Goal: Task Accomplishment & Management: Manage account settings

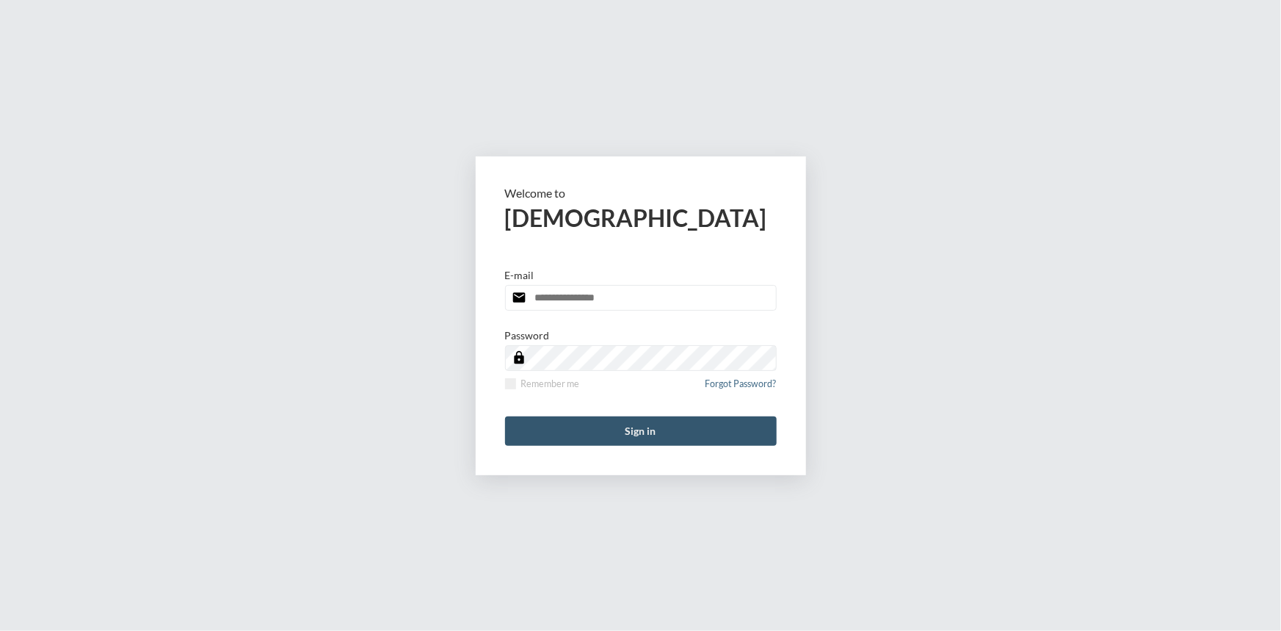
type input "**********"
drag, startPoint x: 606, startPoint y: 424, endPoint x: 513, endPoint y: 316, distance: 142.1
click at [605, 423] on button "Sign in" at bounding box center [641, 430] width 272 height 29
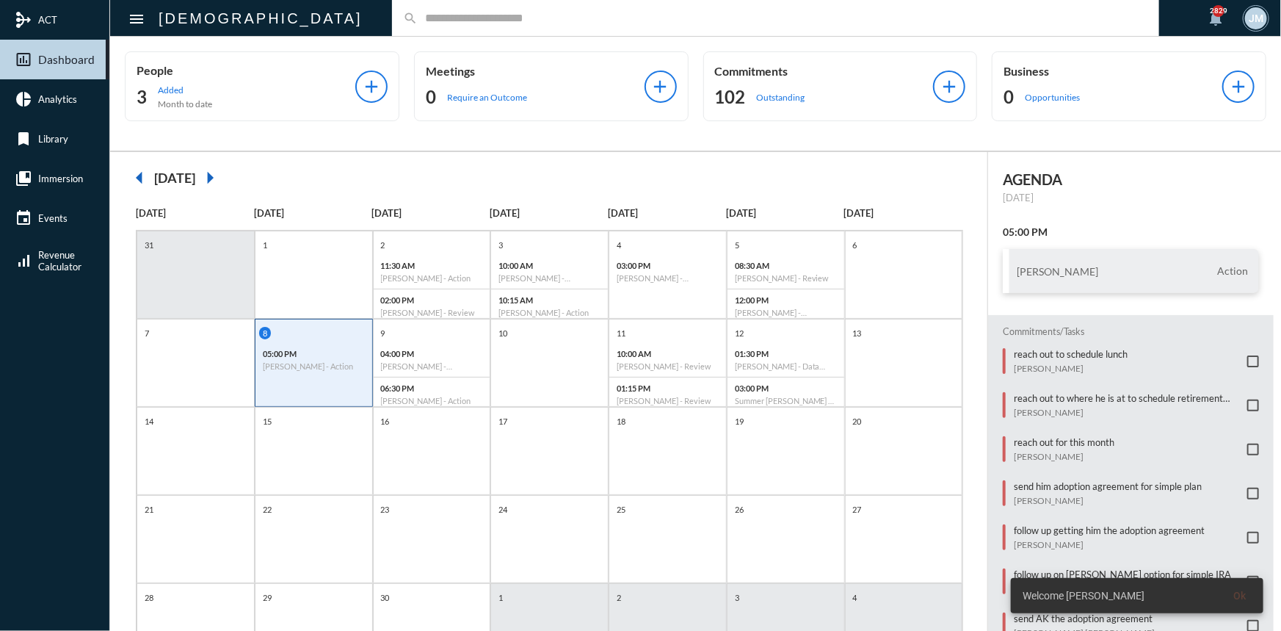
click at [418, 12] on input "text" at bounding box center [783, 18] width 731 height 12
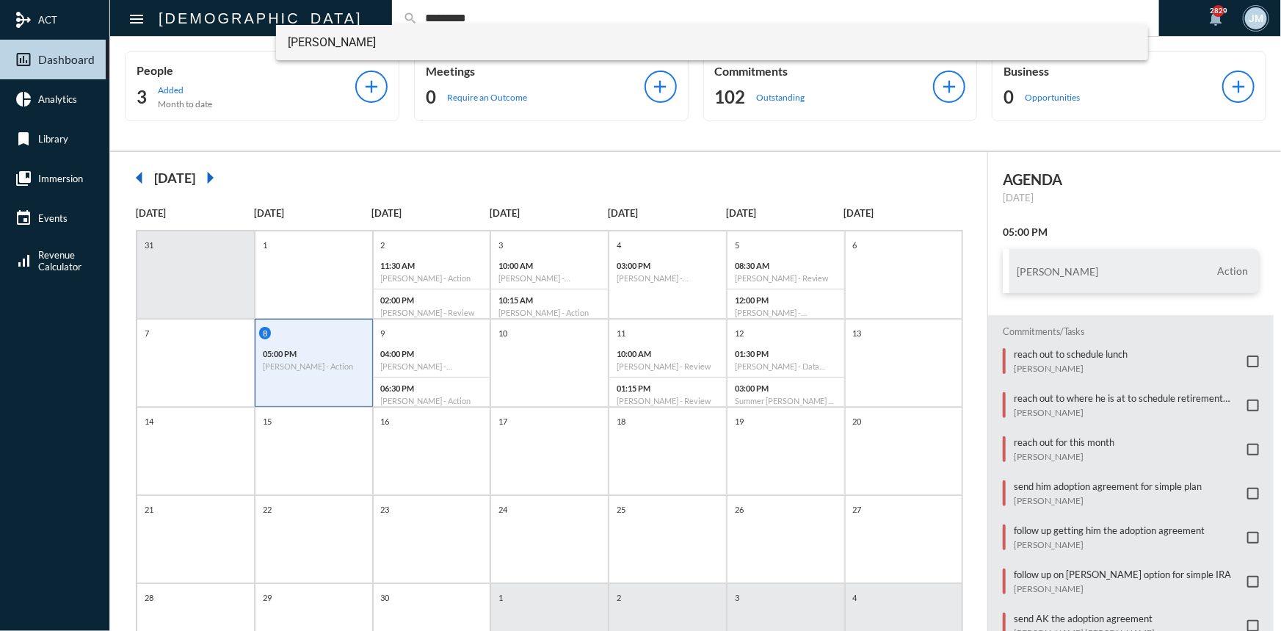
type input "*********"
click at [305, 48] on span "Jay Smith" at bounding box center [712, 42] width 849 height 35
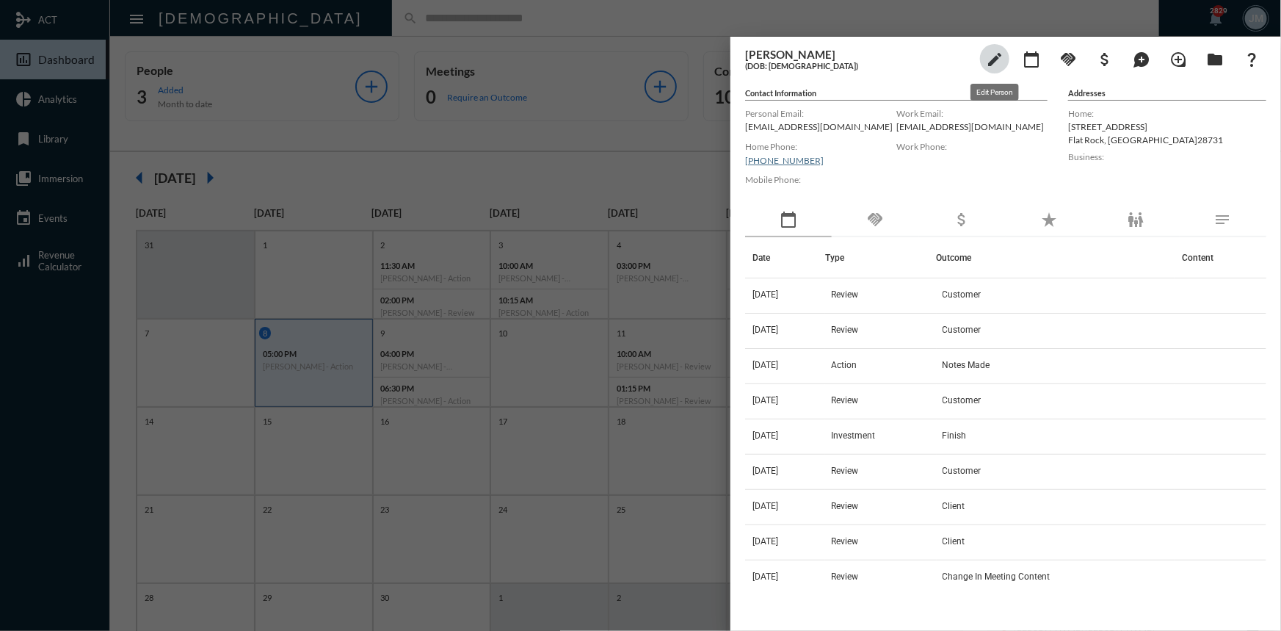
click at [995, 51] on mat-icon "edit" at bounding box center [995, 60] width 18 height 18
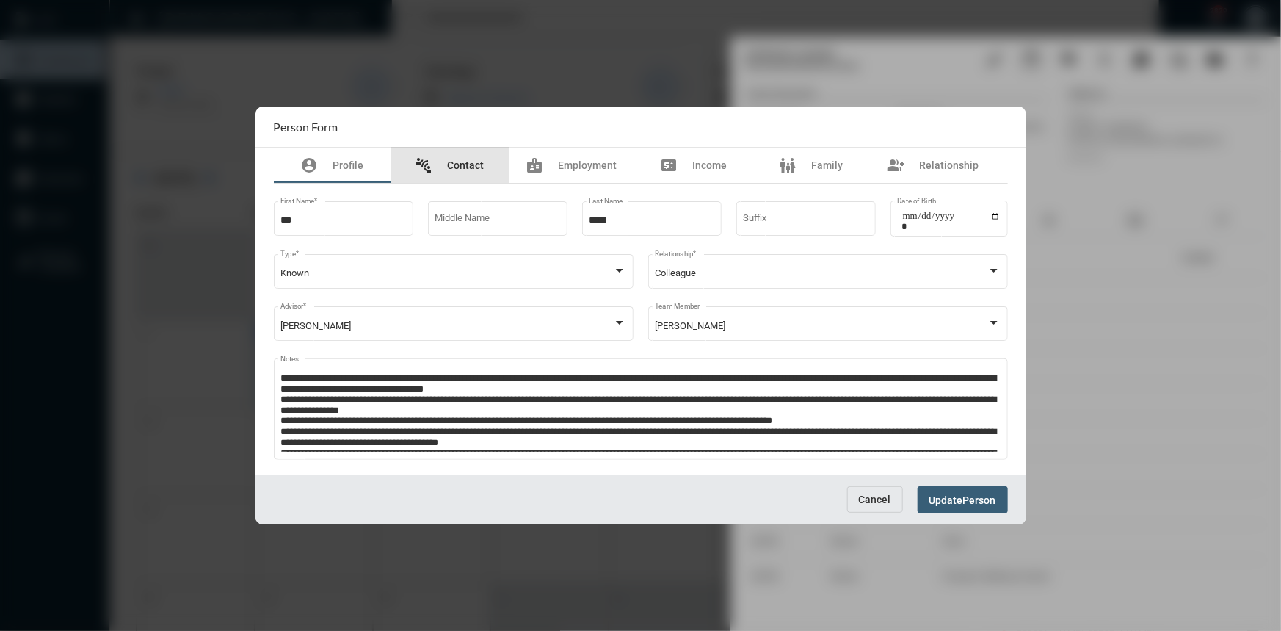
click at [476, 159] on span "Contact" at bounding box center [466, 165] width 37 height 12
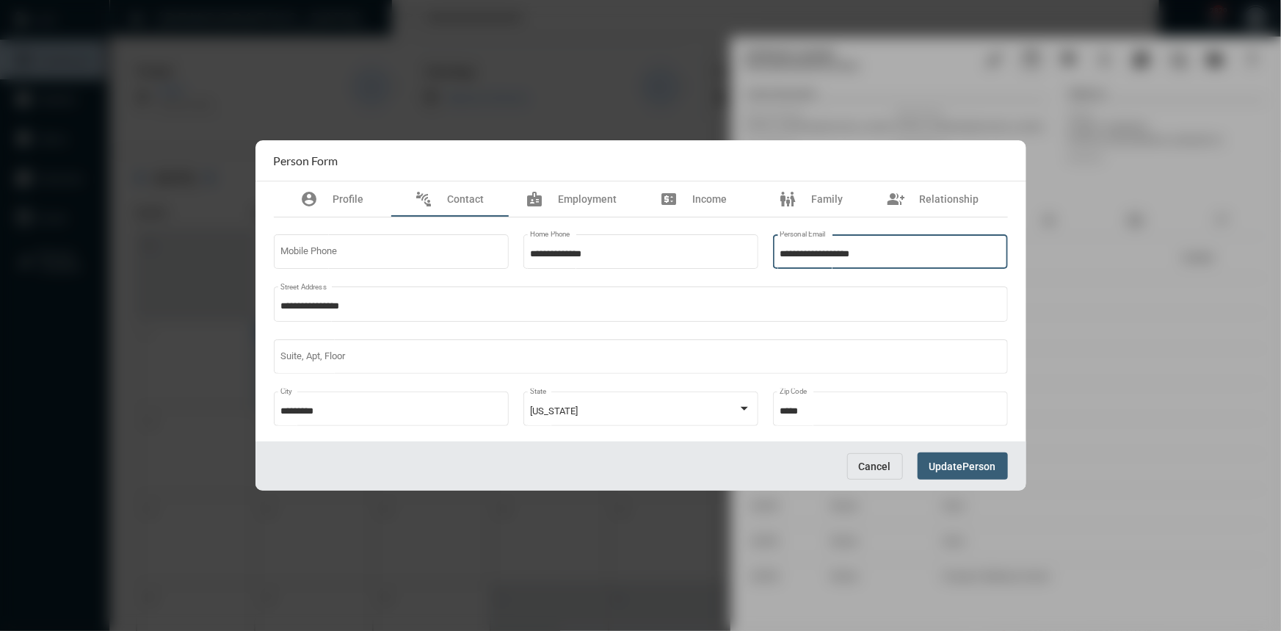
click at [896, 253] on input "**********" at bounding box center [890, 254] width 221 height 11
type input "**********"
click at [953, 463] on span "Update" at bounding box center [946, 466] width 34 height 12
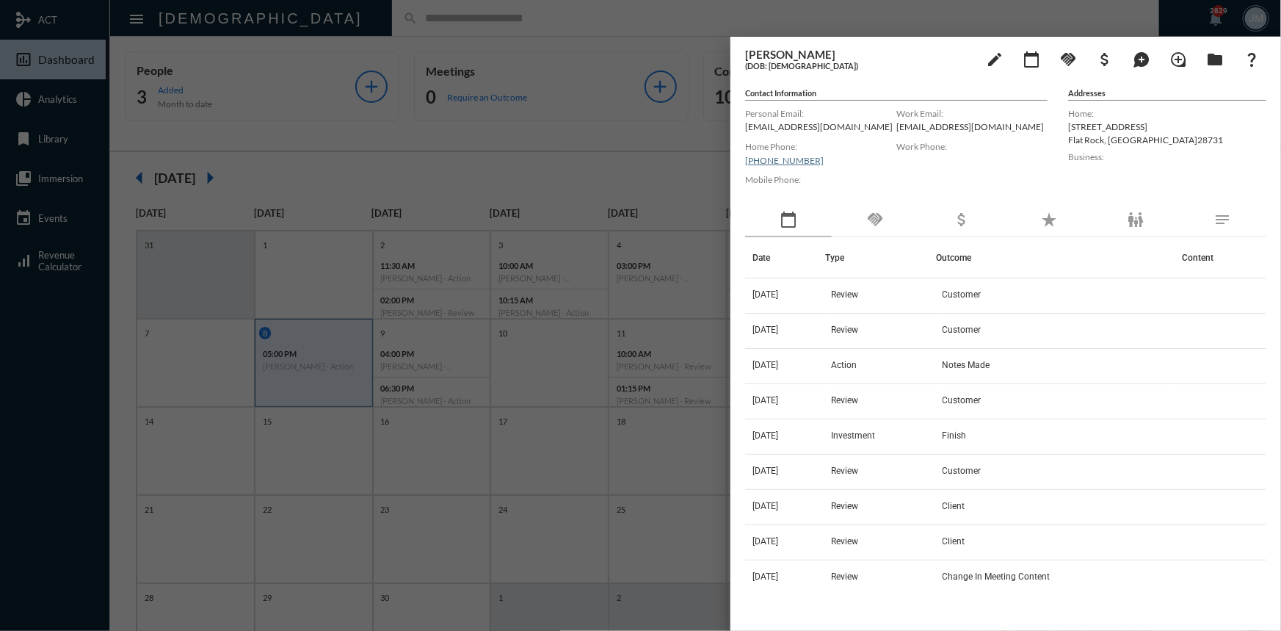
click at [580, 51] on div at bounding box center [640, 315] width 1281 height 631
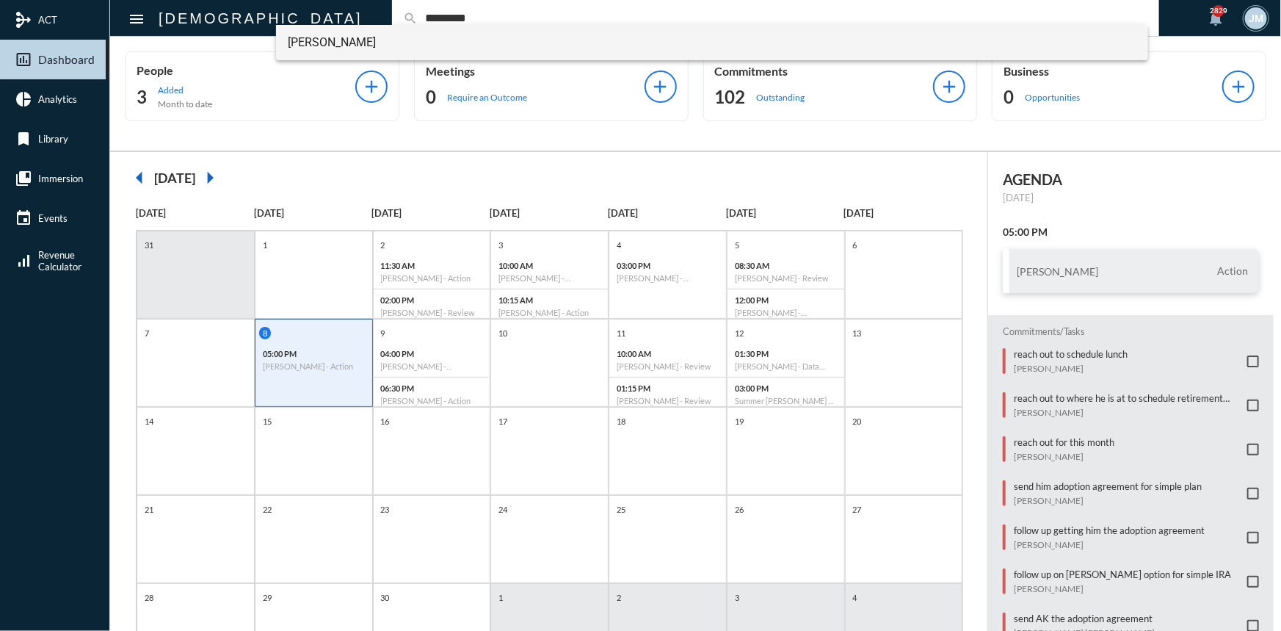
type input "*********"
click at [325, 37] on span "Jay Smith" at bounding box center [712, 42] width 849 height 35
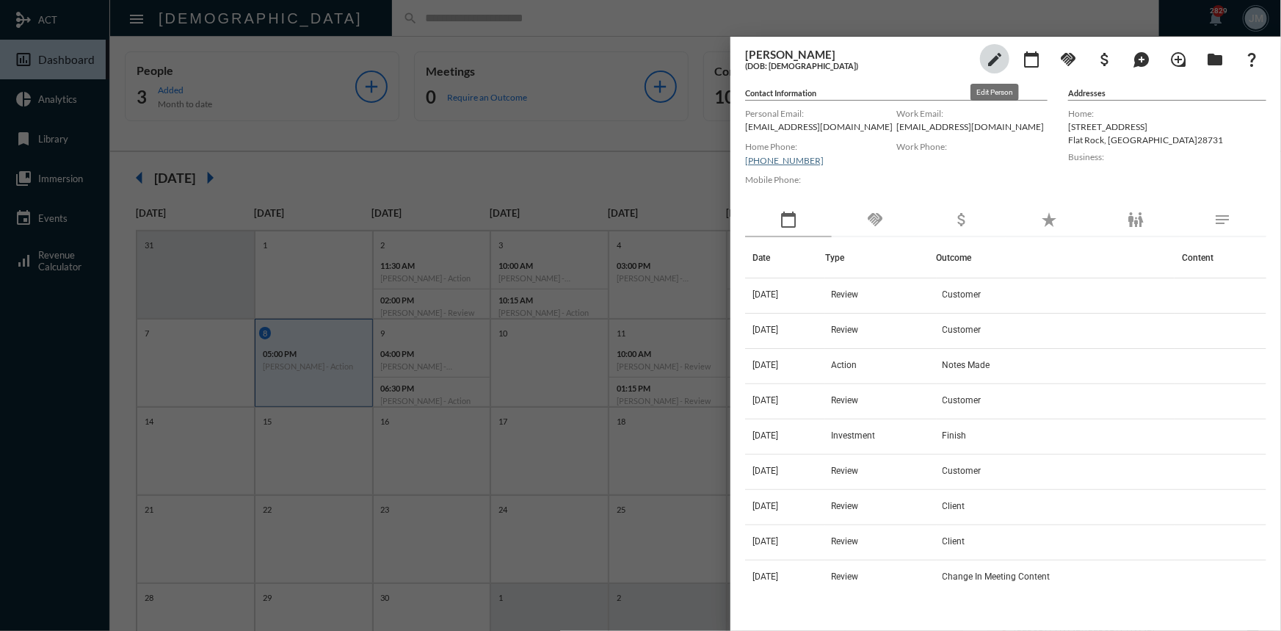
click at [989, 54] on mat-icon "edit" at bounding box center [995, 60] width 18 height 18
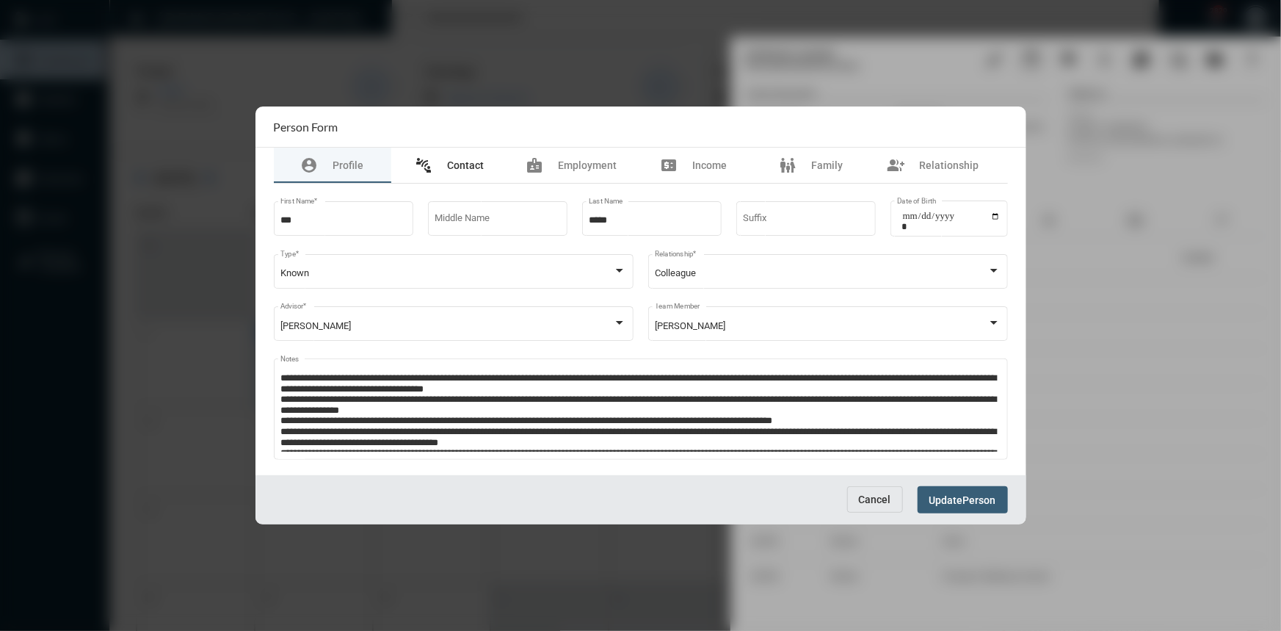
click at [446, 159] on div "connect_without_contact Contact" at bounding box center [450, 165] width 69 height 18
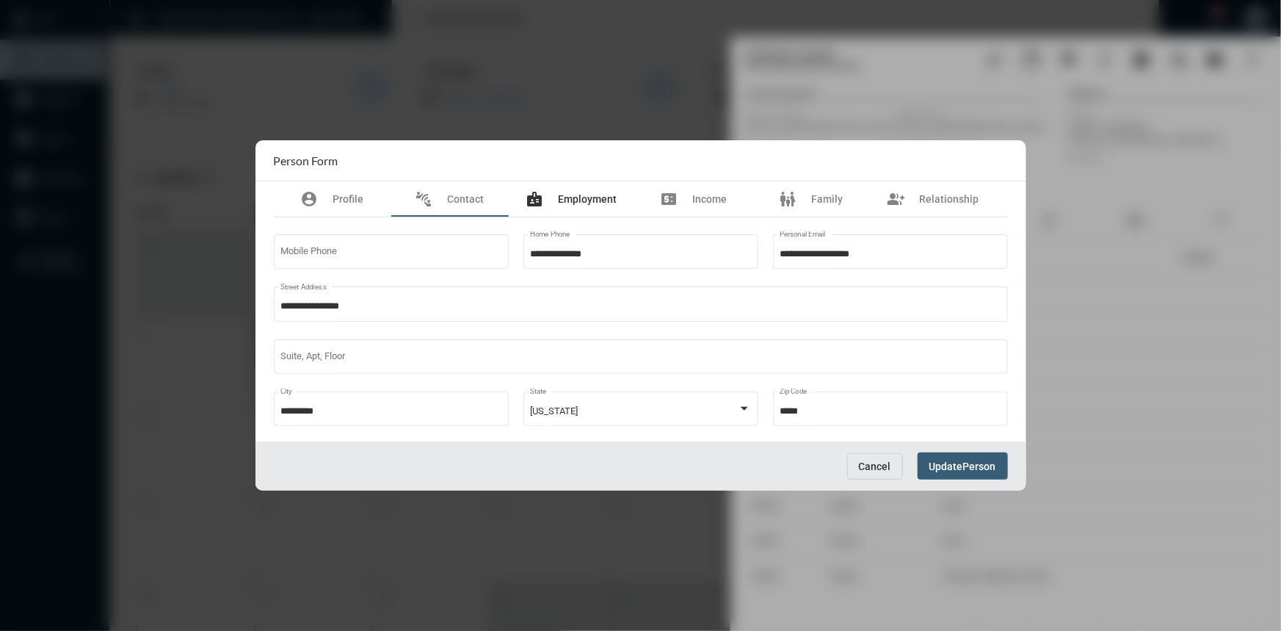
click at [579, 194] on span "Employment" at bounding box center [588, 199] width 59 height 12
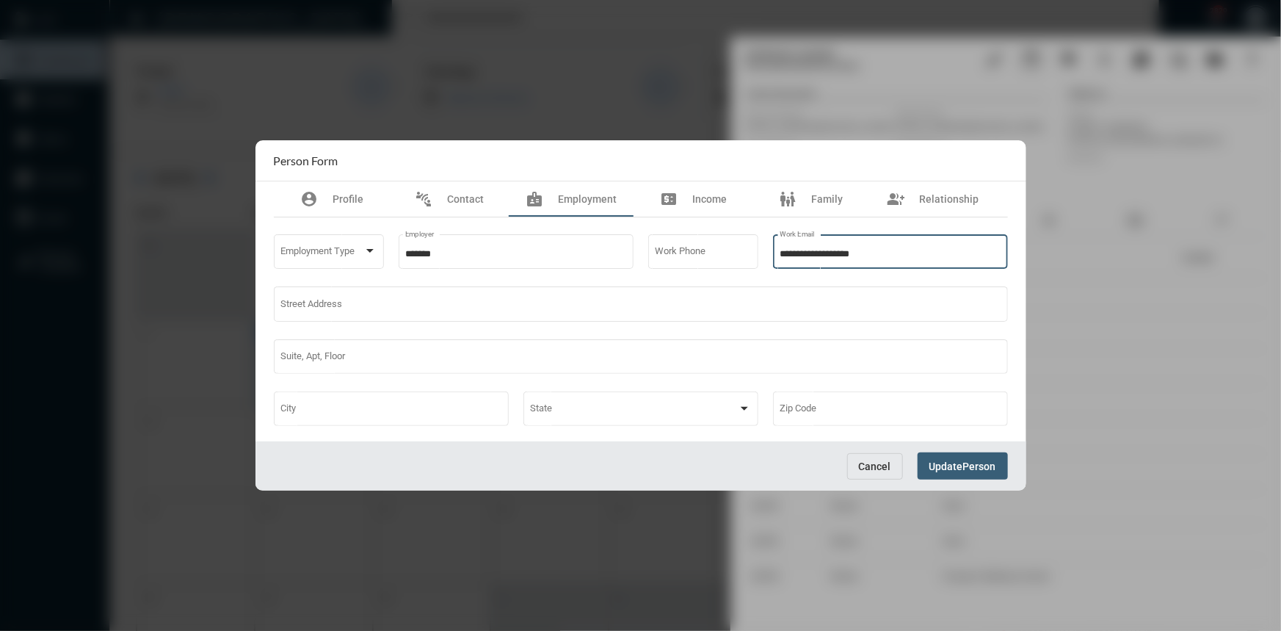
click at [899, 249] on input "**********" at bounding box center [890, 254] width 221 height 11
type input "*"
click at [949, 460] on span "Update" at bounding box center [946, 466] width 34 height 12
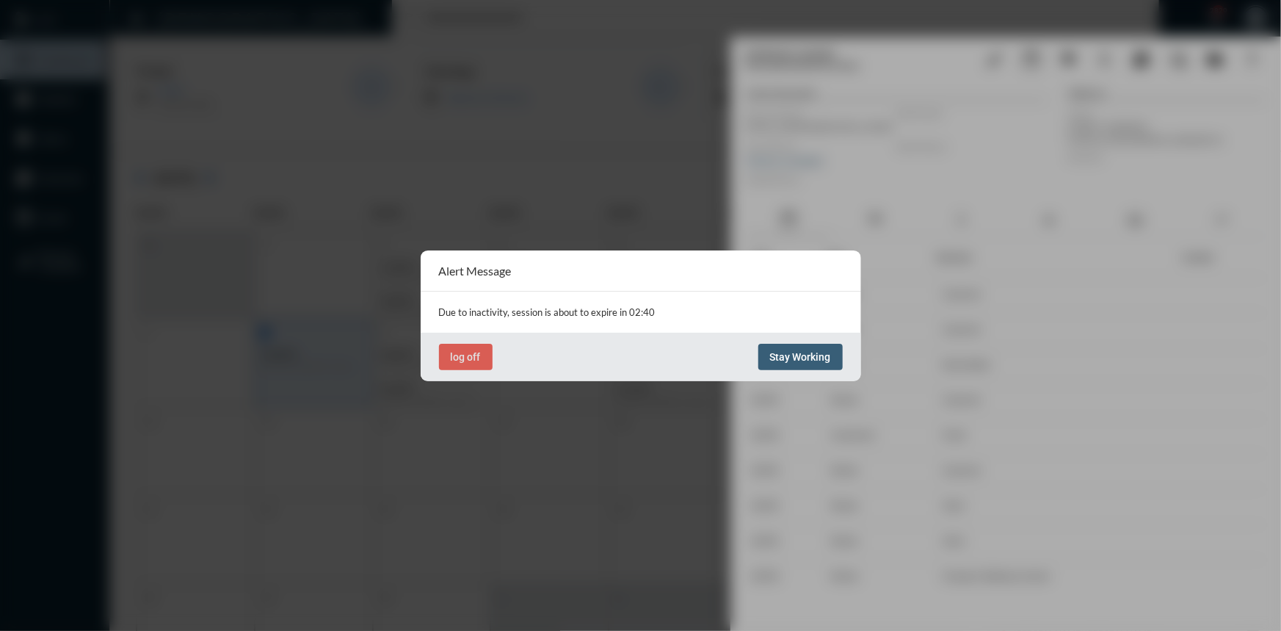
click at [786, 368] on button "Stay Working" at bounding box center [800, 357] width 84 height 26
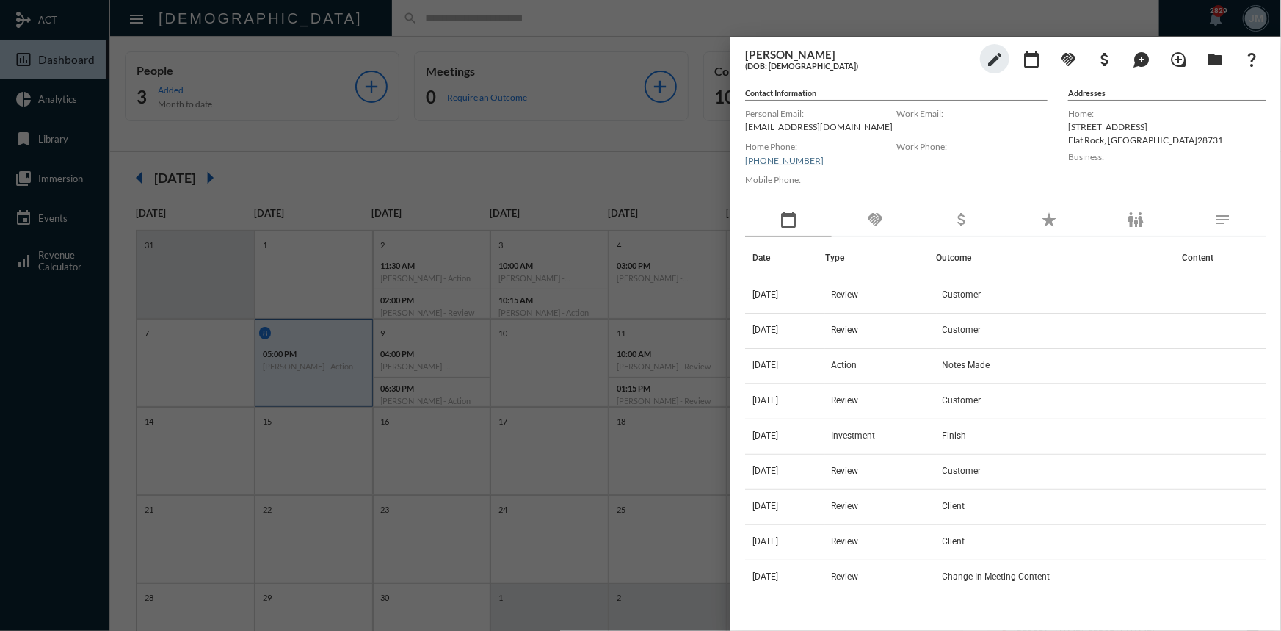
click at [490, 114] on div at bounding box center [640, 315] width 1281 height 631
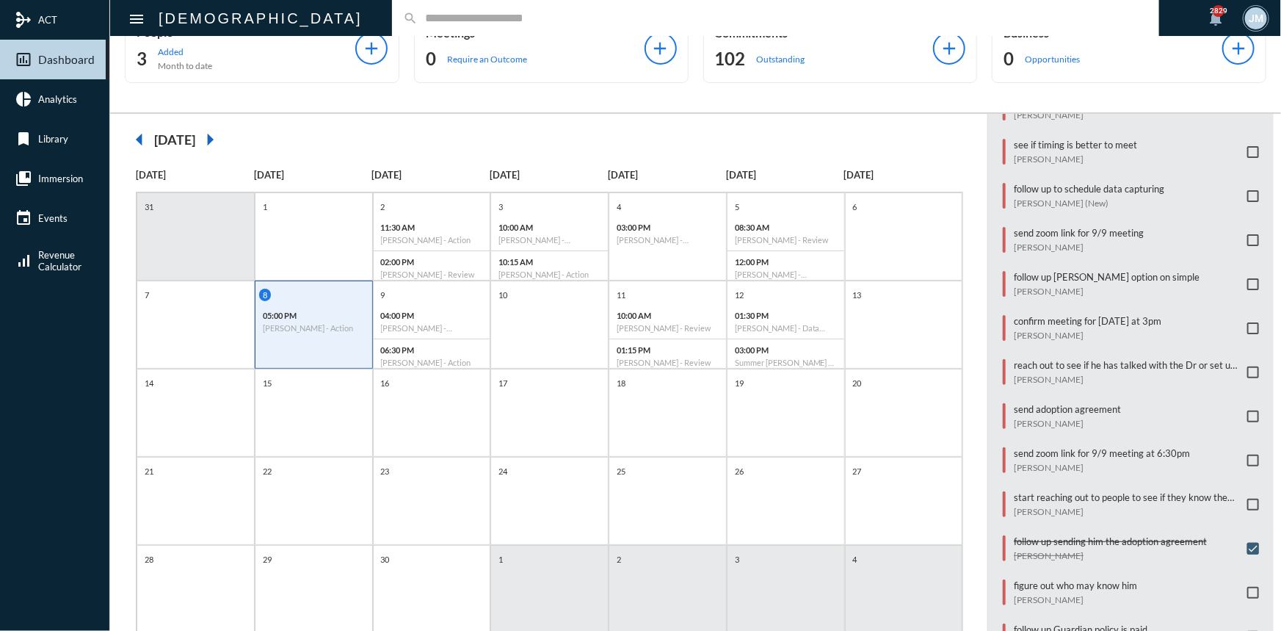
scroll to position [76, 0]
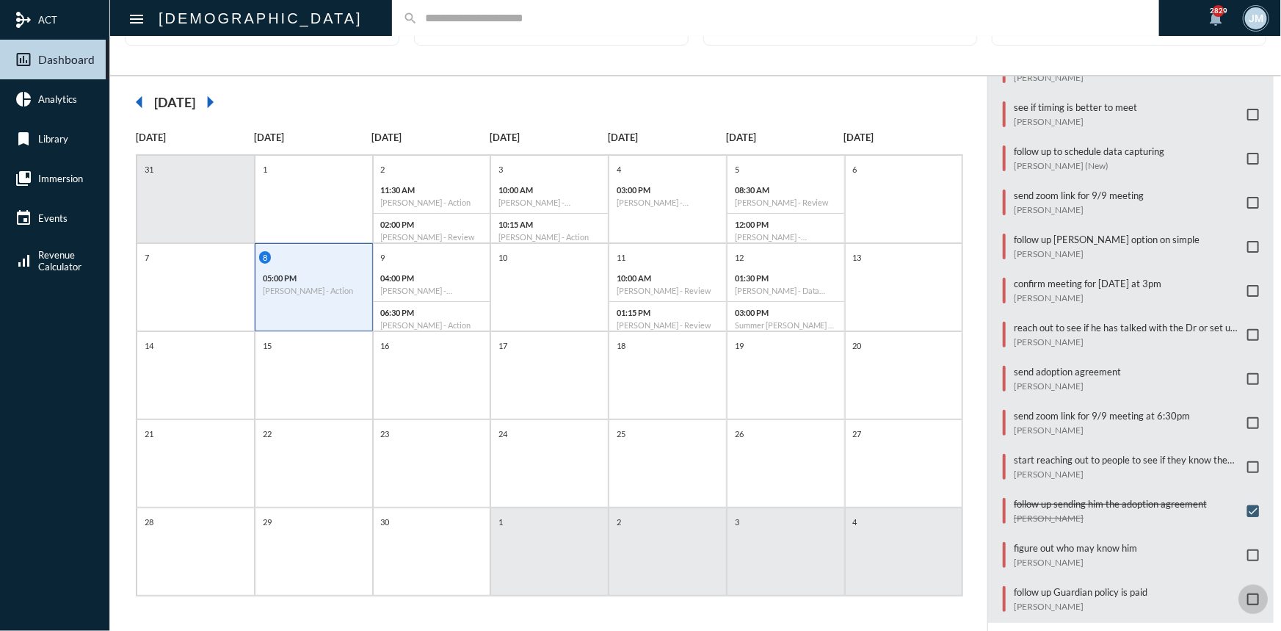
click at [1247, 593] on span at bounding box center [1253, 599] width 12 height 12
click at [1250, 285] on span at bounding box center [1253, 291] width 12 height 12
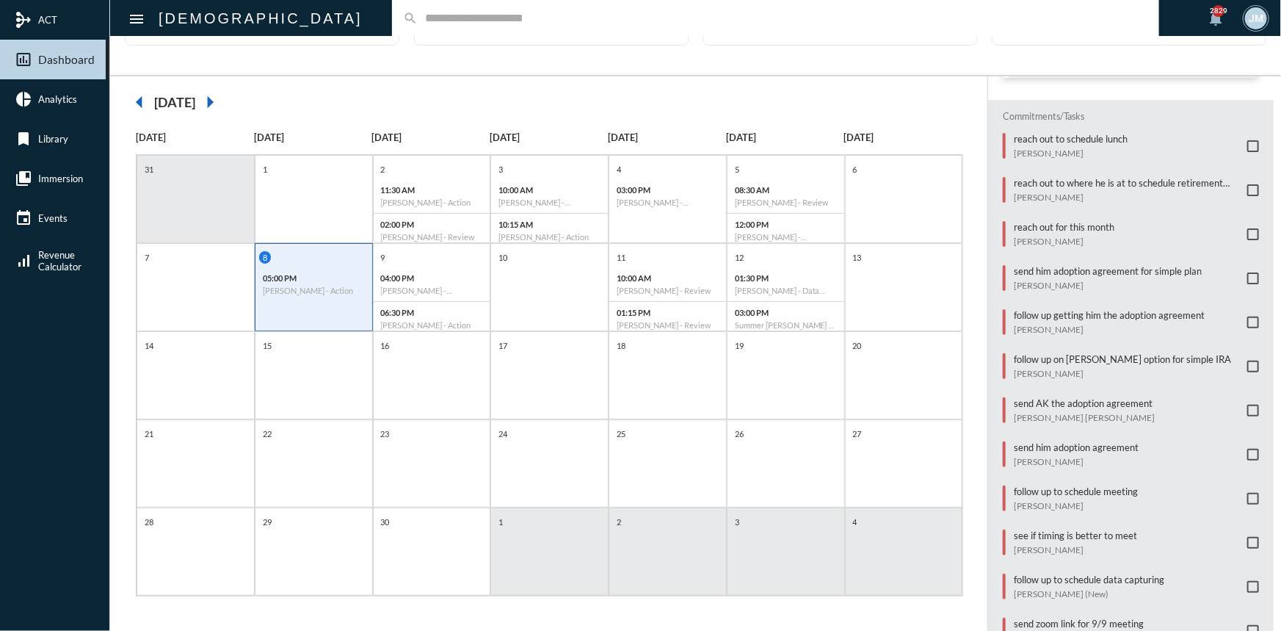
scroll to position [101, 0]
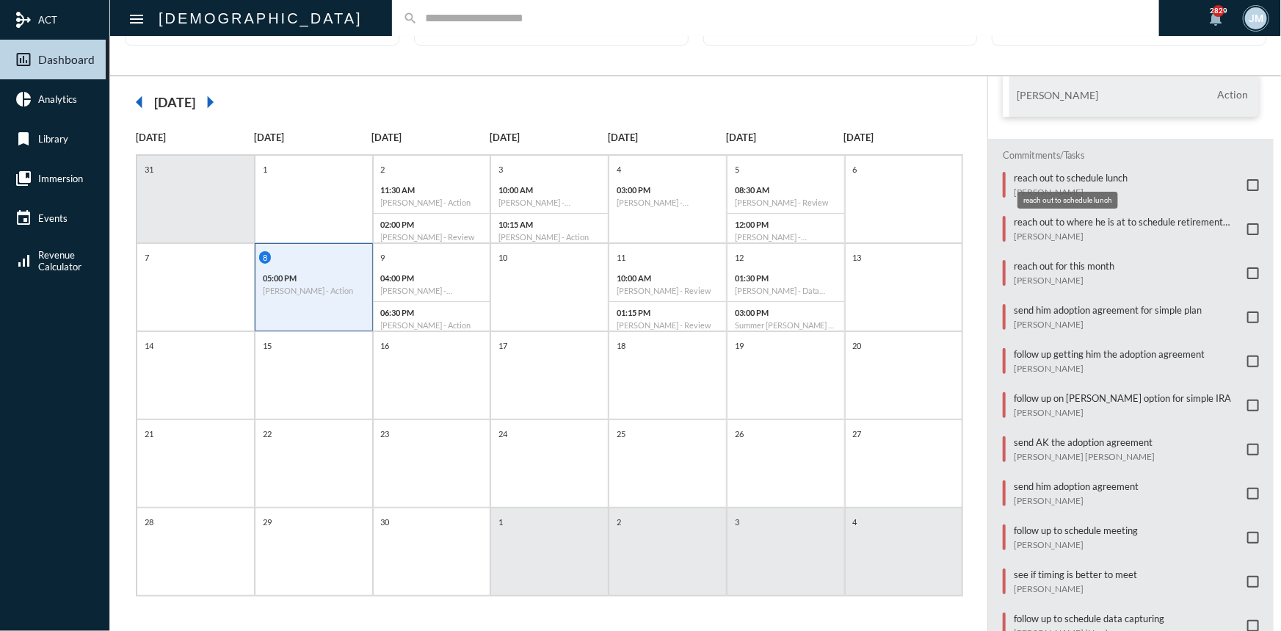
click at [1026, 176] on p "reach out to schedule lunch" at bounding box center [1071, 178] width 114 height 12
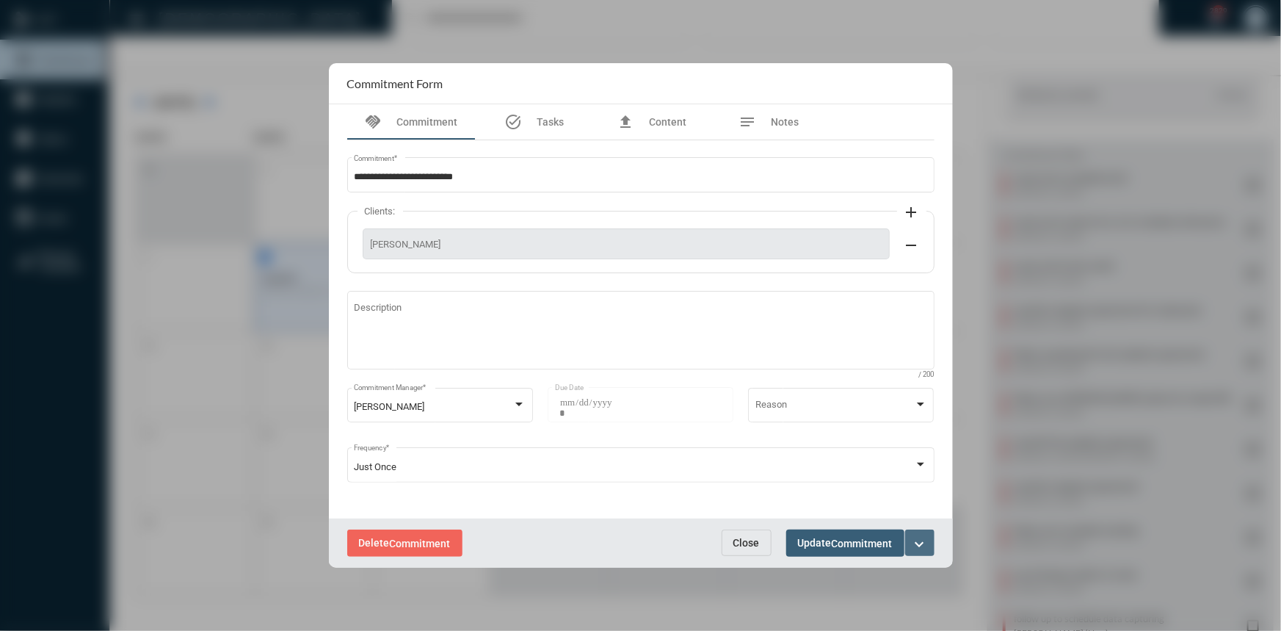
click at [925, 532] on button "expand_more" at bounding box center [919, 542] width 29 height 26
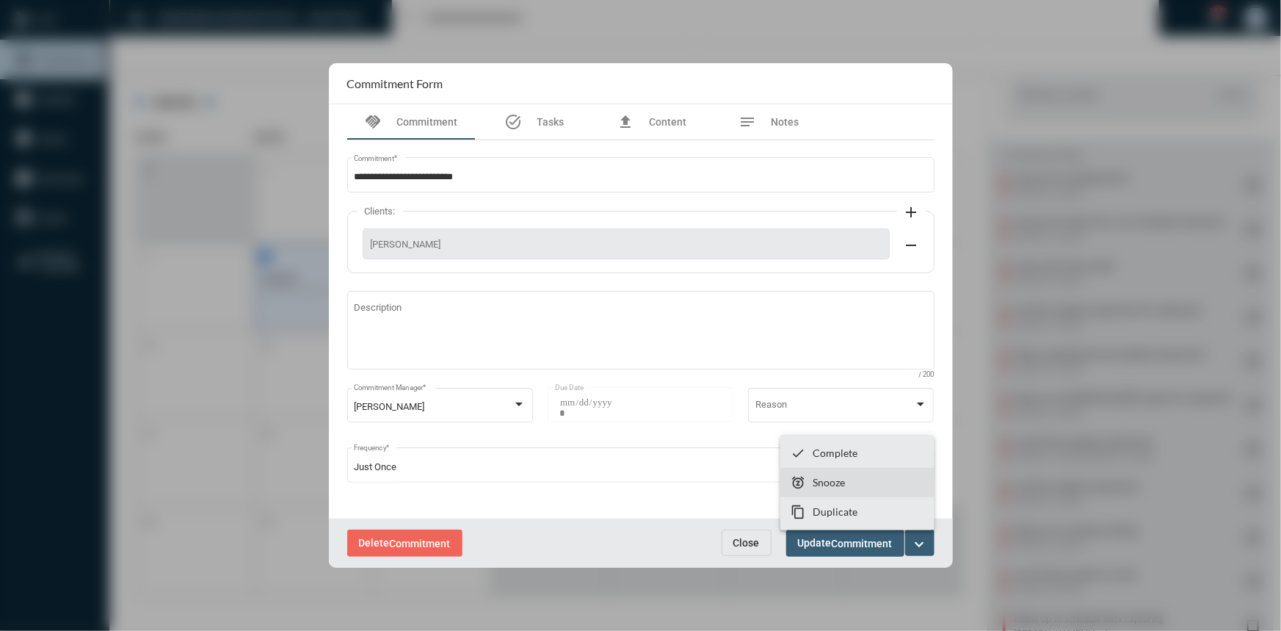
click at [872, 479] on section "snooze Snooze" at bounding box center [857, 482] width 154 height 29
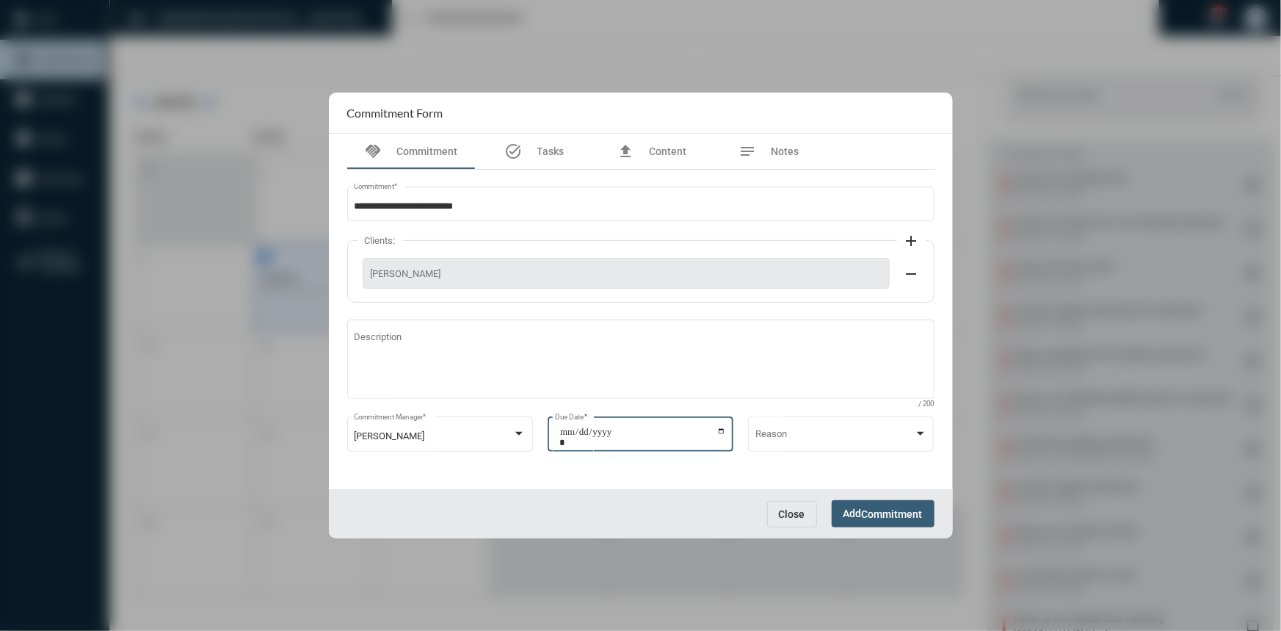
click at [722, 431] on input "**********" at bounding box center [642, 437] width 167 height 21
type input "**********"
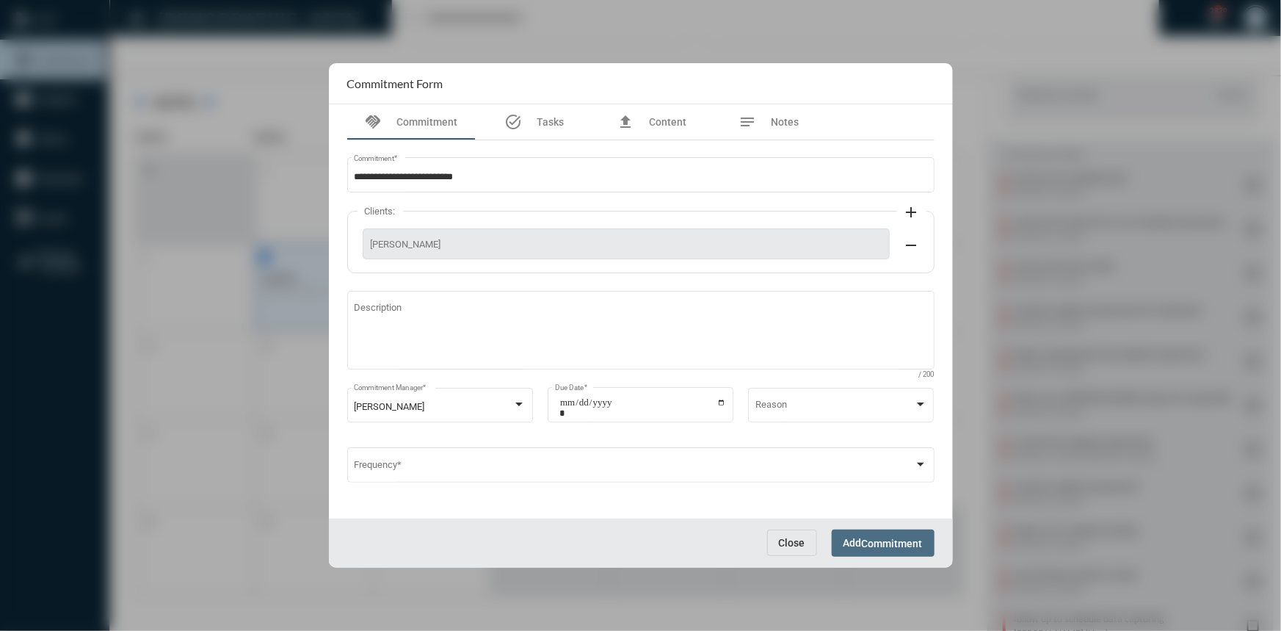
click at [875, 541] on span "Commitment" at bounding box center [892, 543] width 61 height 12
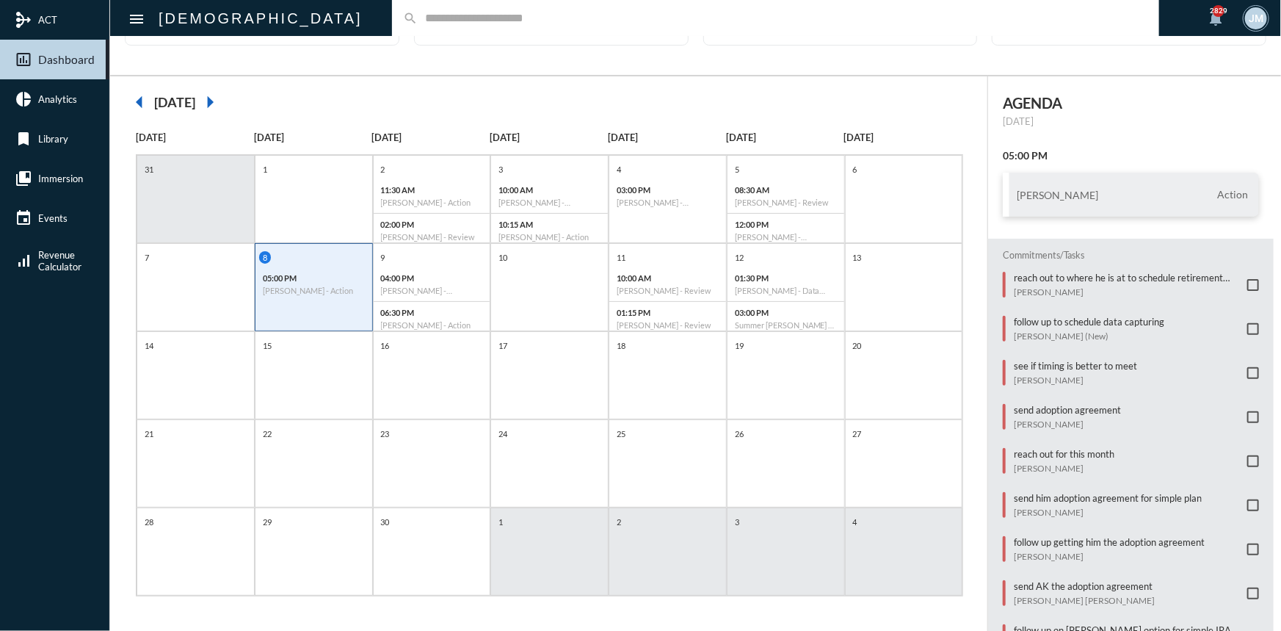
scroll to position [0, 0]
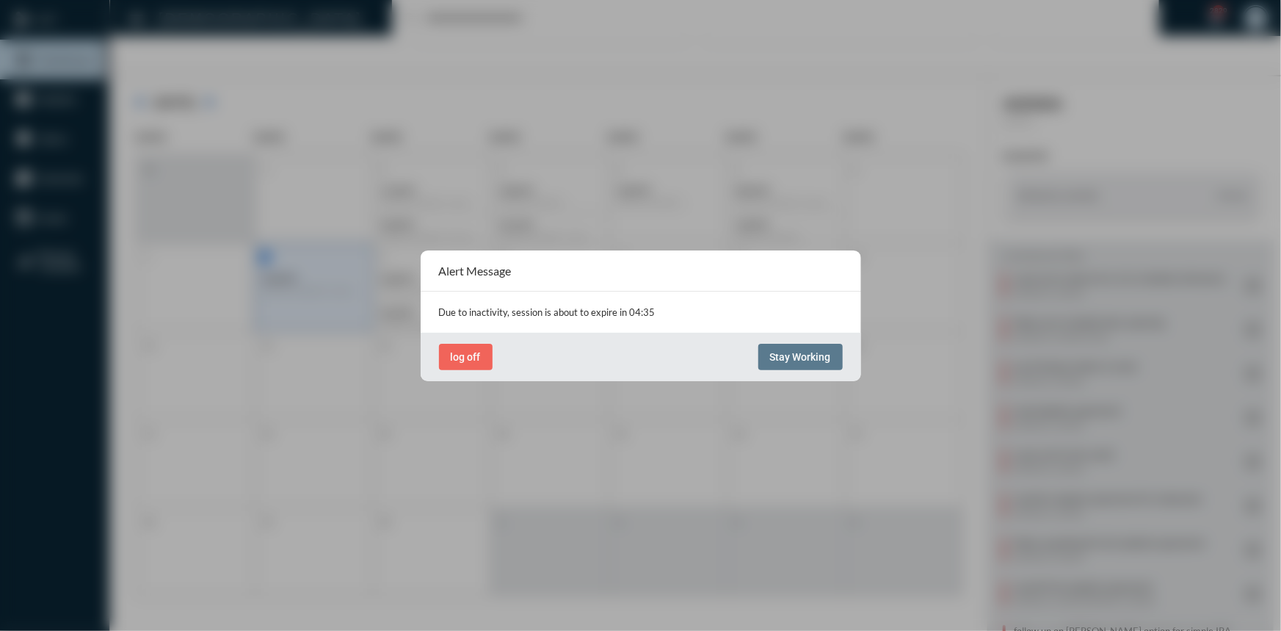
drag, startPoint x: 800, startPoint y: 355, endPoint x: 783, endPoint y: 320, distance: 39.1
click at [800, 354] on span "Stay Working" at bounding box center [800, 357] width 61 height 12
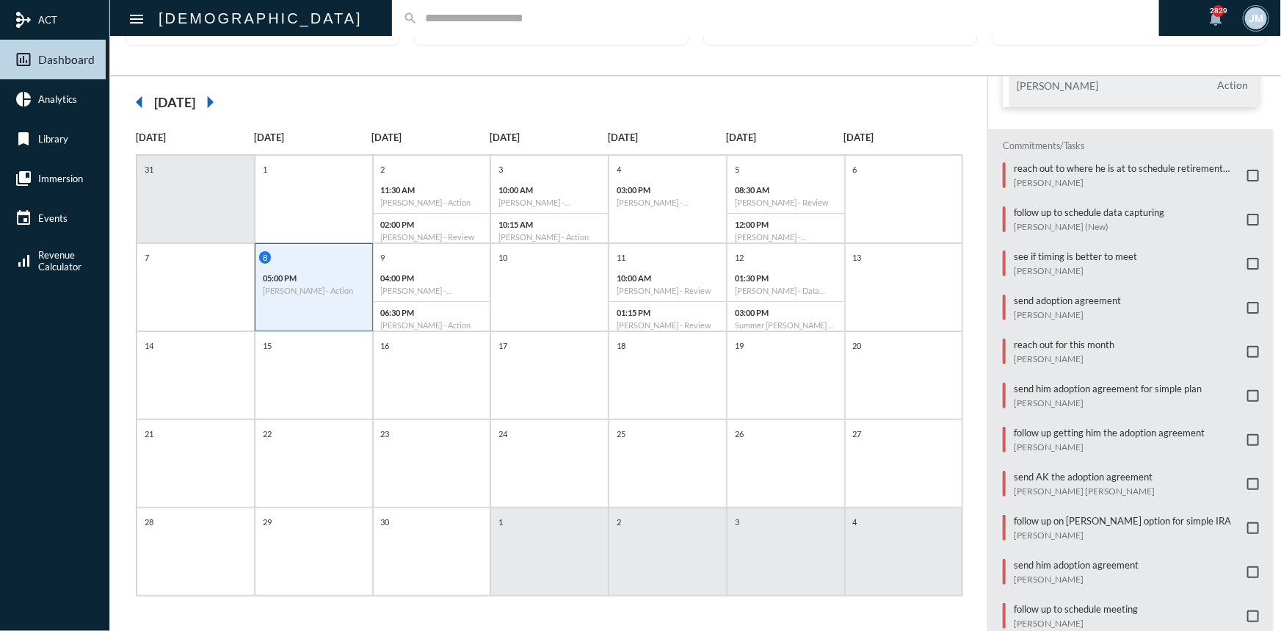
scroll to position [133, 0]
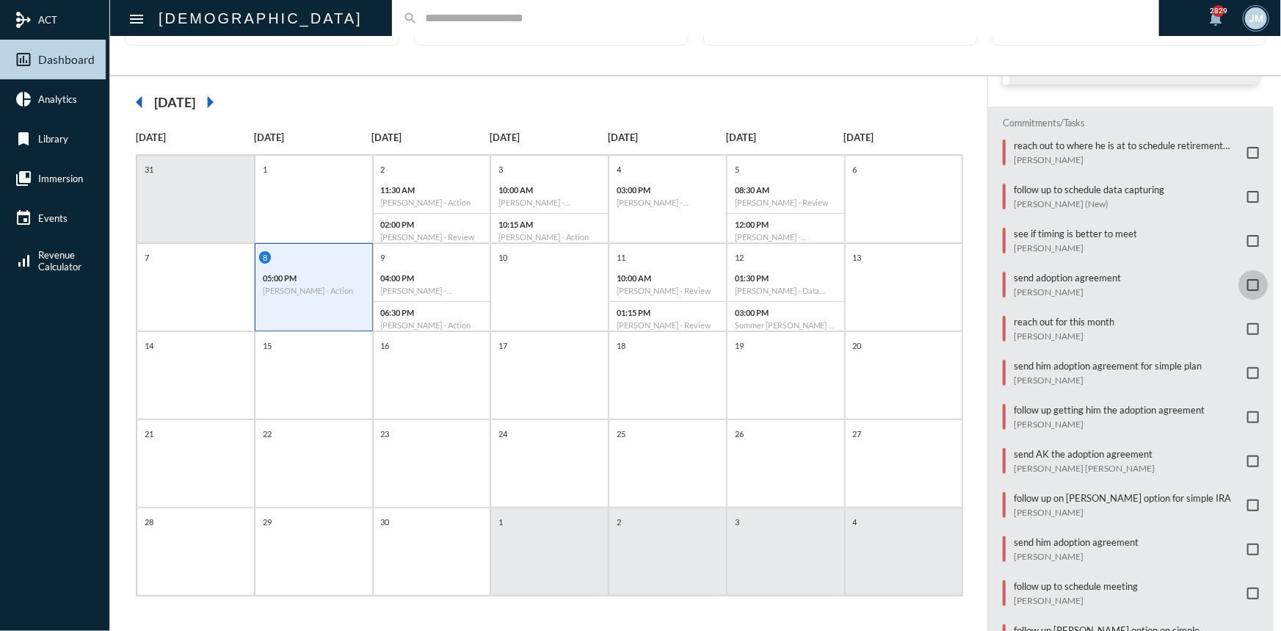
click at [1250, 279] on span at bounding box center [1253, 285] width 12 height 12
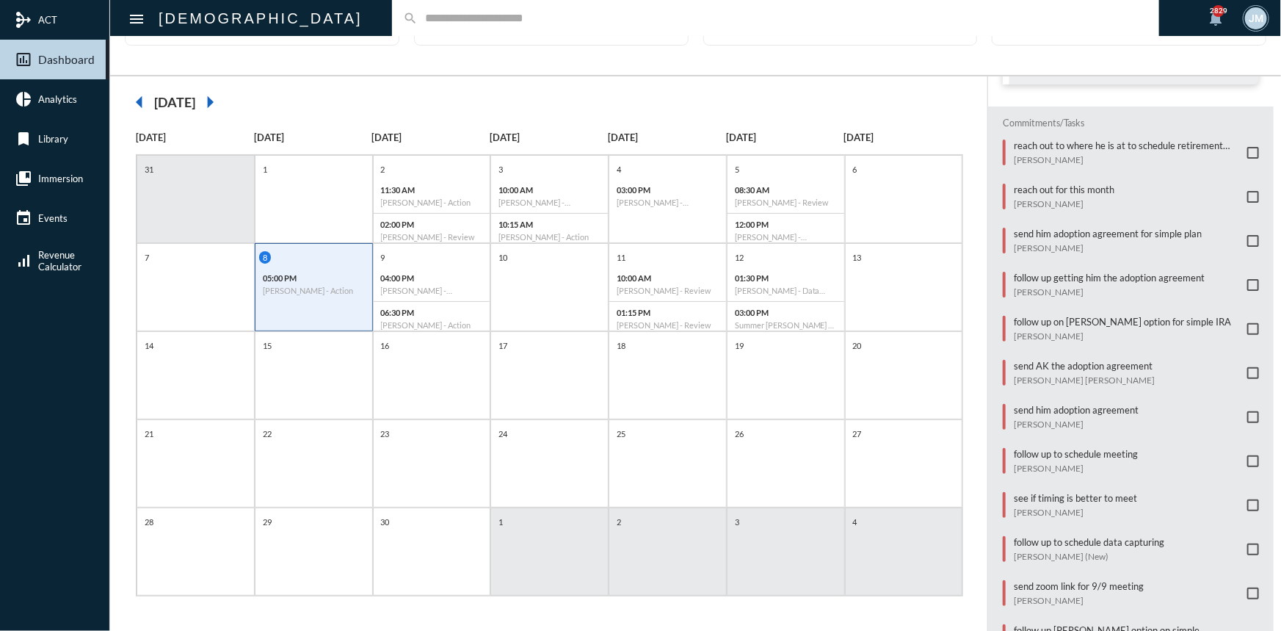
click at [1248, 282] on span at bounding box center [1253, 285] width 12 height 12
click at [1248, 323] on mat-checkbox at bounding box center [1253, 329] width 12 height 12
click at [1247, 323] on span at bounding box center [1253, 329] width 12 height 12
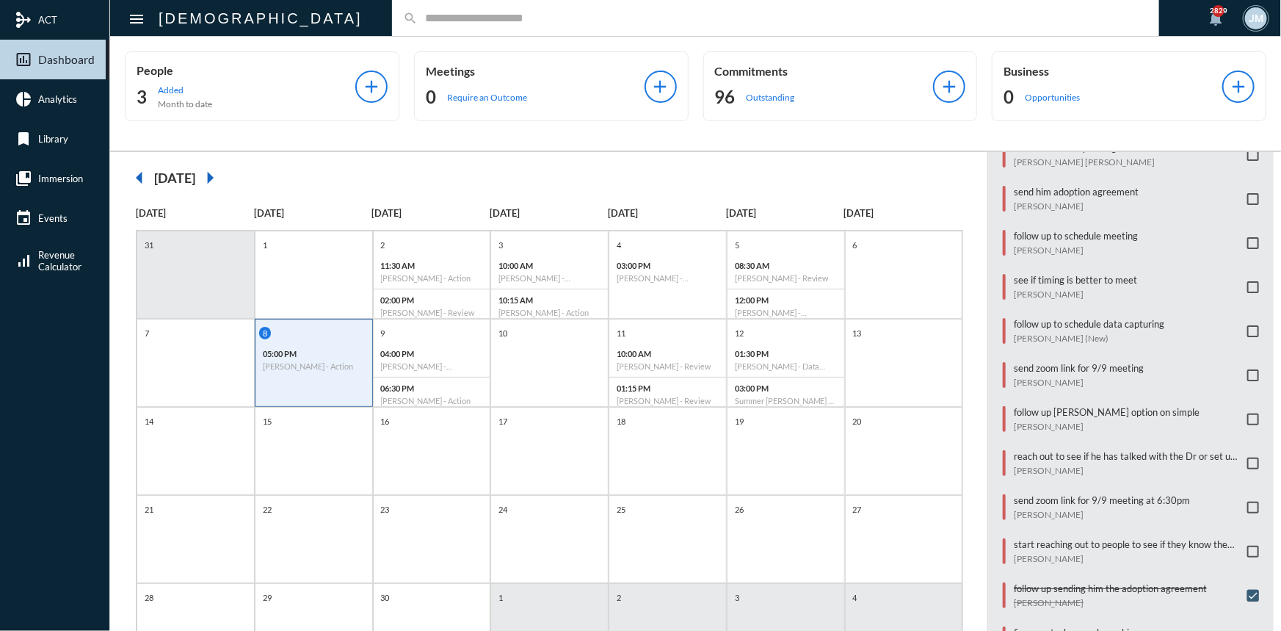
scroll to position [400, 0]
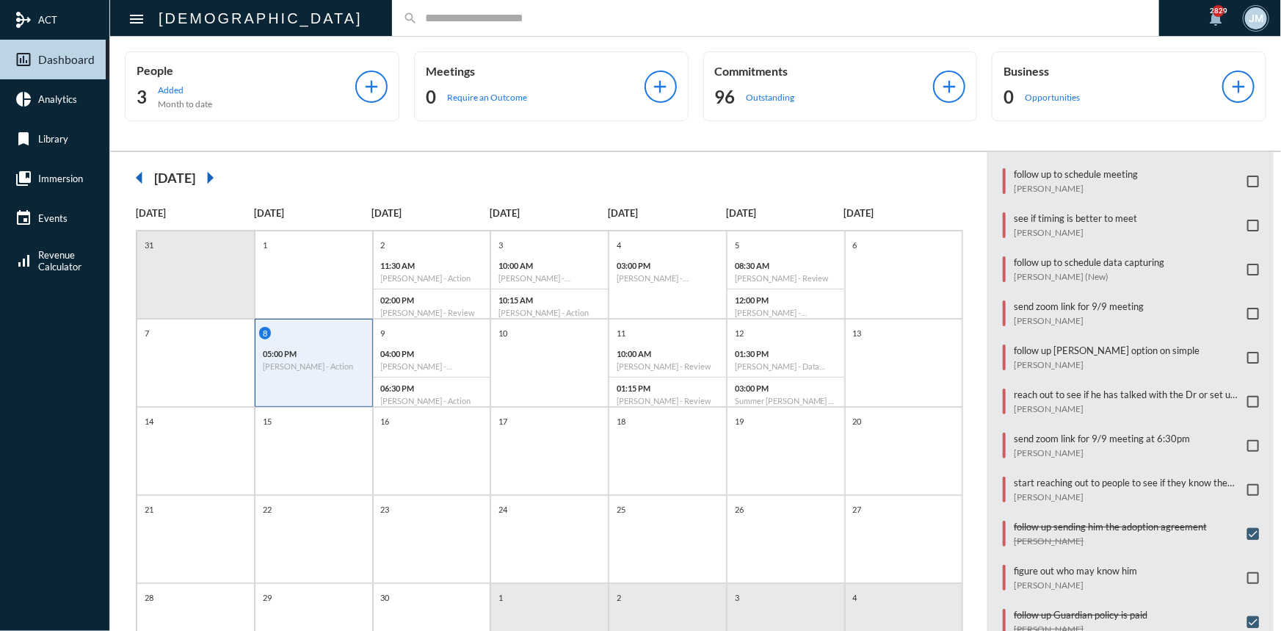
click at [1247, 352] on span at bounding box center [1253, 358] width 12 height 12
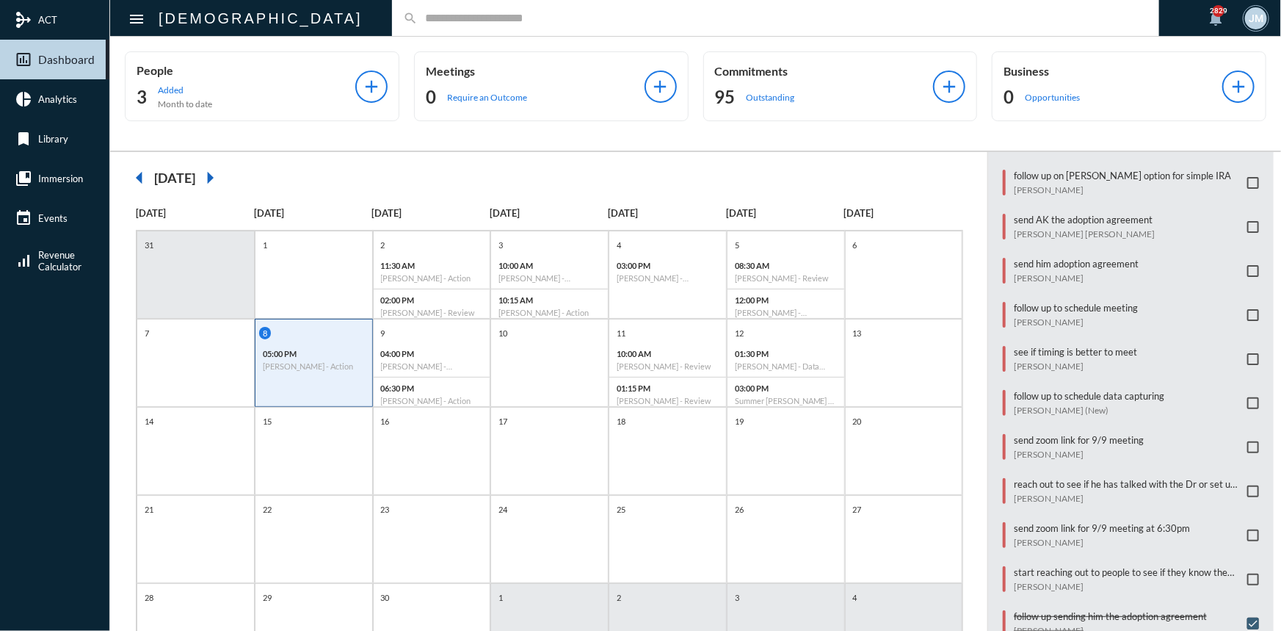
scroll to position [200, 0]
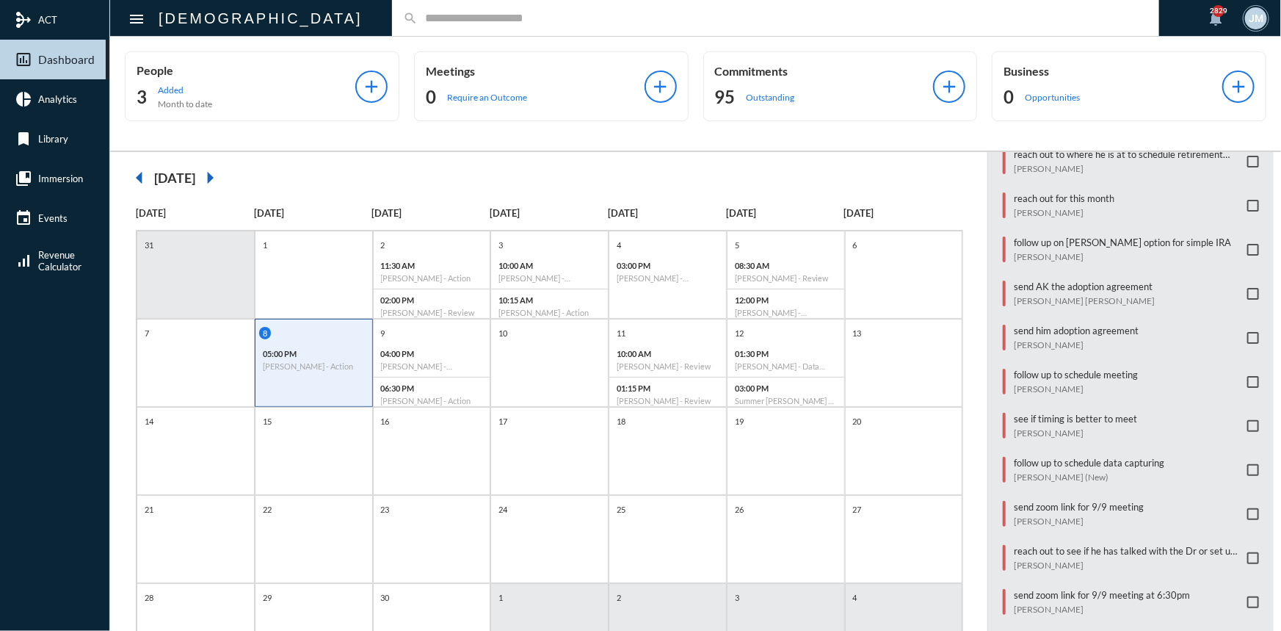
click at [1247, 291] on span at bounding box center [1253, 294] width 12 height 12
click at [1247, 378] on span at bounding box center [1253, 382] width 12 height 12
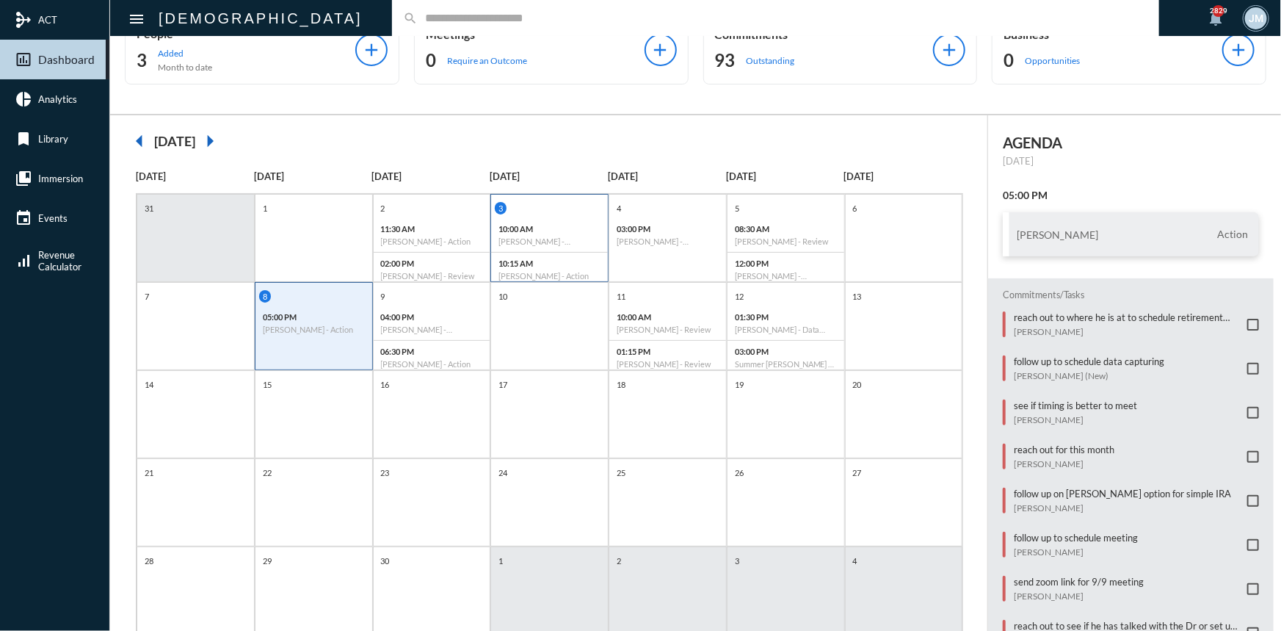
scroll to position [0, 0]
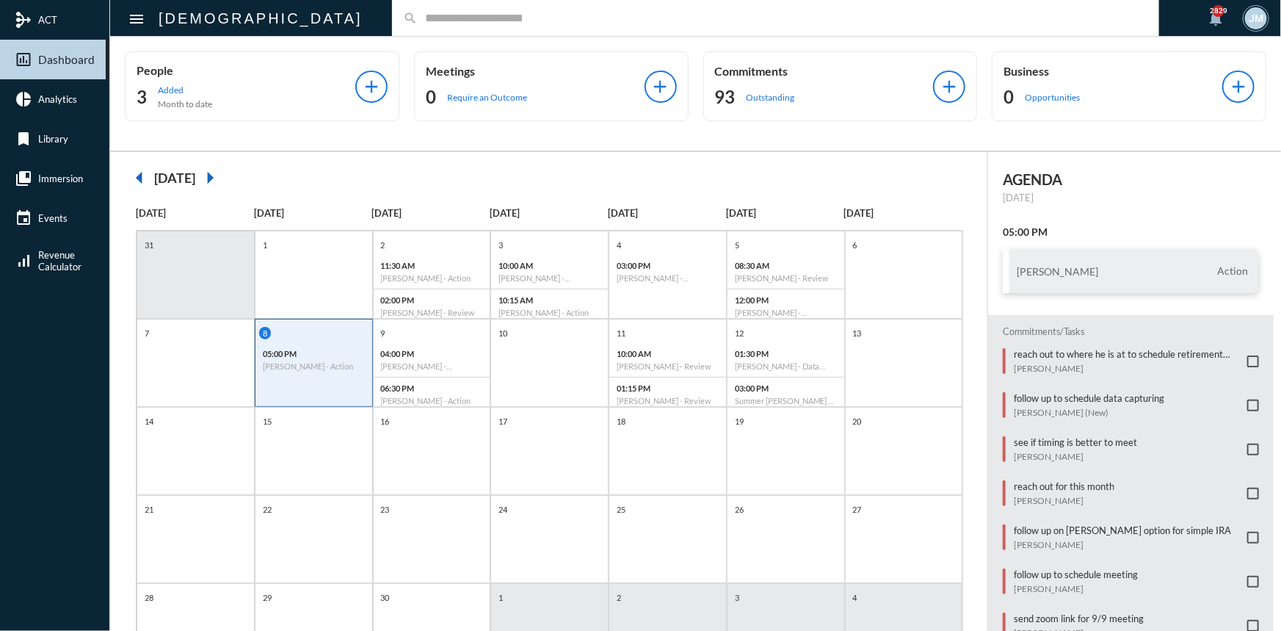
click at [474, 21] on input "text" at bounding box center [783, 18] width 731 height 12
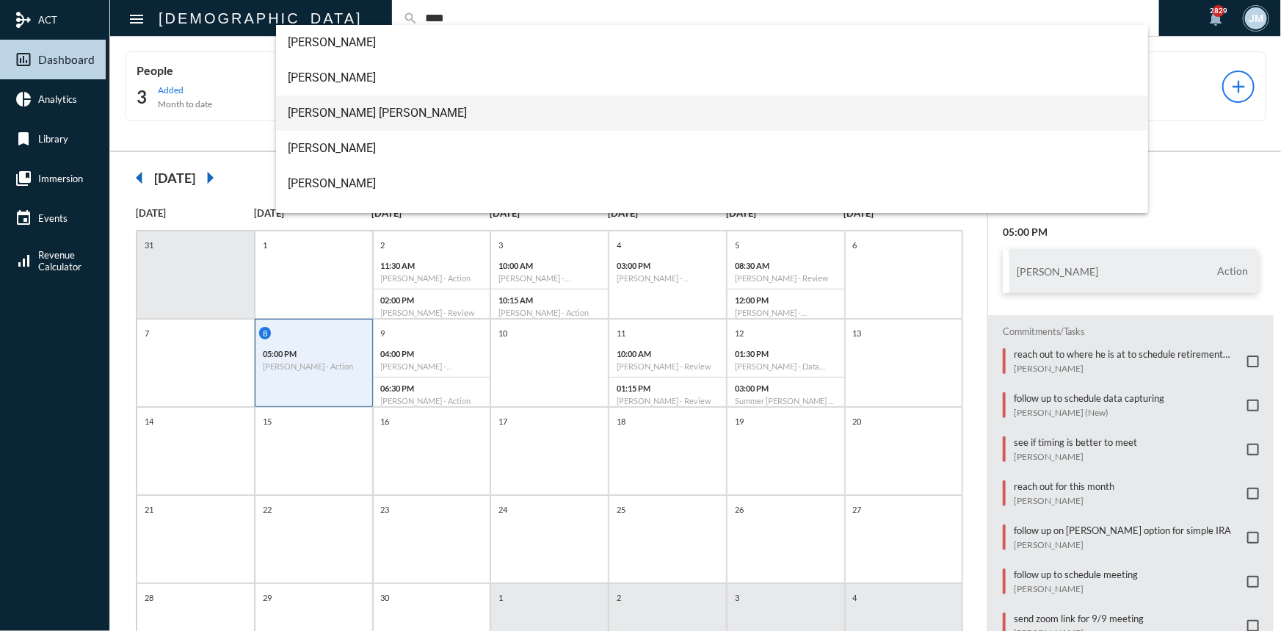
type input "****"
click at [352, 109] on span "Anna Kay Duckworth" at bounding box center [712, 112] width 849 height 35
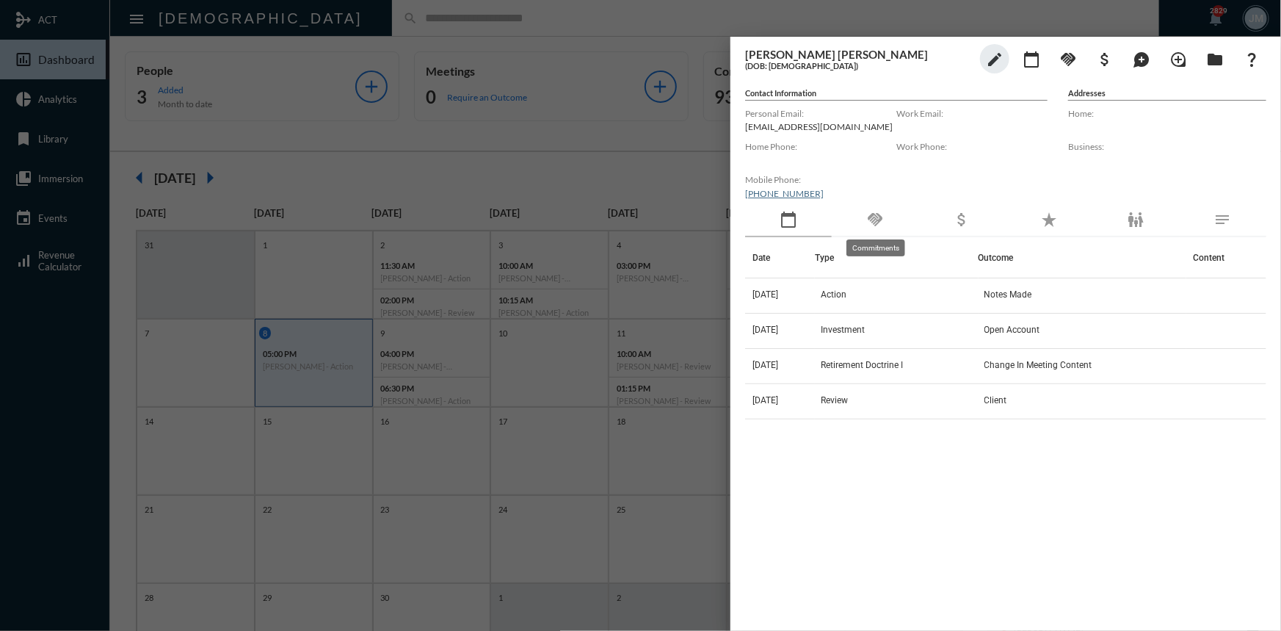
click at [873, 220] on mat-icon "handshake" at bounding box center [875, 220] width 18 height 18
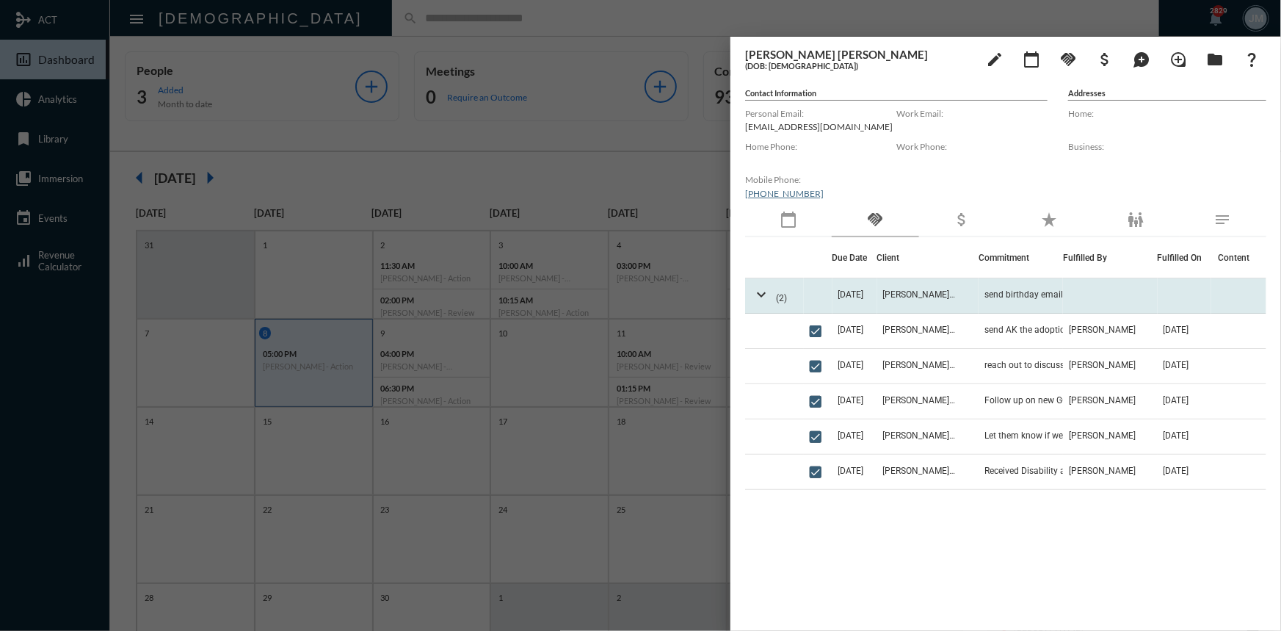
click at [852, 289] on span "8/4/26" at bounding box center [851, 294] width 26 height 10
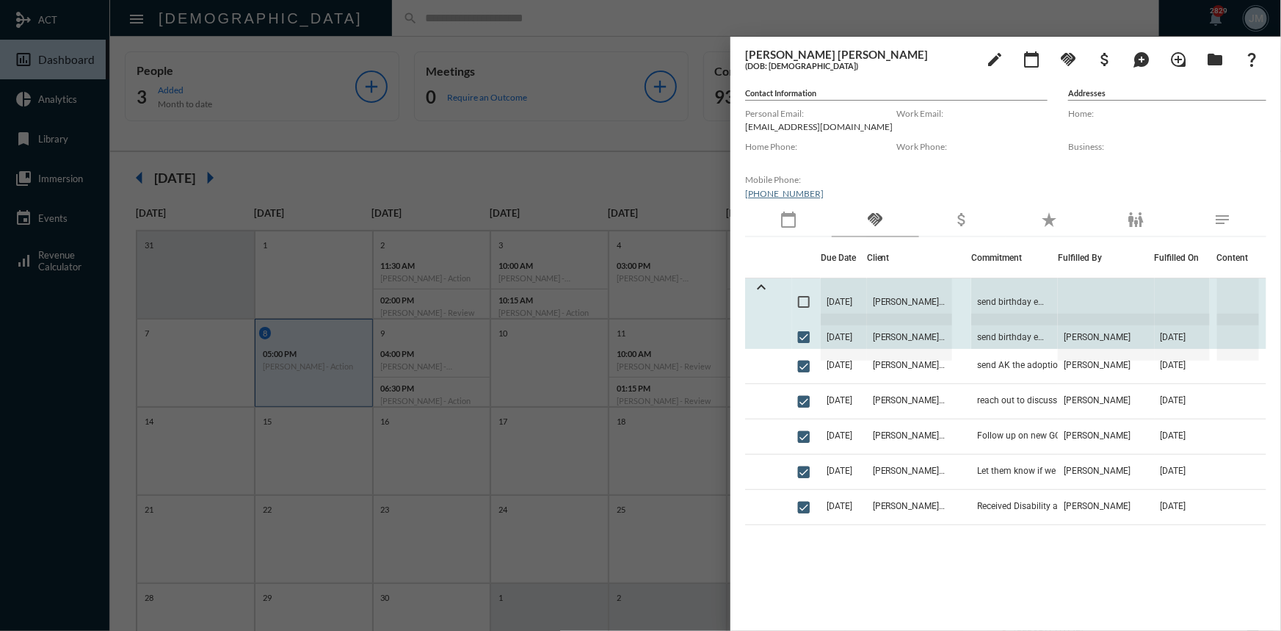
click at [619, 139] on div at bounding box center [640, 315] width 1281 height 631
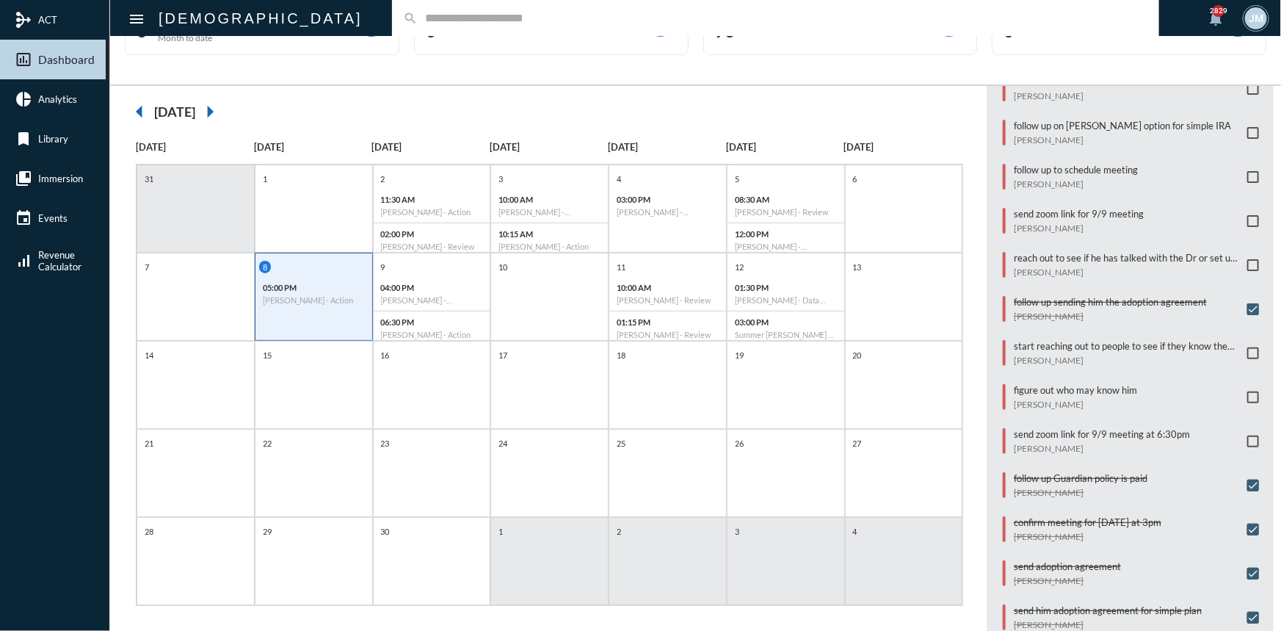
scroll to position [324, 0]
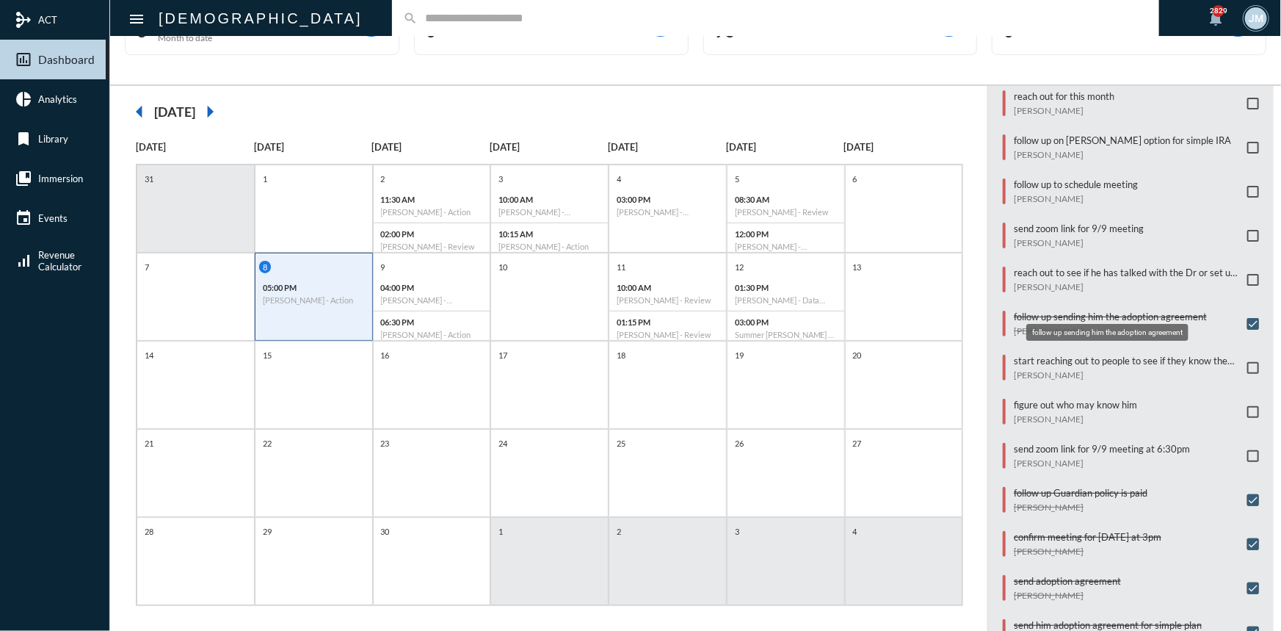
click at [1057, 312] on p "follow up sending him the adoption agreement" at bounding box center [1110, 317] width 193 height 12
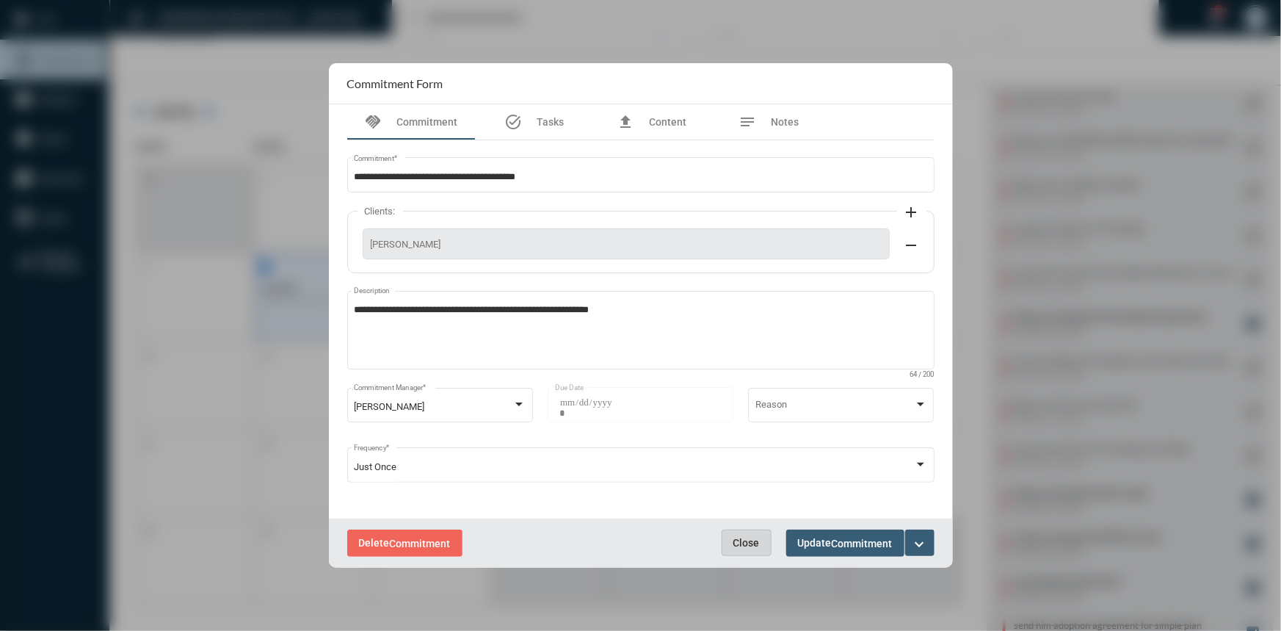
click at [754, 533] on button "Close" at bounding box center [747, 542] width 50 height 26
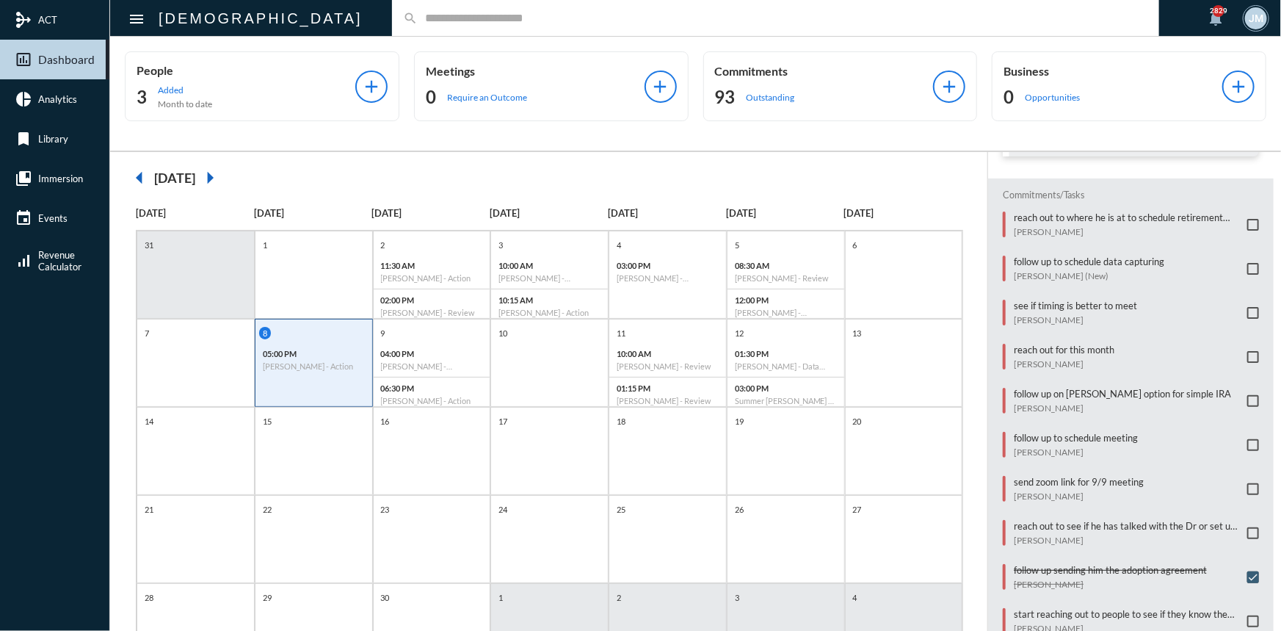
scroll to position [124, 0]
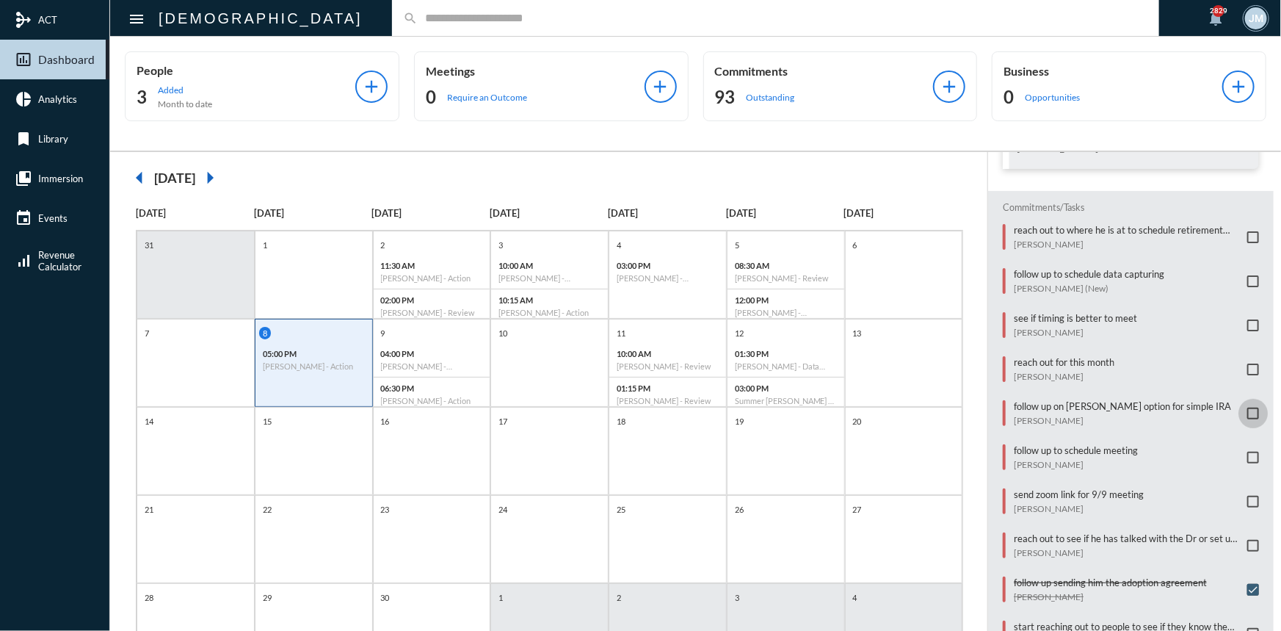
click at [1250, 408] on span at bounding box center [1253, 413] width 12 height 12
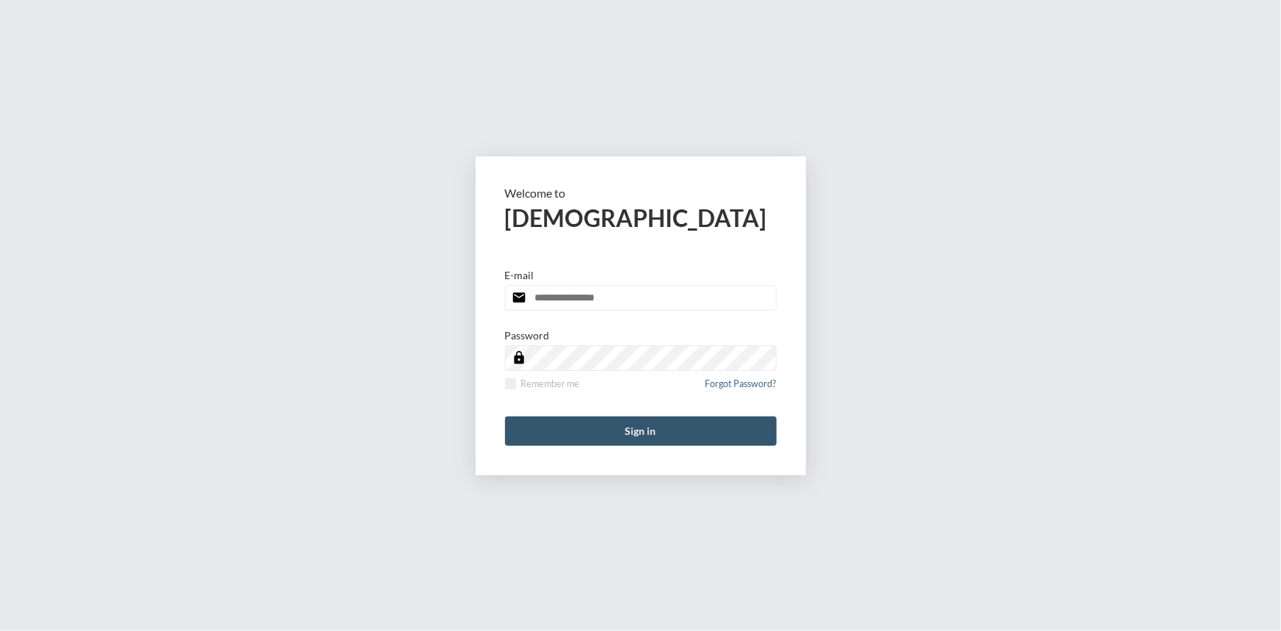
type input "**********"
click at [620, 426] on button "Sign in" at bounding box center [641, 430] width 272 height 29
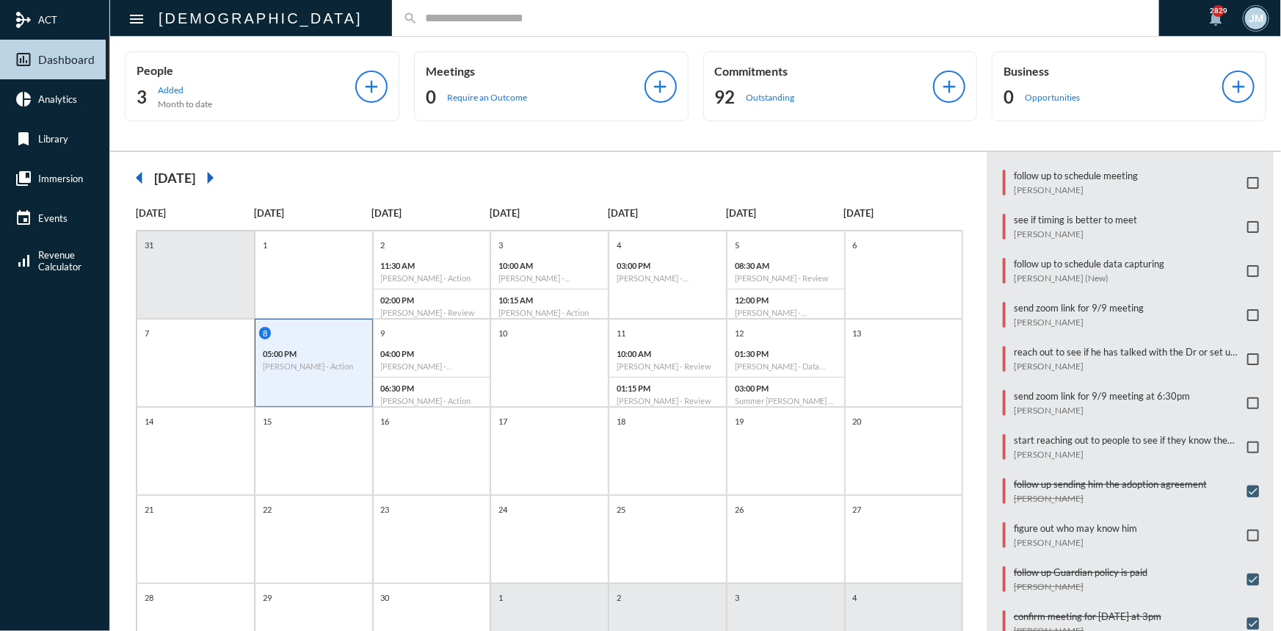
scroll to position [333, 0]
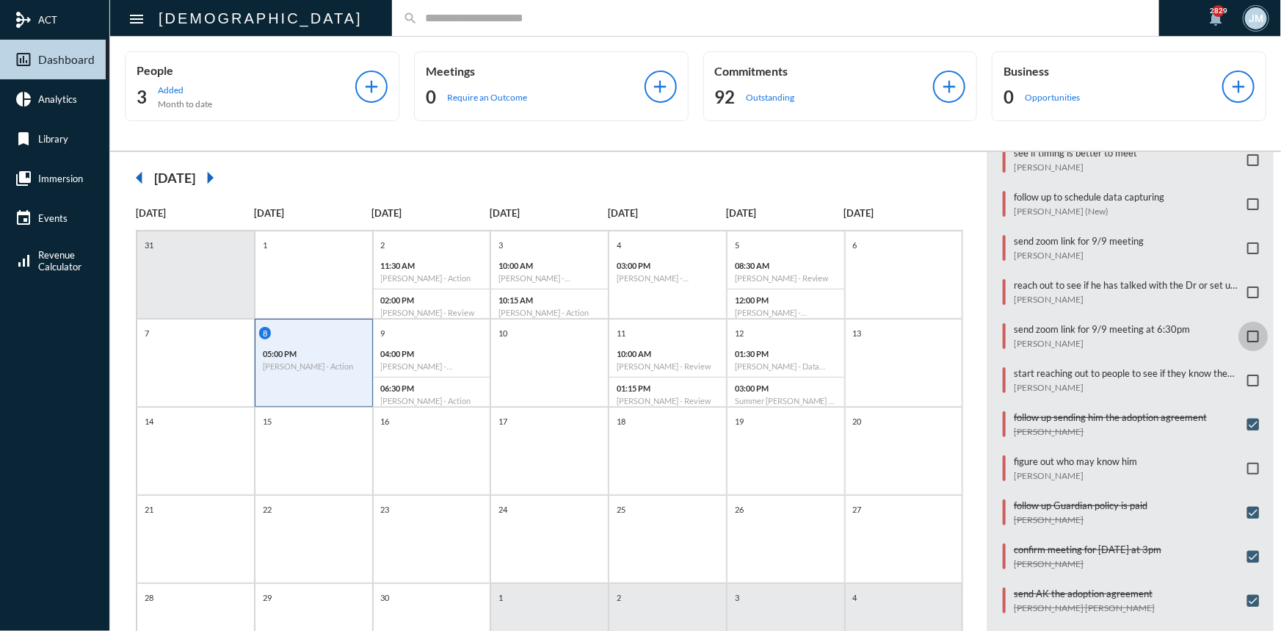
click at [1247, 330] on span at bounding box center [1253, 336] width 12 height 12
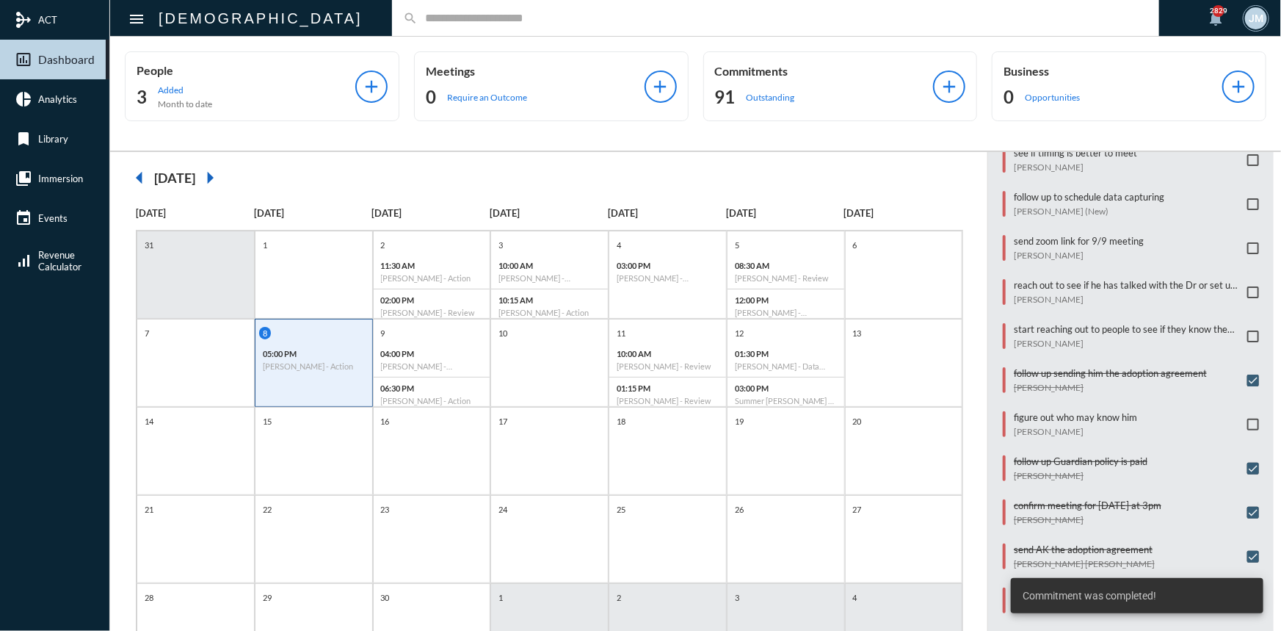
click at [1248, 242] on span at bounding box center [1253, 248] width 12 height 12
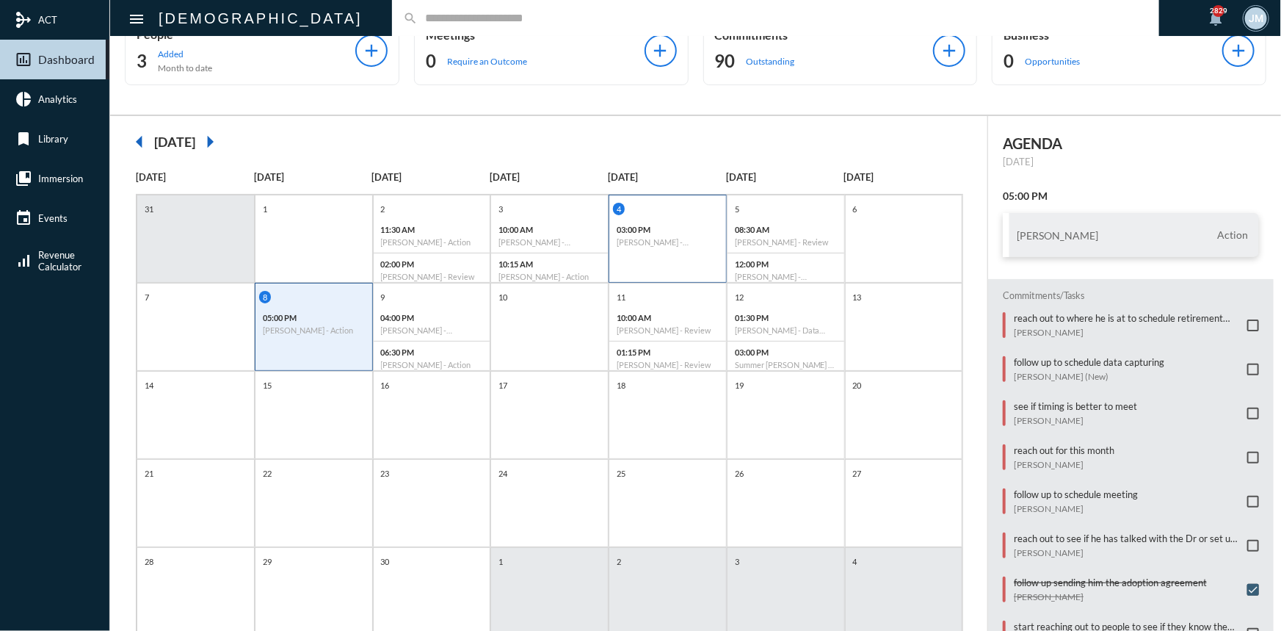
scroll to position [0, 0]
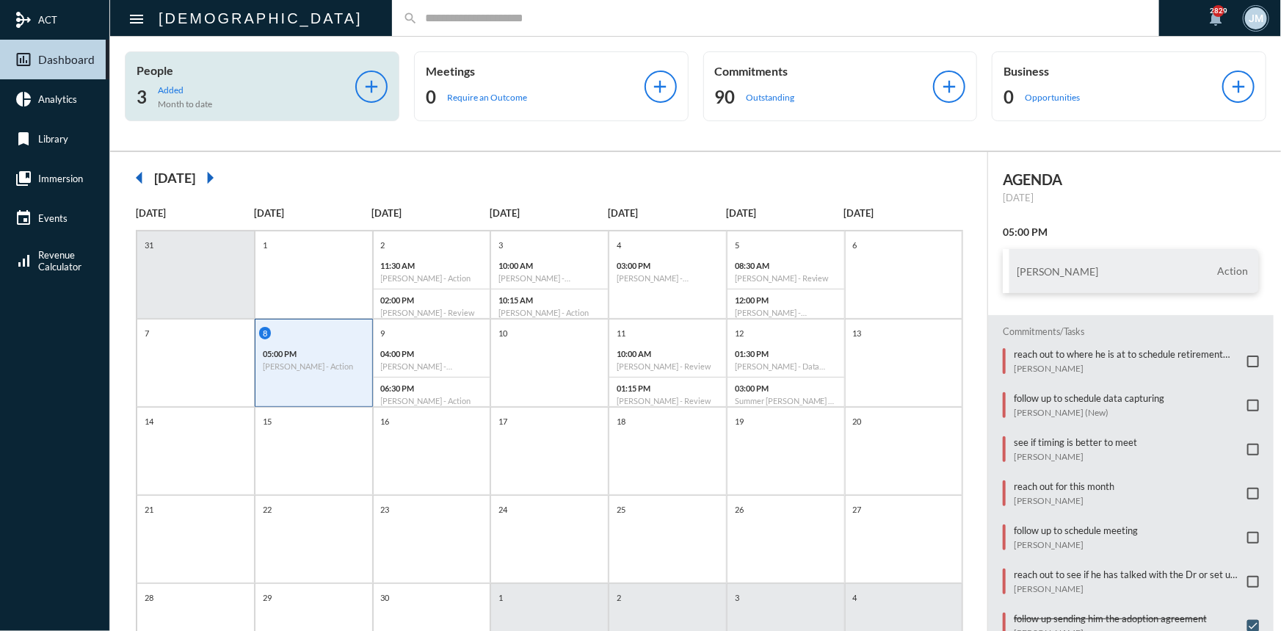
click at [141, 72] on p "People" at bounding box center [246, 70] width 219 height 14
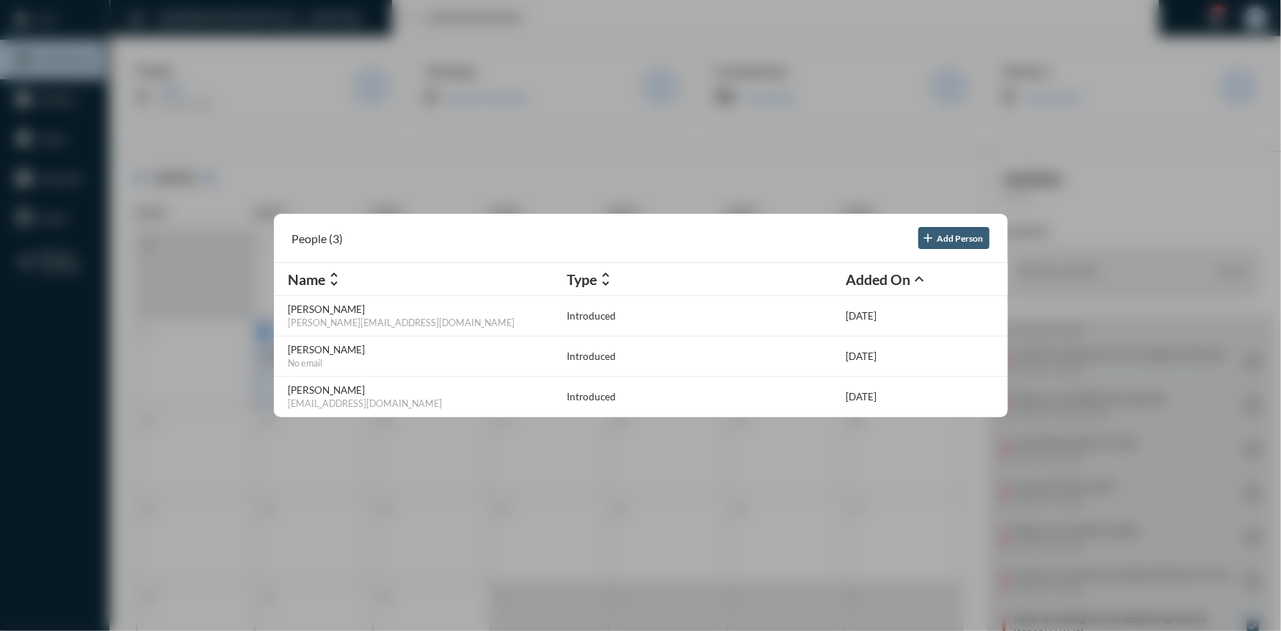
click at [374, 1] on div at bounding box center [640, 315] width 1281 height 631
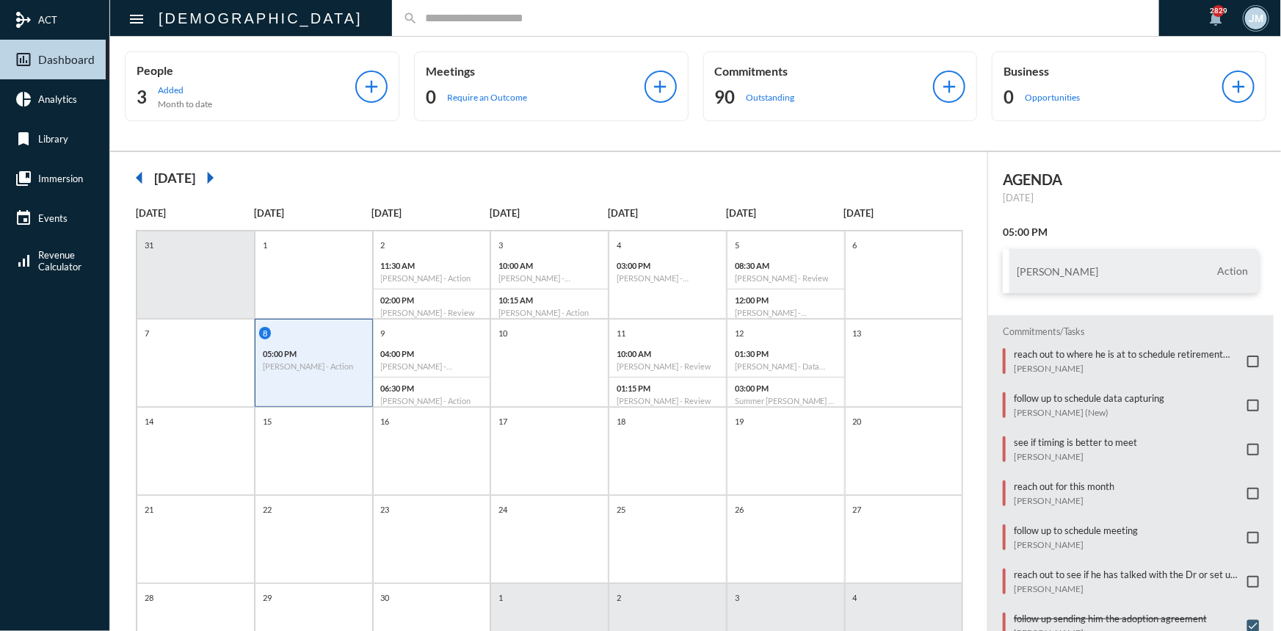
click at [418, 19] on input "text" at bounding box center [783, 18] width 731 height 12
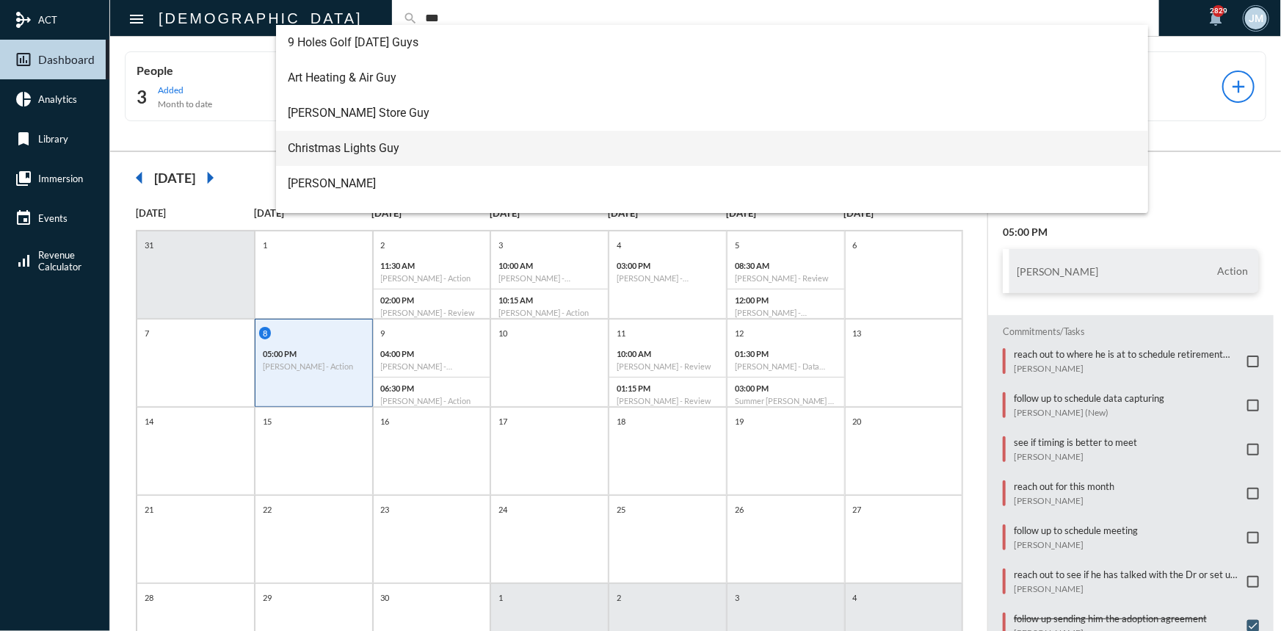
scroll to position [66, 0]
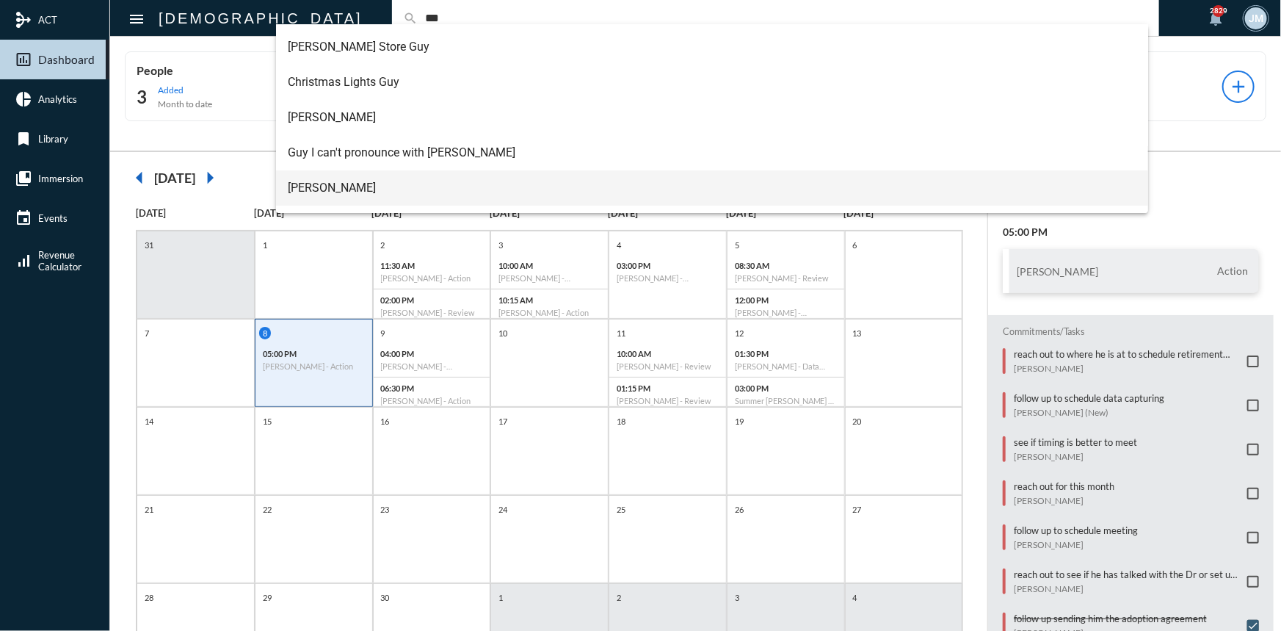
type input "***"
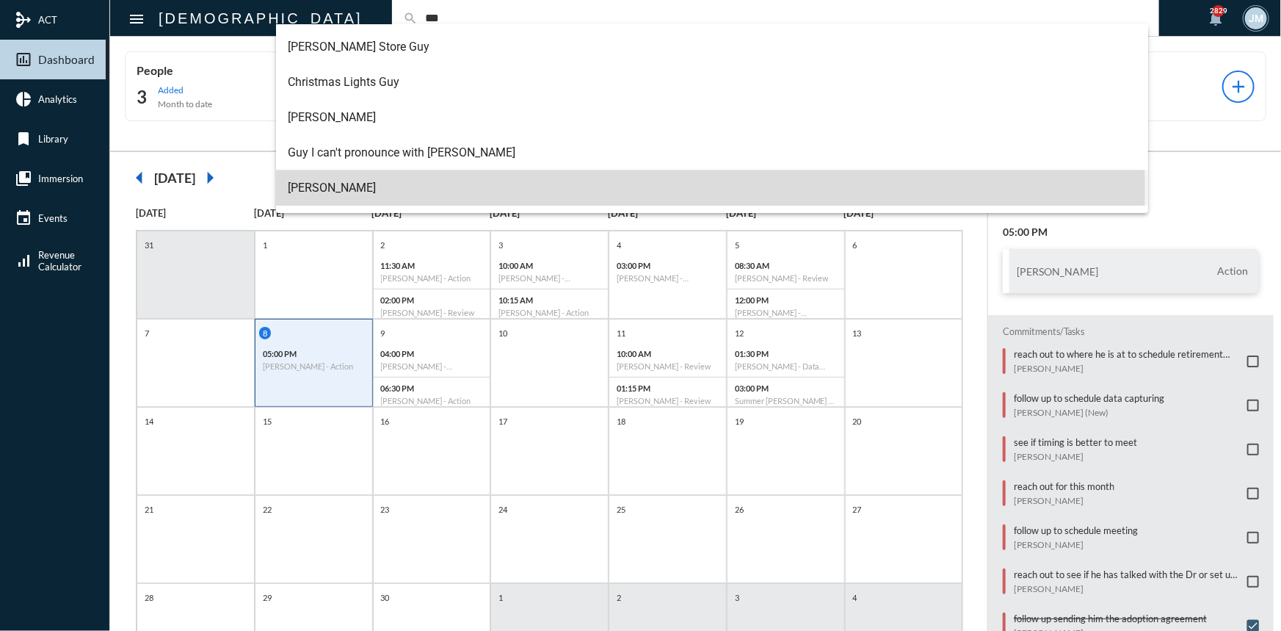
click at [319, 187] on span "Guy Verchovsky" at bounding box center [712, 187] width 849 height 35
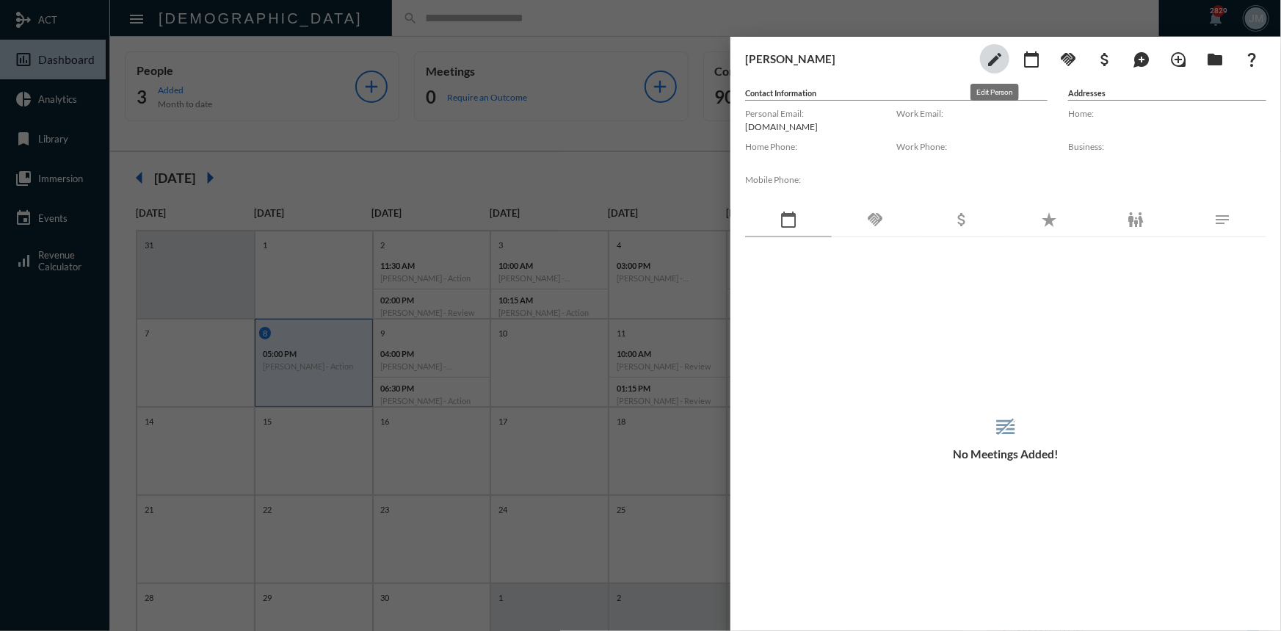
click at [991, 54] on mat-icon "edit" at bounding box center [995, 60] width 18 height 18
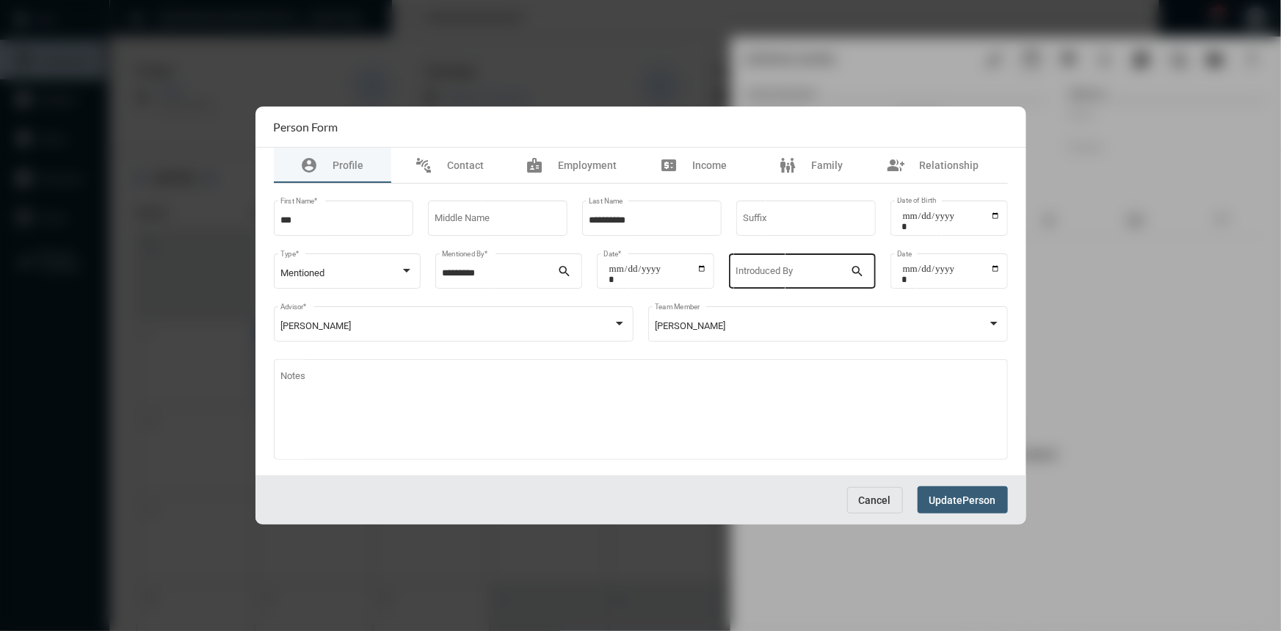
click at [821, 273] on input "Introduced By" at bounding box center [793, 273] width 115 height 11
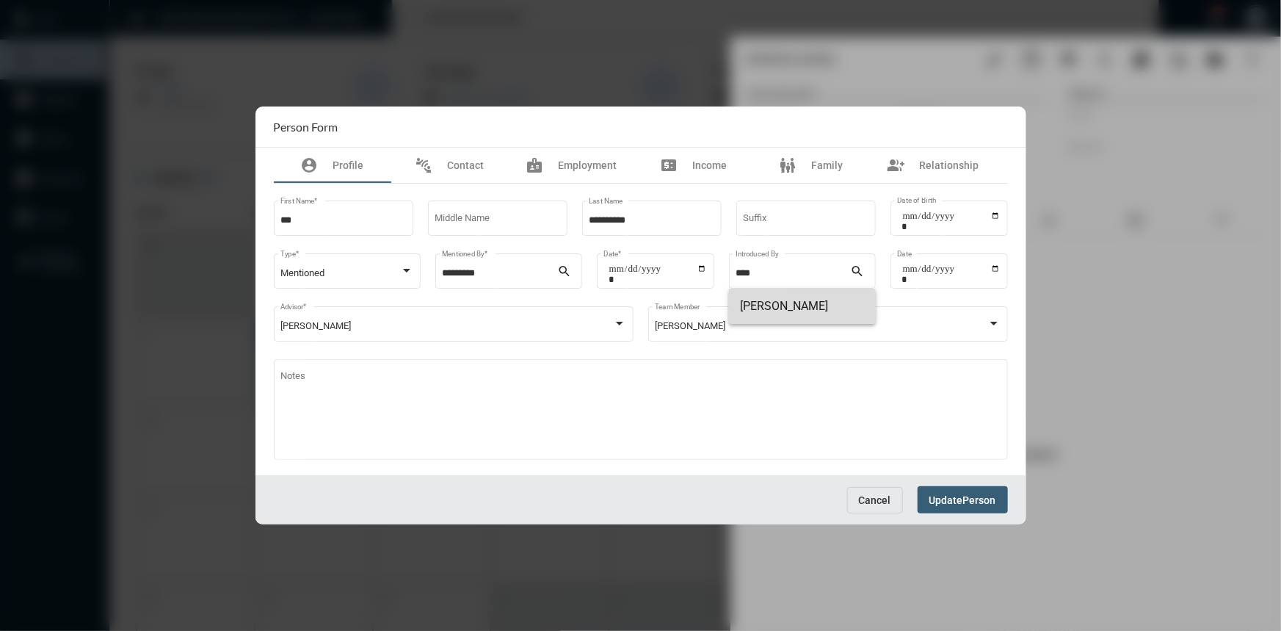
click at [786, 294] on span "Eyal Kord" at bounding box center [802, 306] width 123 height 35
type input "*********"
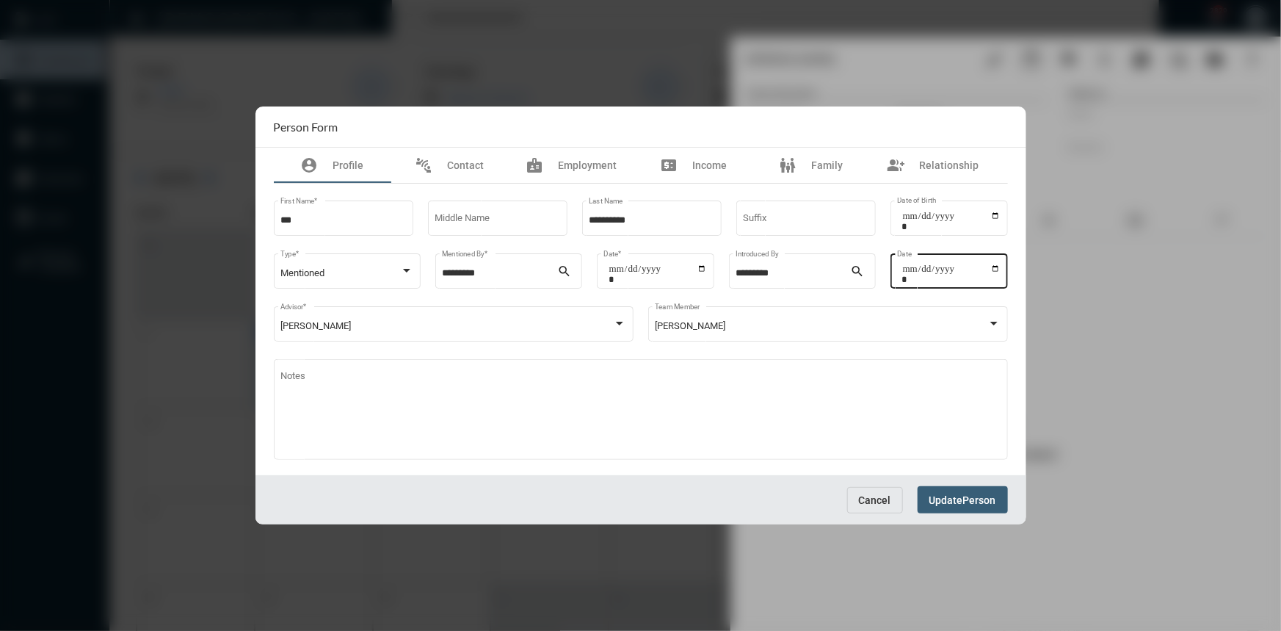
click at [1002, 270] on div "Date" at bounding box center [949, 269] width 117 height 37
click at [999, 268] on div "Date" at bounding box center [949, 269] width 117 height 37
click at [986, 267] on input "Date" at bounding box center [951, 274] width 98 height 21
click at [997, 268] on input "Date" at bounding box center [951, 274] width 98 height 21
type input "**********"
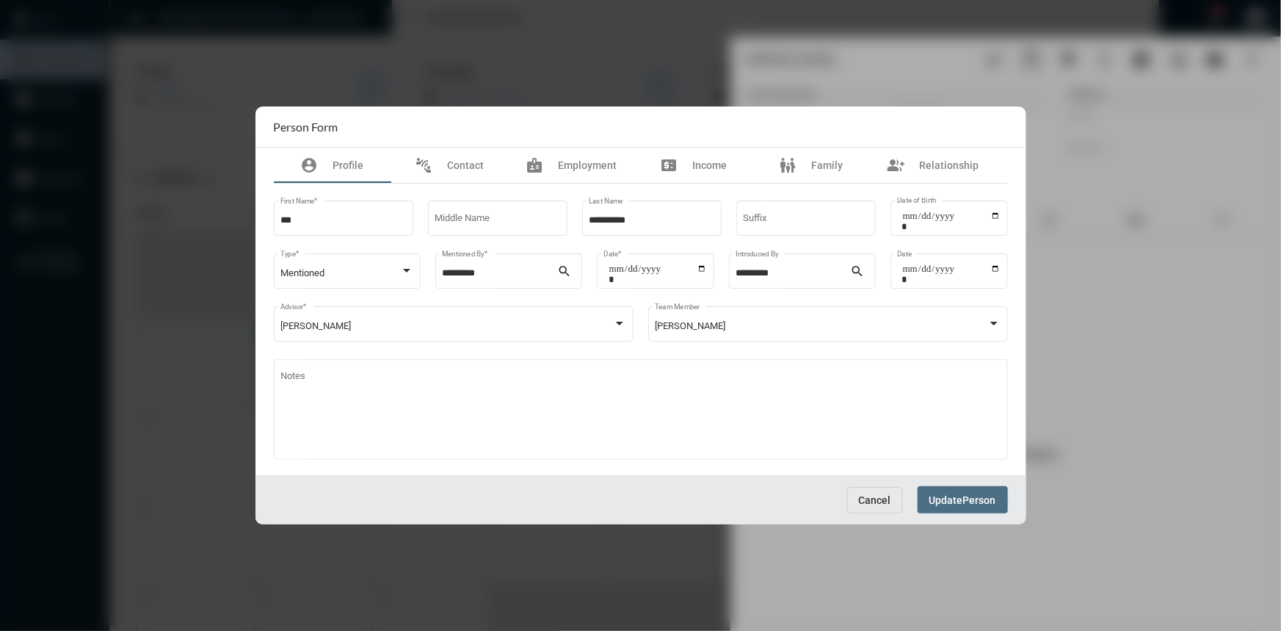
click at [932, 502] on span "Update" at bounding box center [946, 500] width 34 height 12
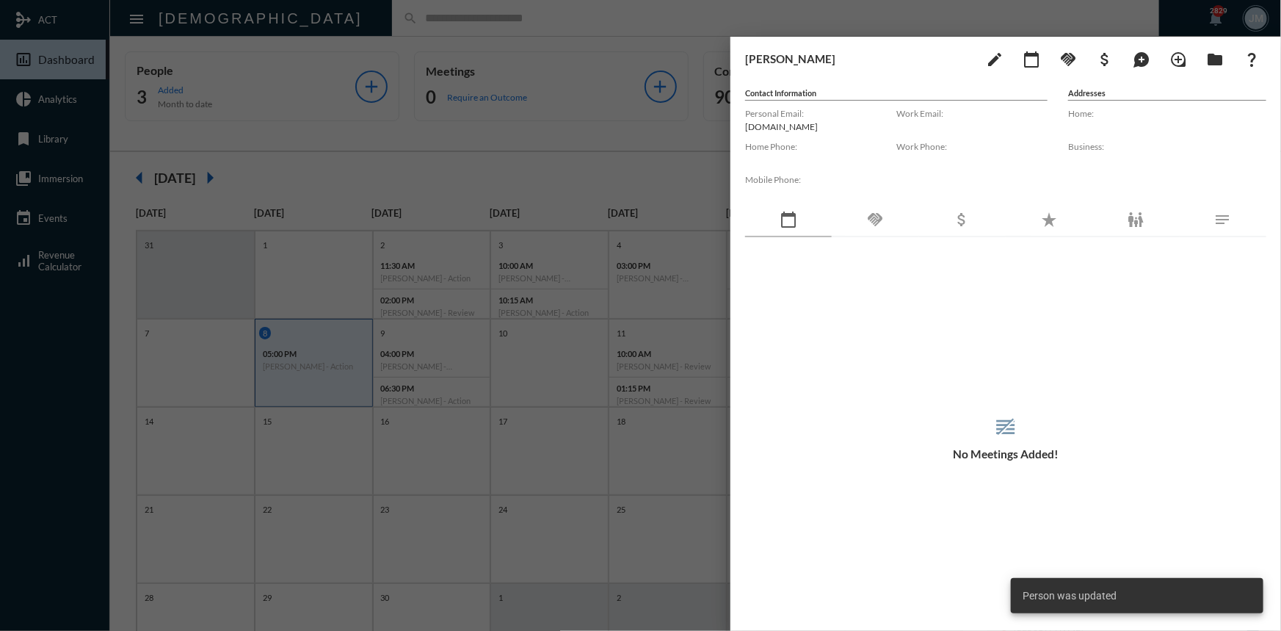
click at [714, 171] on div at bounding box center [640, 315] width 1281 height 631
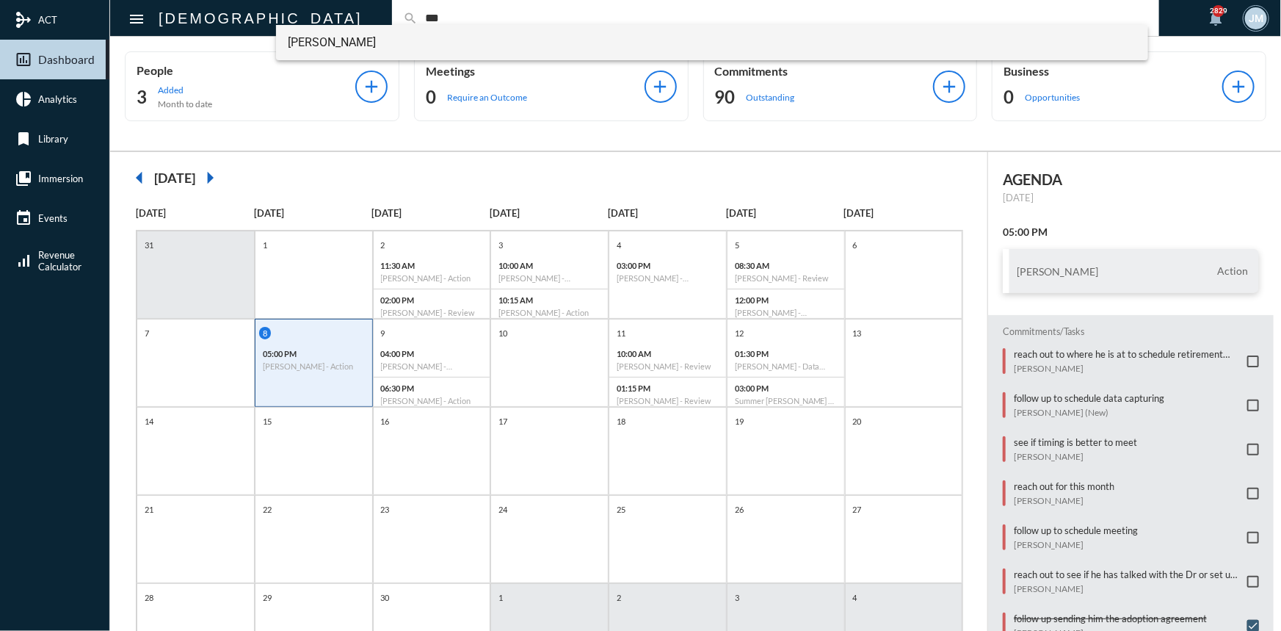
type input "***"
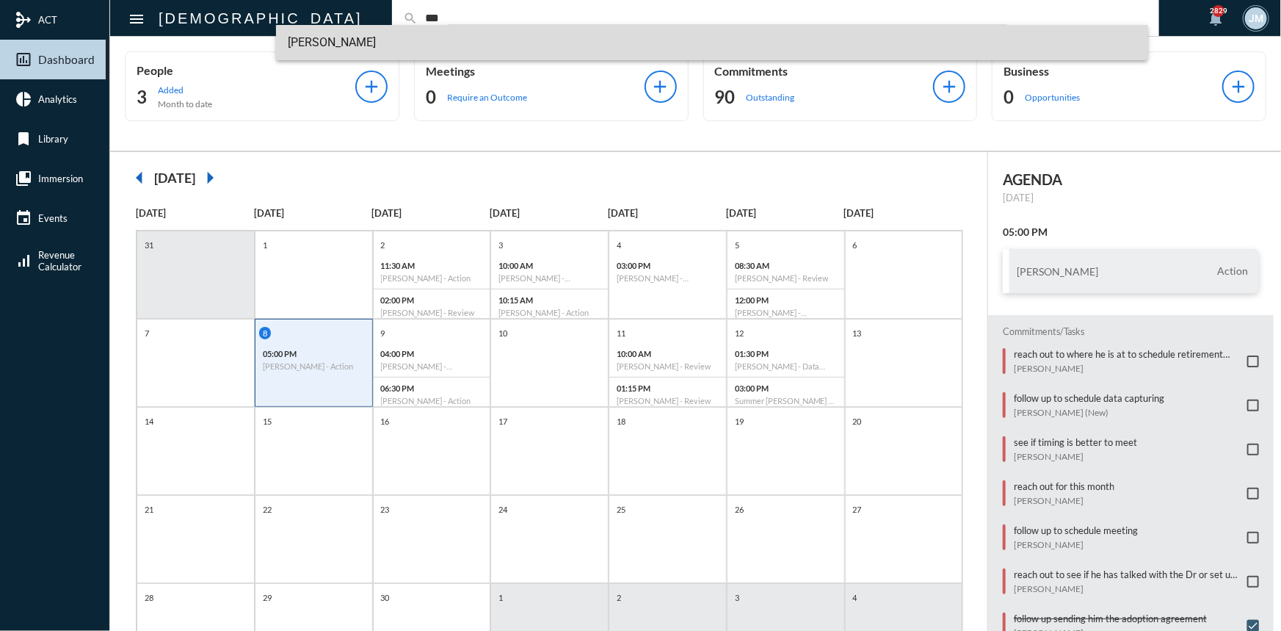
click at [332, 29] on span "Paz Lotan" at bounding box center [712, 42] width 849 height 35
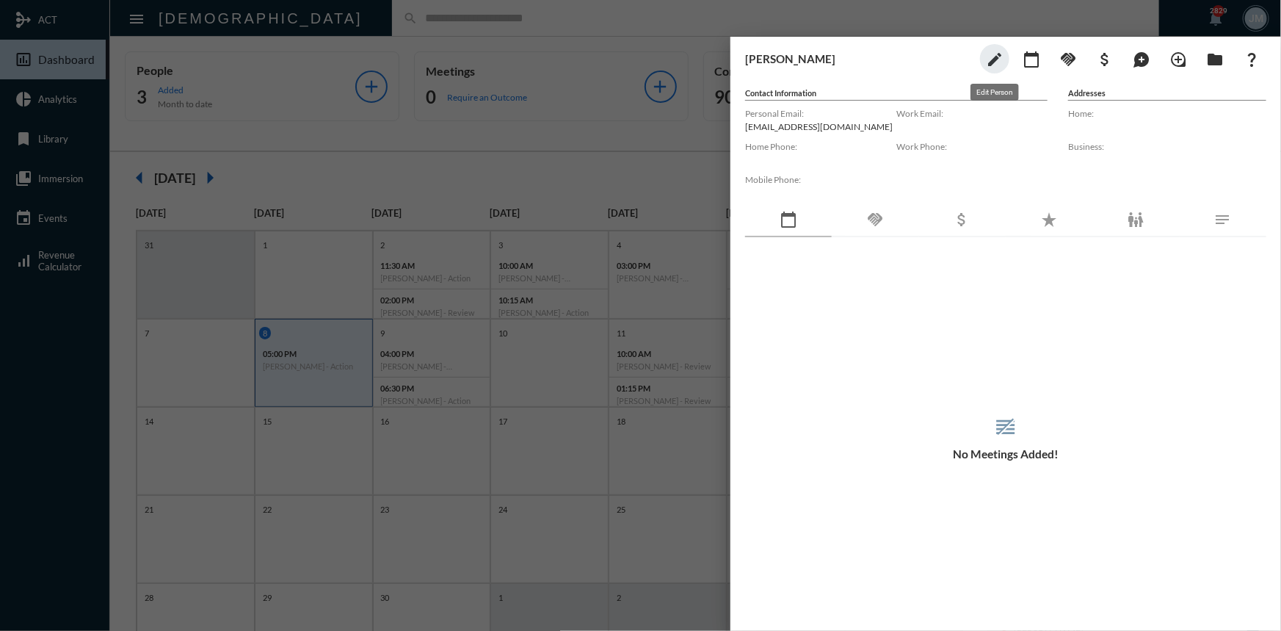
click at [988, 63] on mat-icon "edit" at bounding box center [995, 60] width 18 height 18
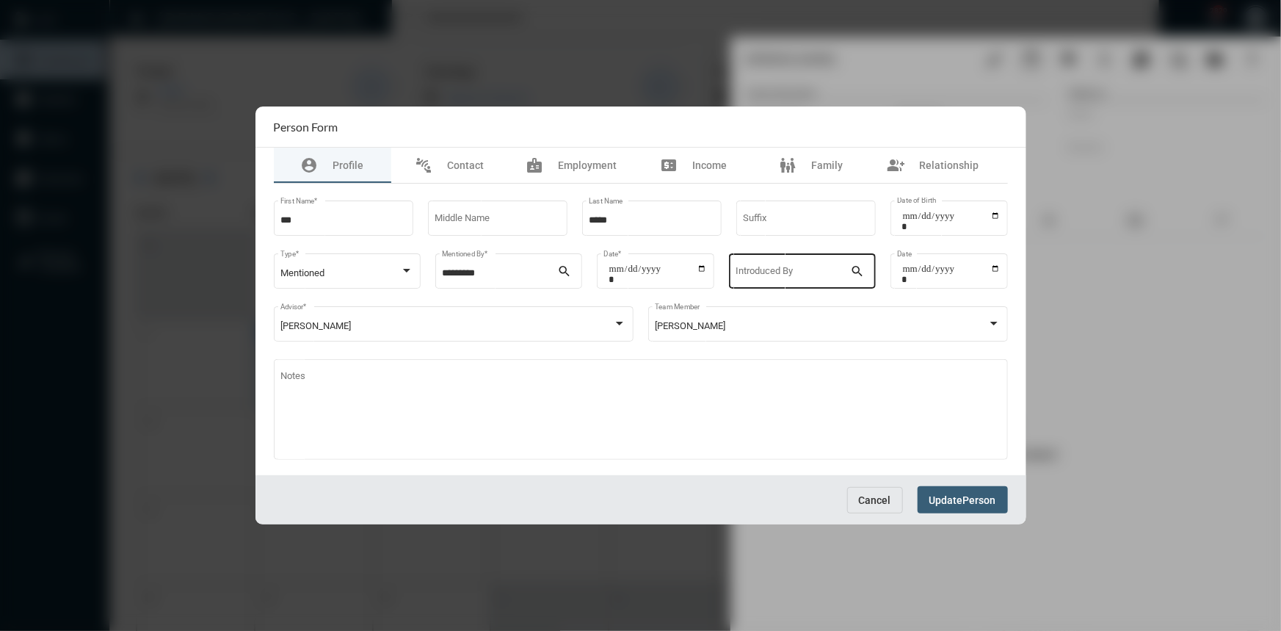
click at [773, 272] on input "Introduced By" at bounding box center [793, 273] width 115 height 11
click at [758, 302] on span "Eyal Kord" at bounding box center [802, 306] width 123 height 35
type input "*********"
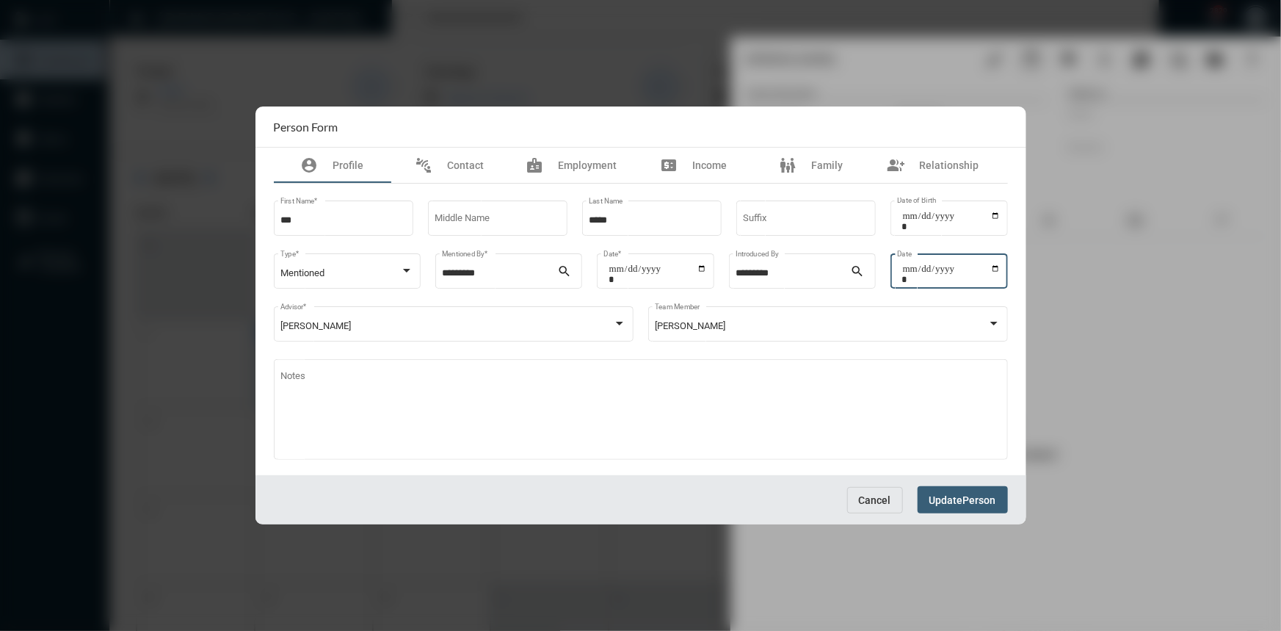
click at [997, 267] on input "Date" at bounding box center [951, 274] width 98 height 21
type input "**********"
click at [969, 504] on span "Person" at bounding box center [979, 500] width 33 height 12
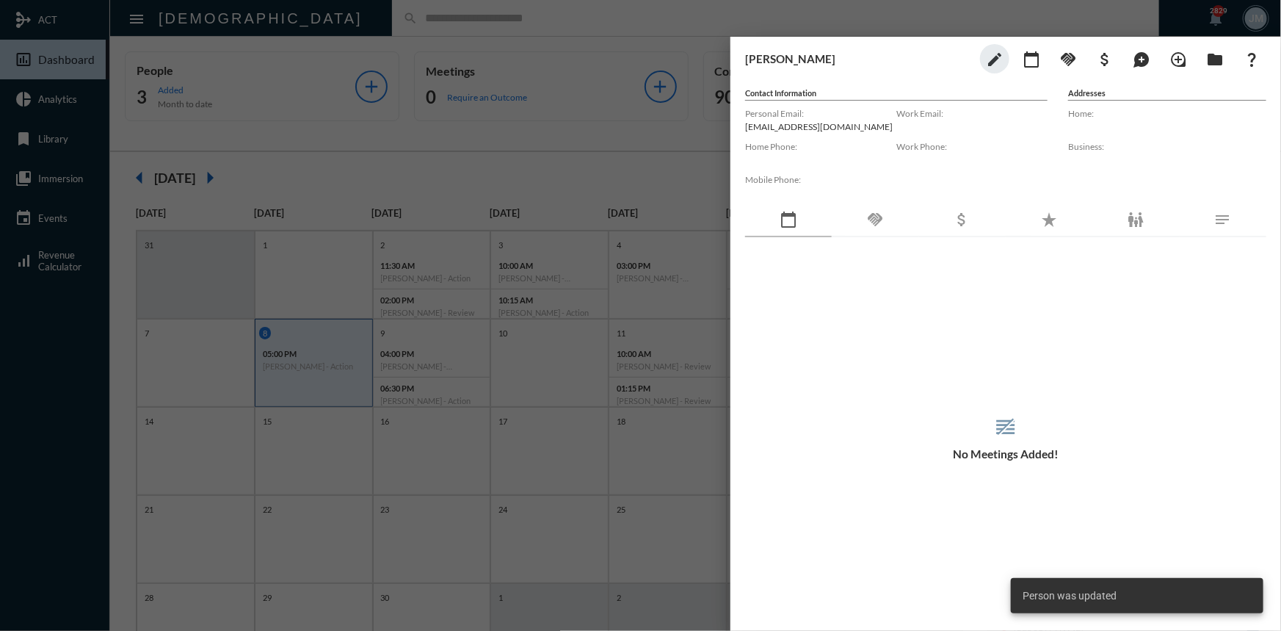
click at [507, 115] on div at bounding box center [640, 315] width 1281 height 631
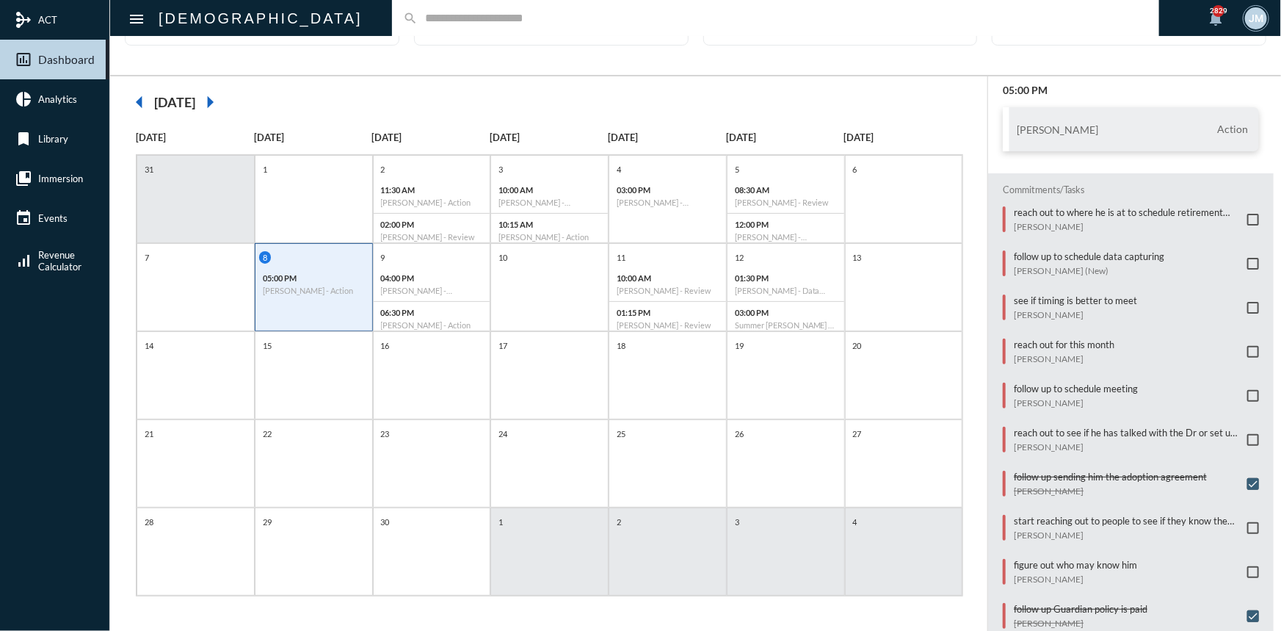
click at [1247, 390] on span at bounding box center [1253, 396] width 12 height 12
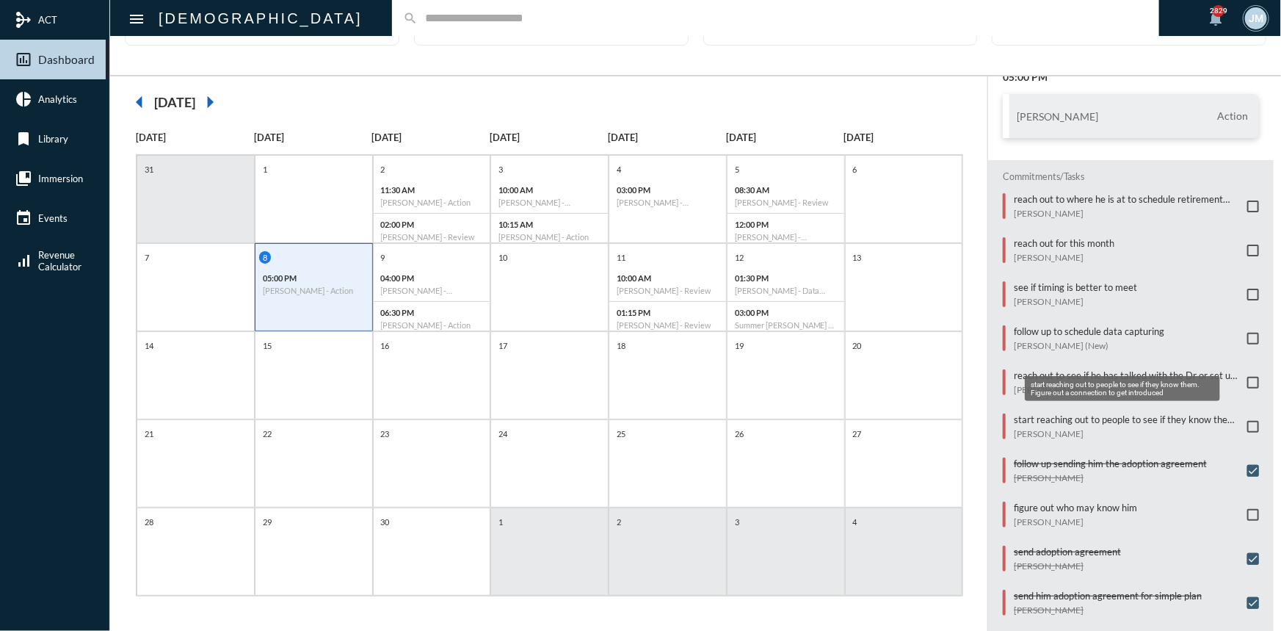
scroll to position [0, 0]
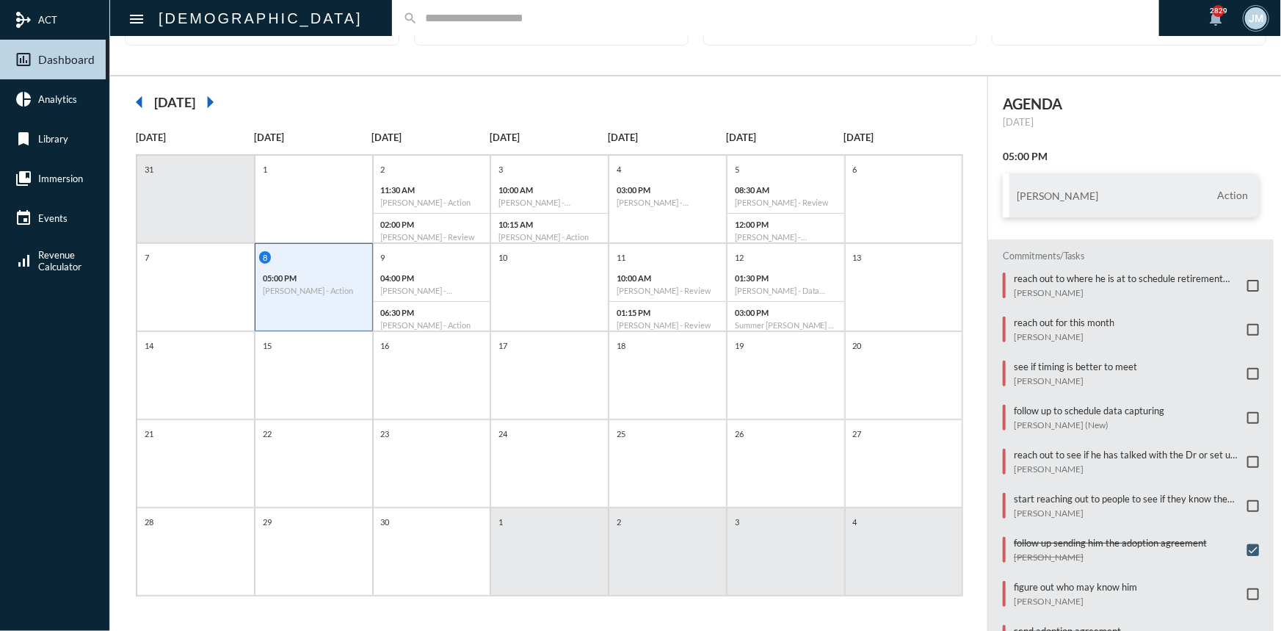
click at [418, 19] on input "text" at bounding box center [783, 18] width 731 height 12
type input "*******"
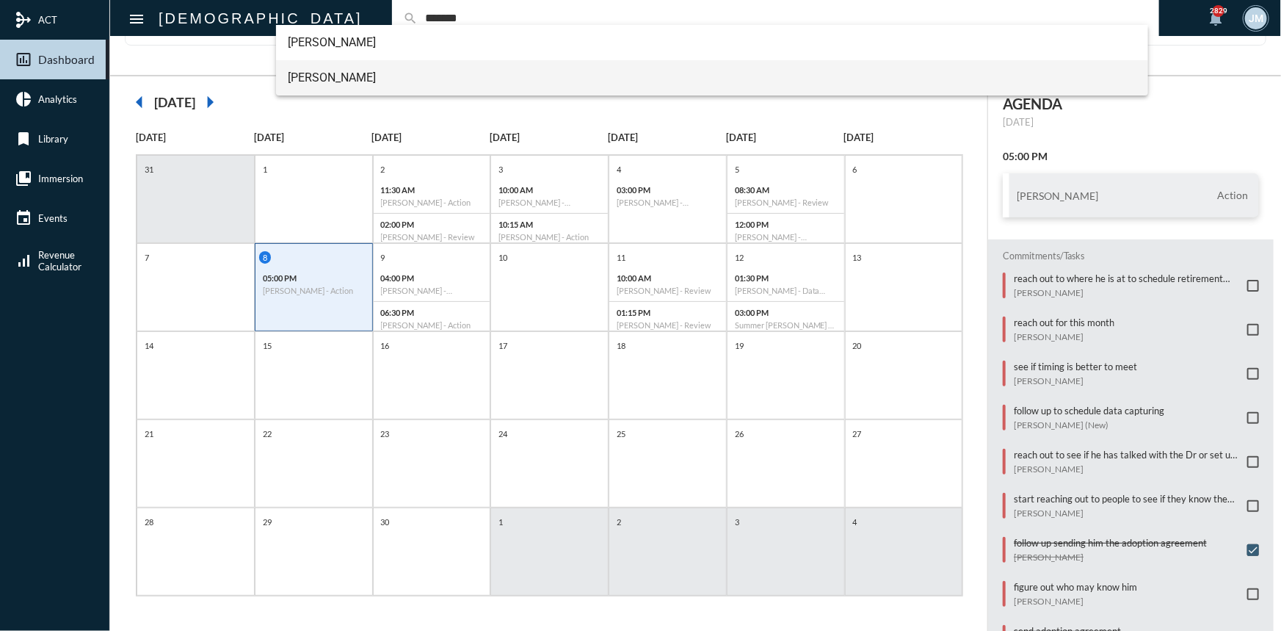
click at [333, 73] on span "Hunter Lambert" at bounding box center [712, 77] width 849 height 35
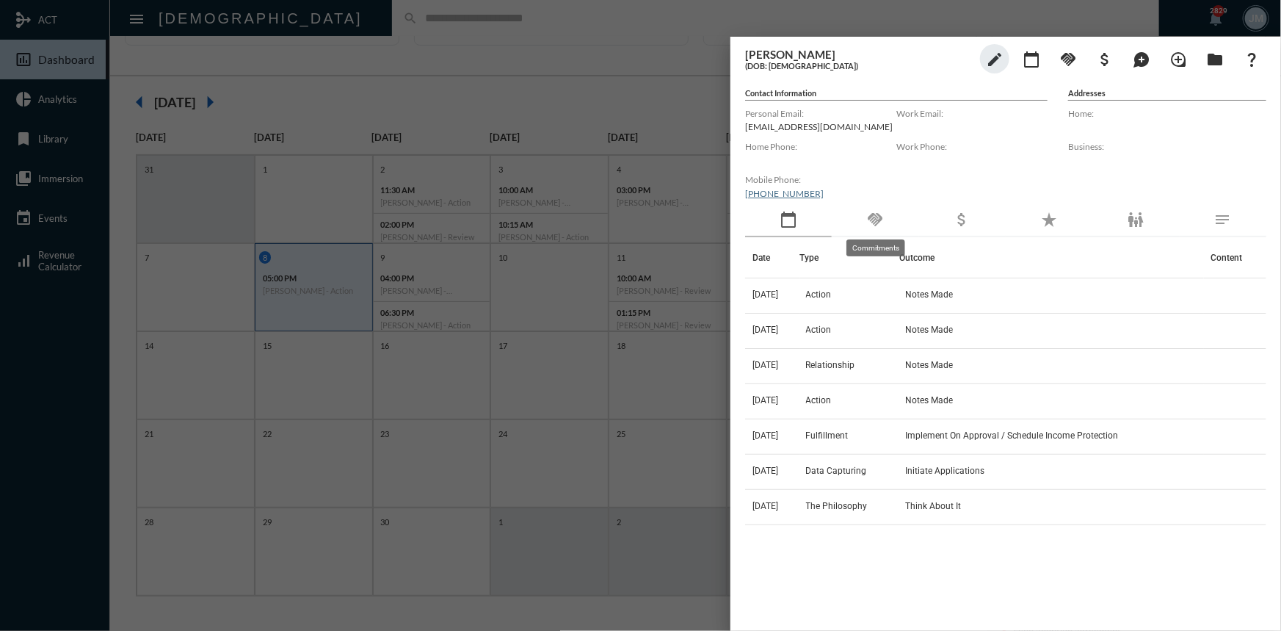
click at [867, 220] on mat-icon "handshake" at bounding box center [875, 220] width 18 height 18
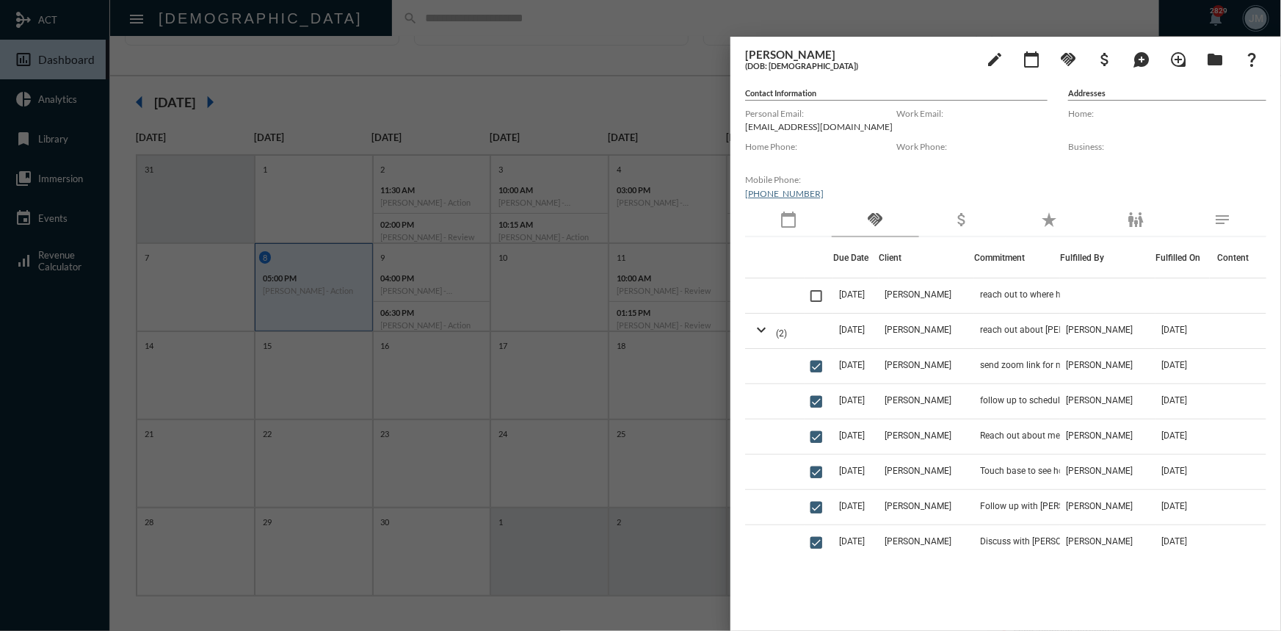
click at [704, 162] on div at bounding box center [640, 315] width 1281 height 631
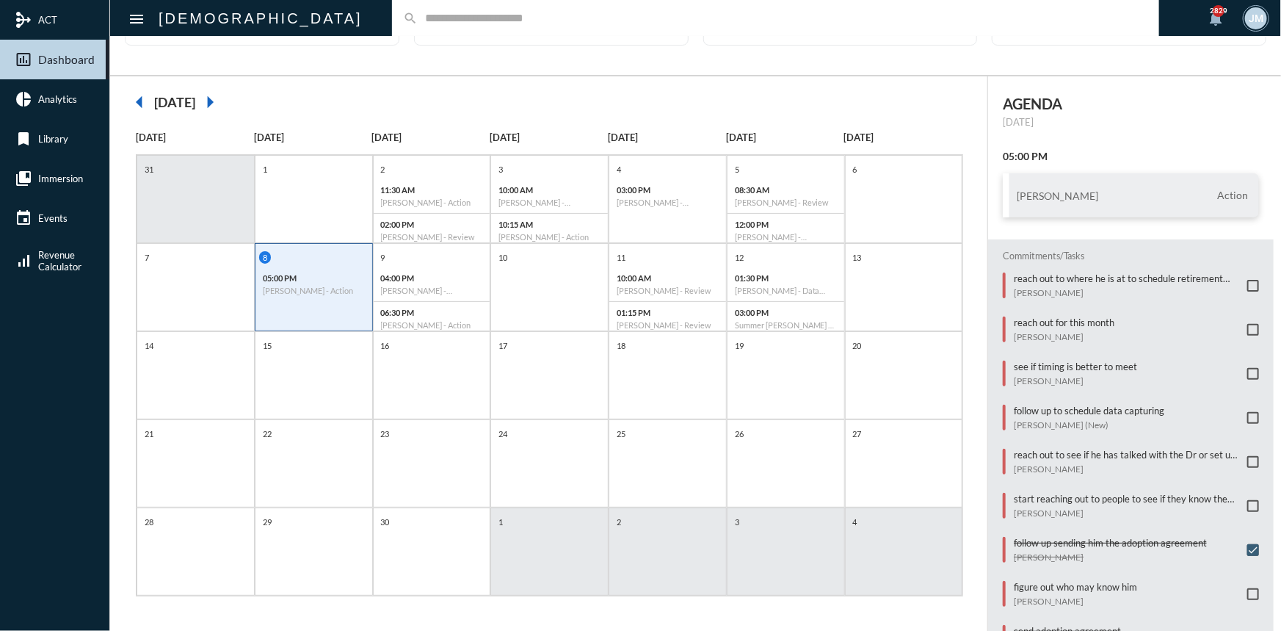
click at [1247, 283] on span at bounding box center [1253, 286] width 12 height 12
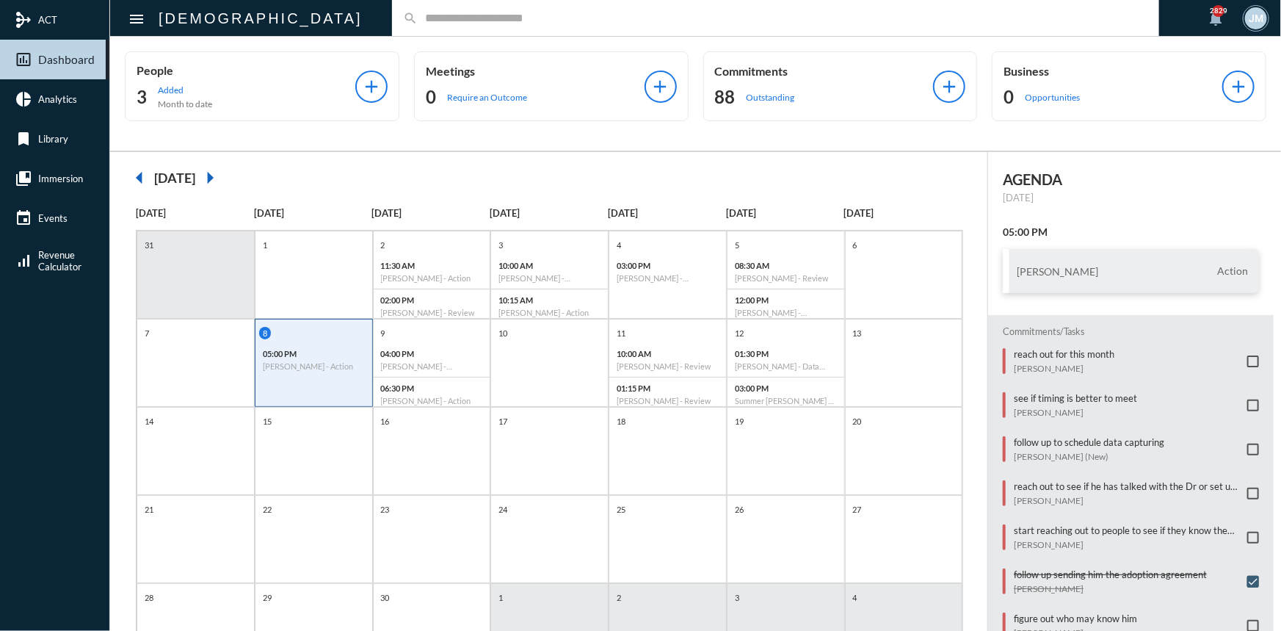
click at [418, 16] on input "text" at bounding box center [783, 18] width 731 height 12
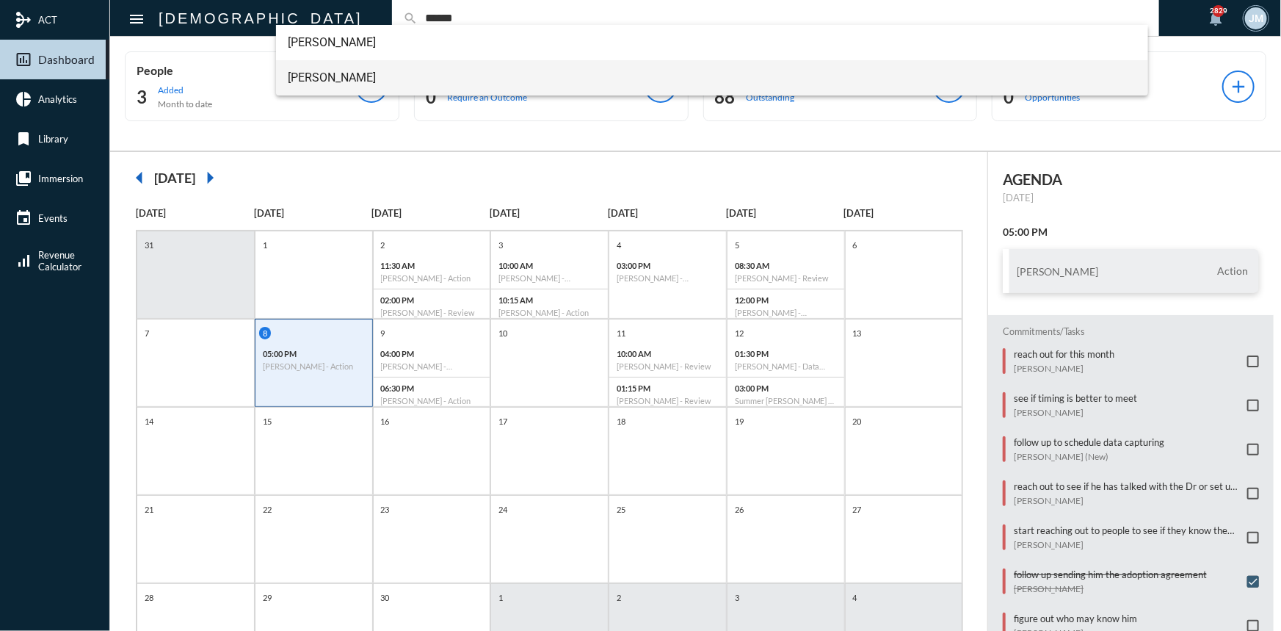
type input "******"
click at [311, 79] on span "David Farris" at bounding box center [712, 77] width 849 height 35
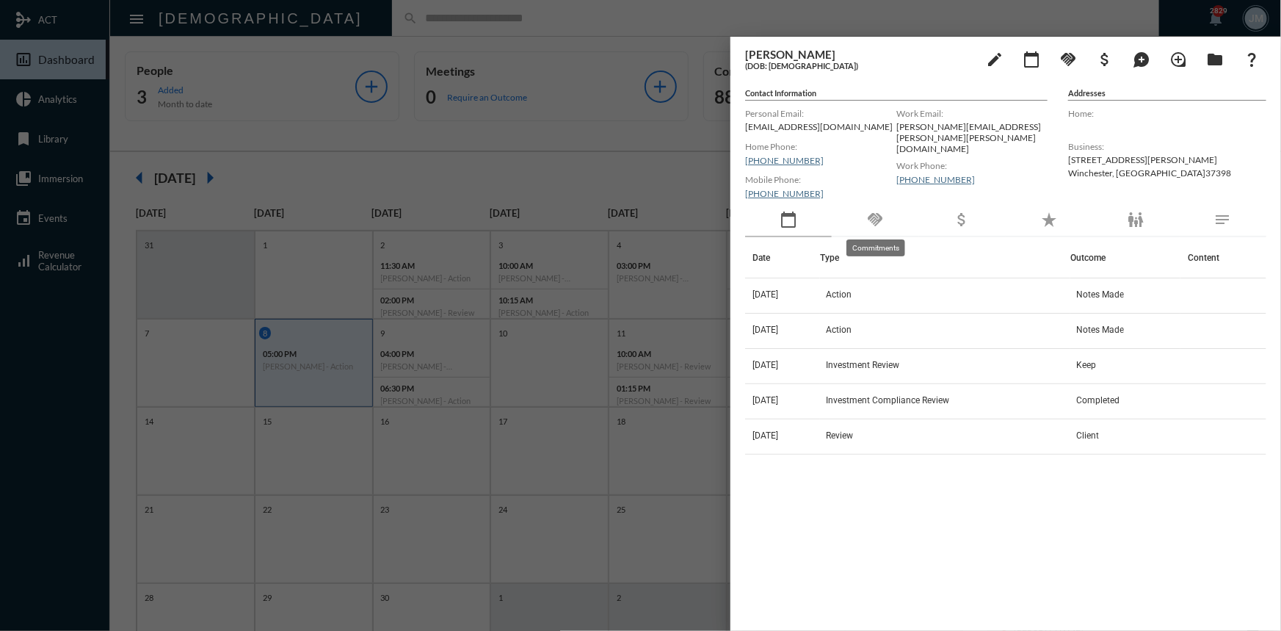
click at [877, 219] on mat-icon "handshake" at bounding box center [875, 220] width 18 height 18
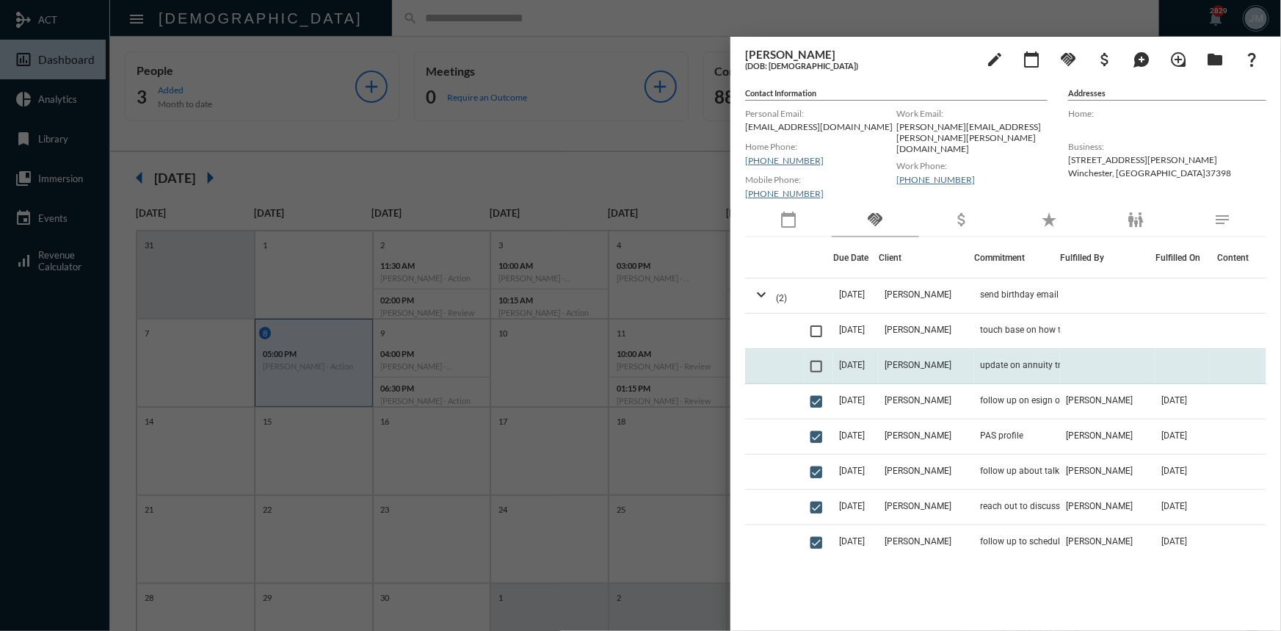
click at [879, 363] on td "9/17/25" at bounding box center [856, 366] width 46 height 35
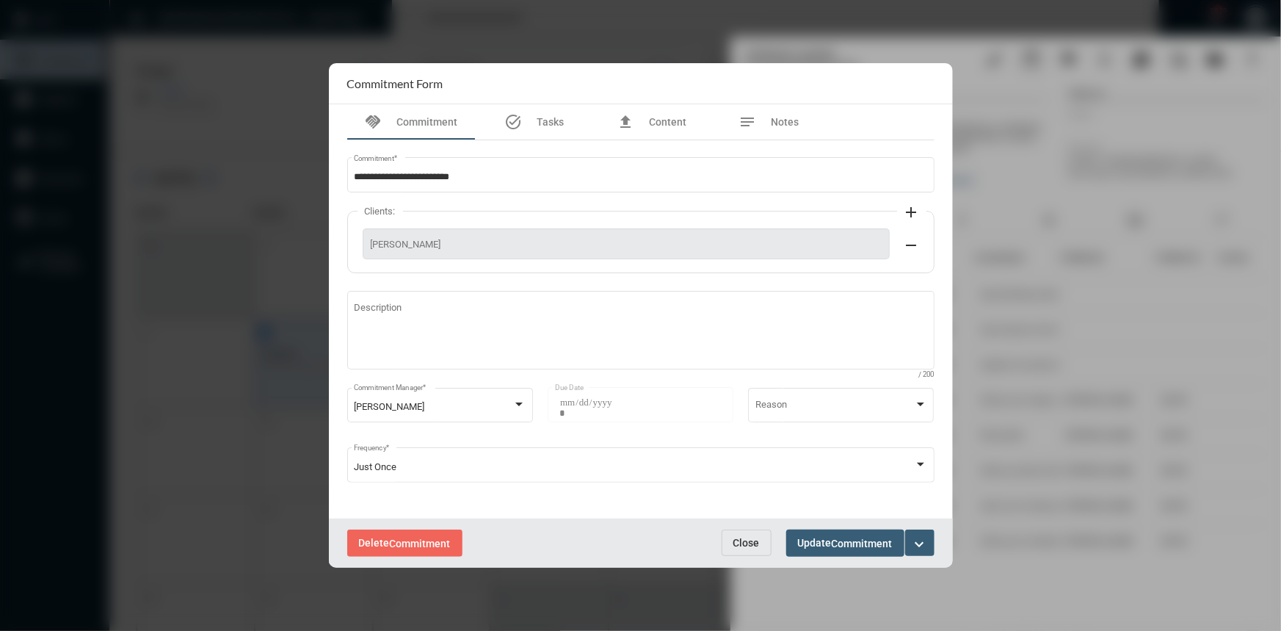
click at [739, 541] on span "Close" at bounding box center [746, 543] width 26 height 12
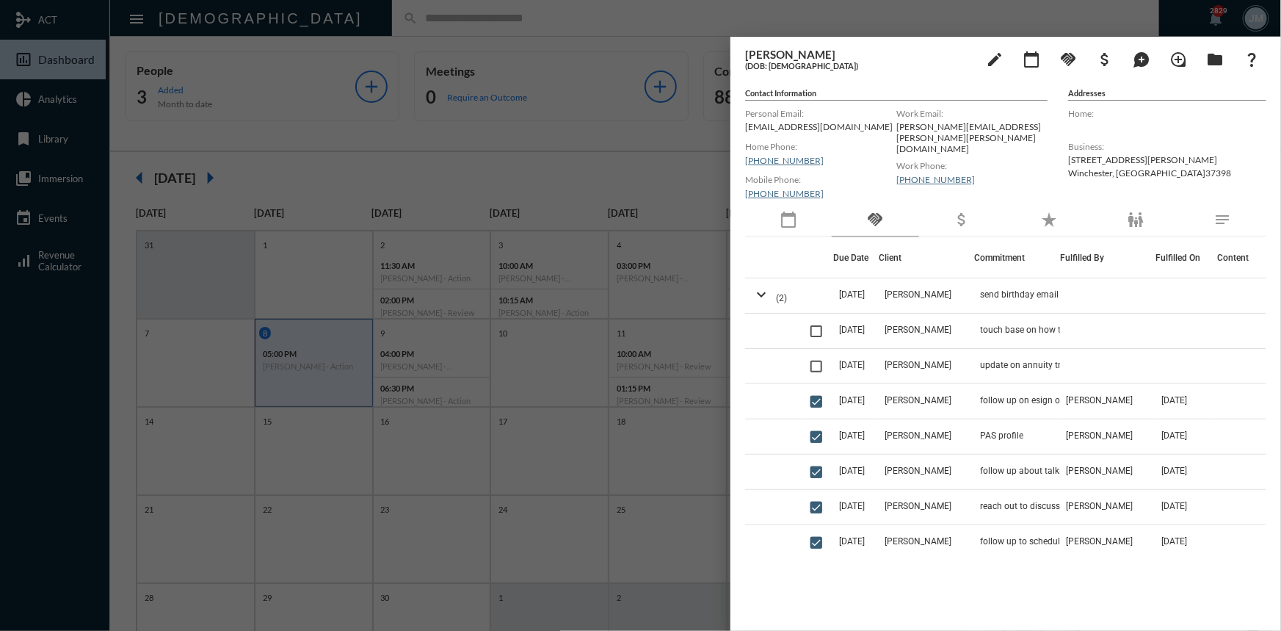
click at [594, 103] on div at bounding box center [640, 315] width 1281 height 631
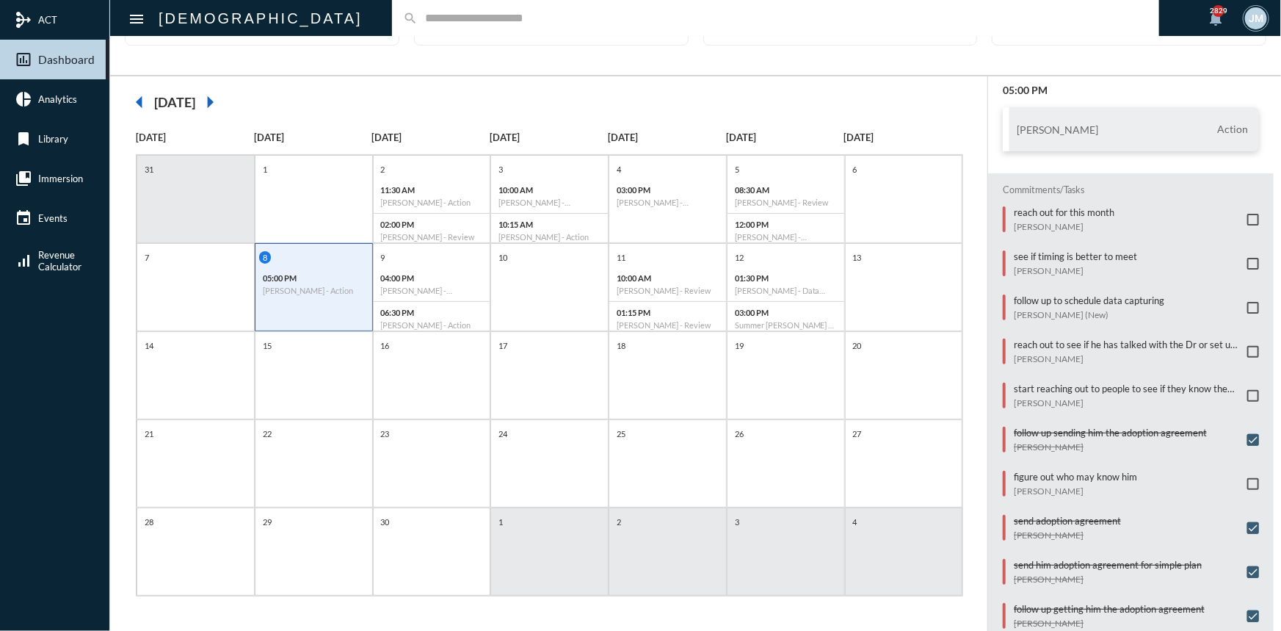
scroll to position [9, 0]
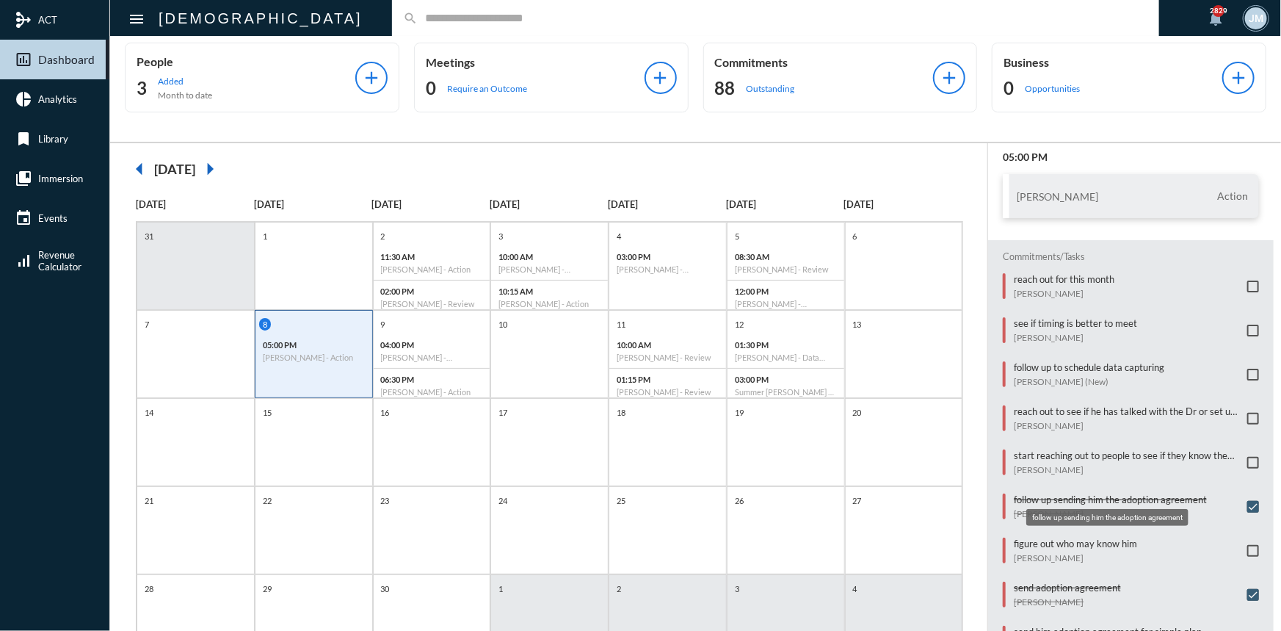
click at [1050, 493] on p "follow up sending him the adoption agreement" at bounding box center [1110, 499] width 193 height 12
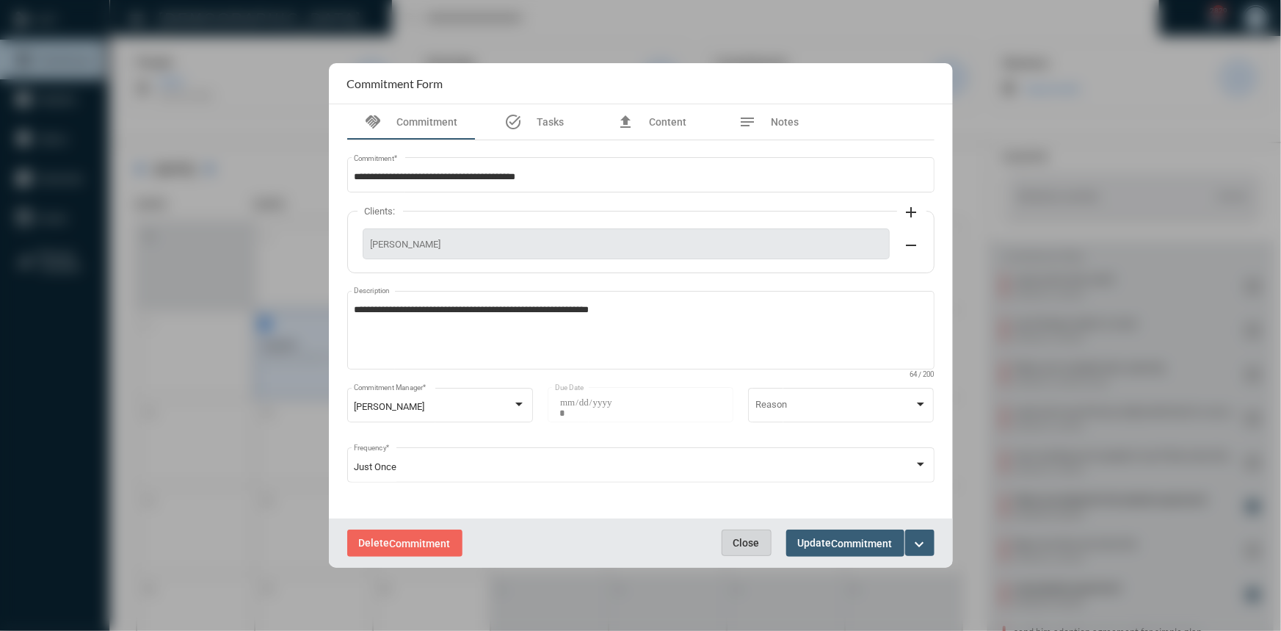
click at [747, 539] on span "Close" at bounding box center [746, 543] width 26 height 12
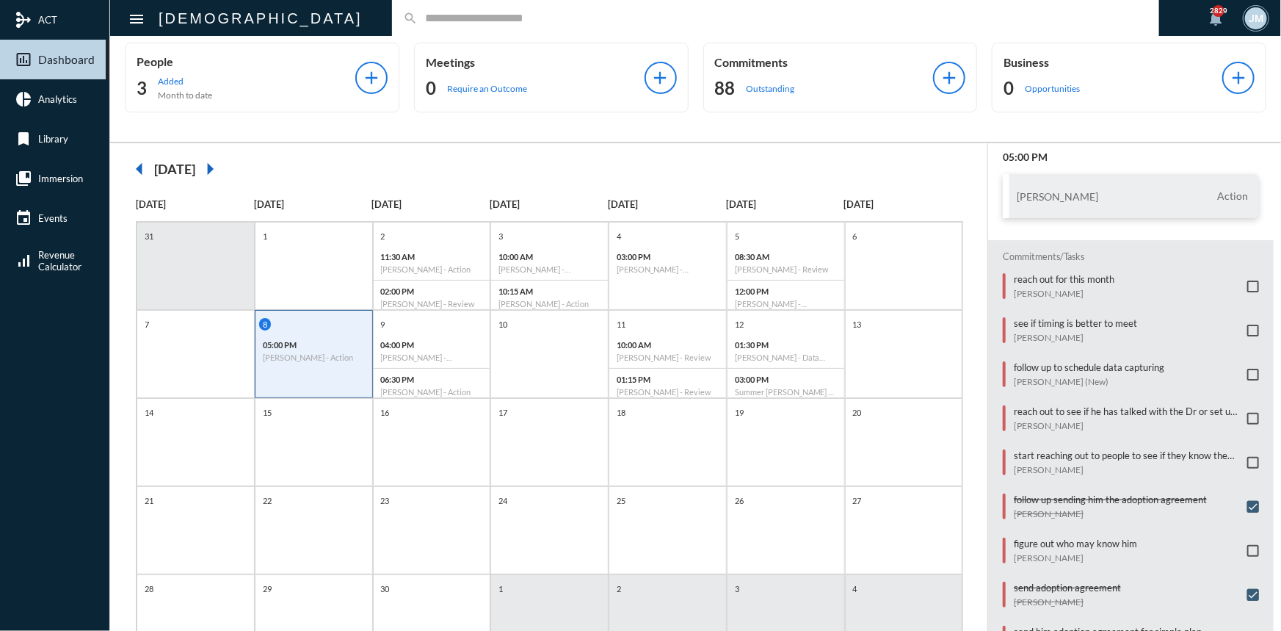
drag, startPoint x: 226, startPoint y: 0, endPoint x: 369, endPoint y: 11, distance: 142.9
click at [418, 12] on input "text" at bounding box center [783, 18] width 731 height 12
type input "**********"
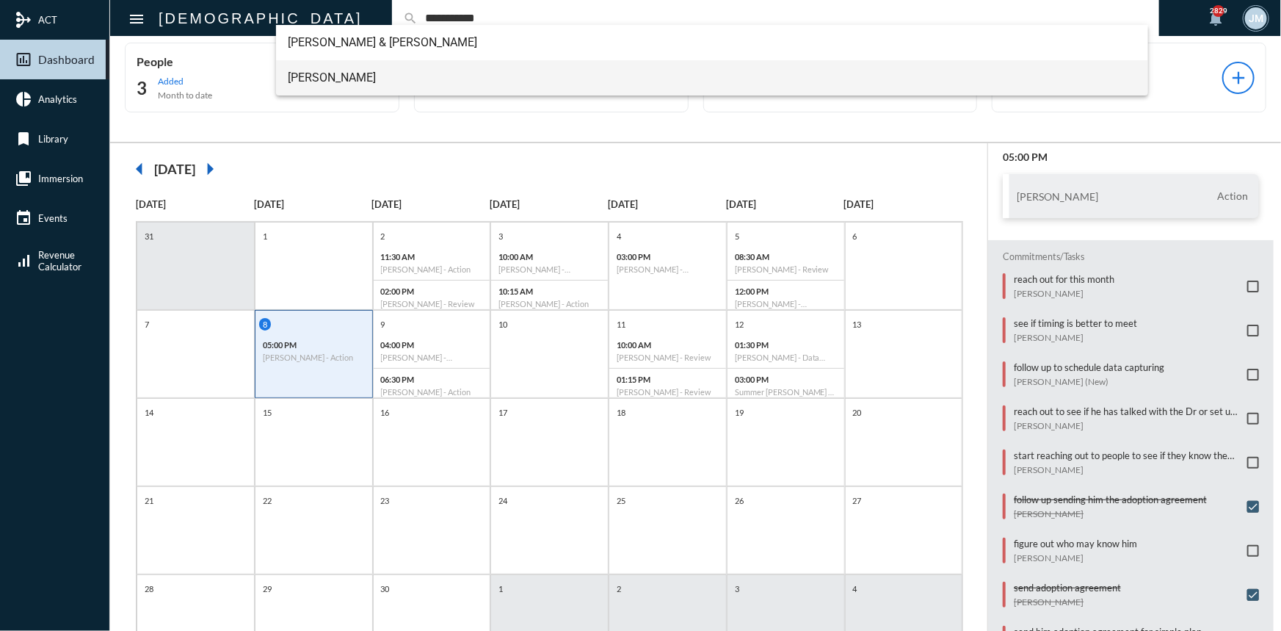
click at [337, 77] on span "David Jones" at bounding box center [712, 77] width 849 height 35
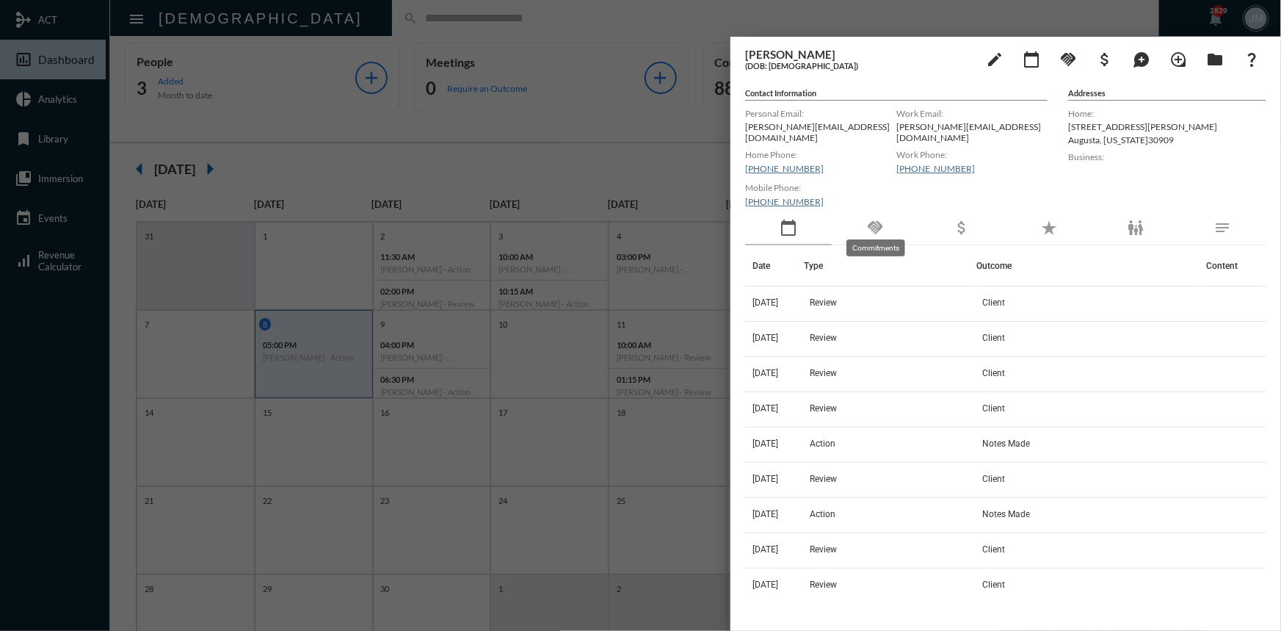
click at [879, 219] on mat-icon "handshake" at bounding box center [875, 228] width 18 height 18
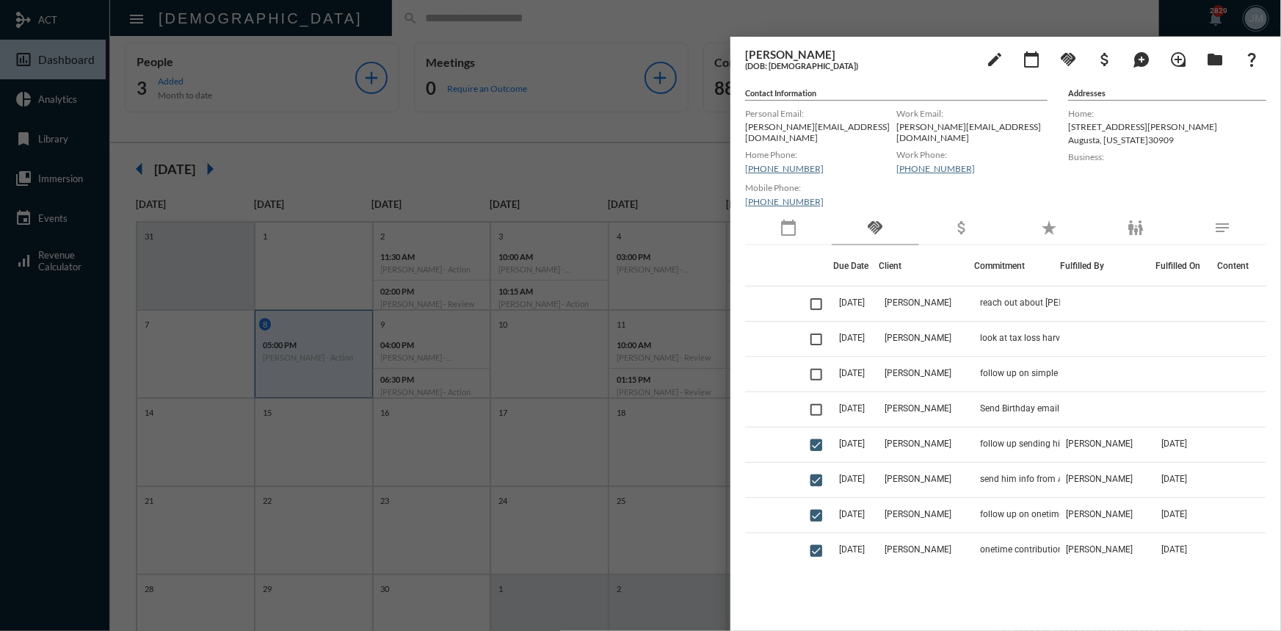
click at [522, 122] on div at bounding box center [640, 315] width 1281 height 631
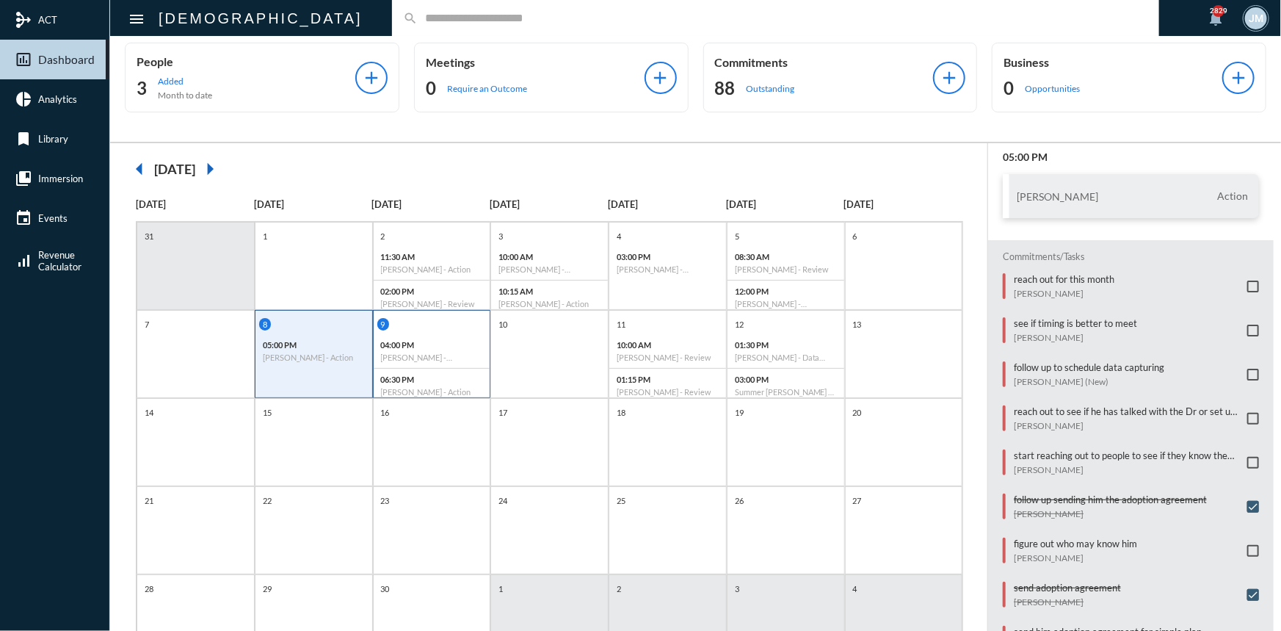
click at [449, 328] on div "9" at bounding box center [433, 324] width 113 height 12
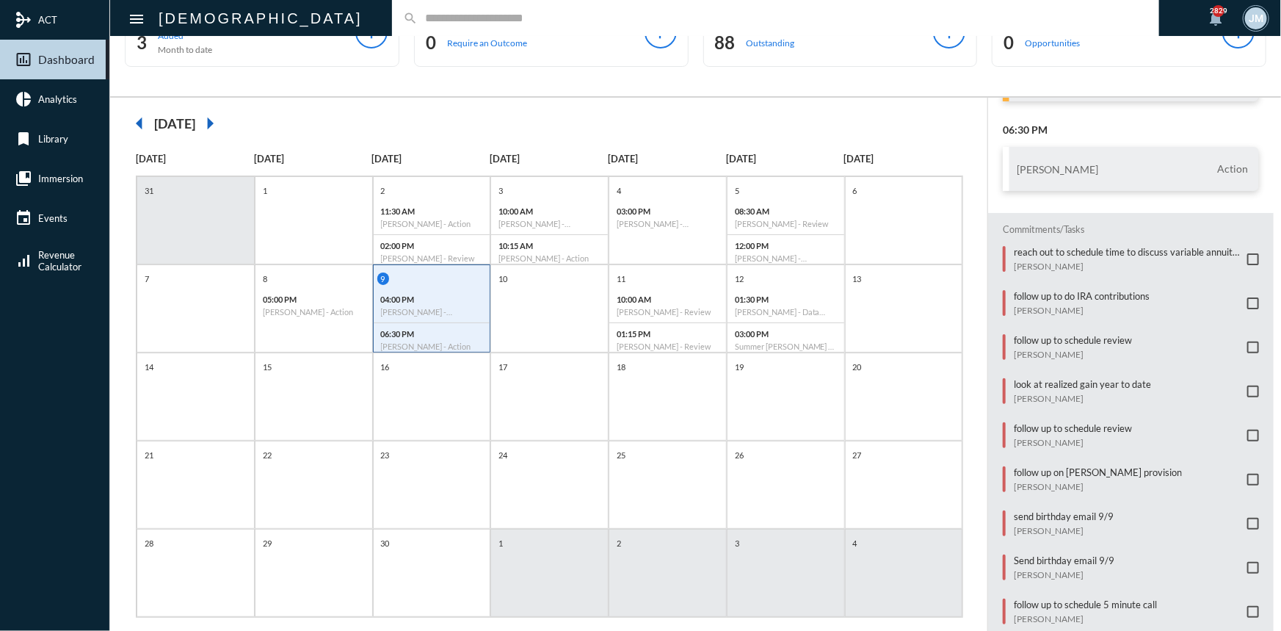
scroll to position [76, 0]
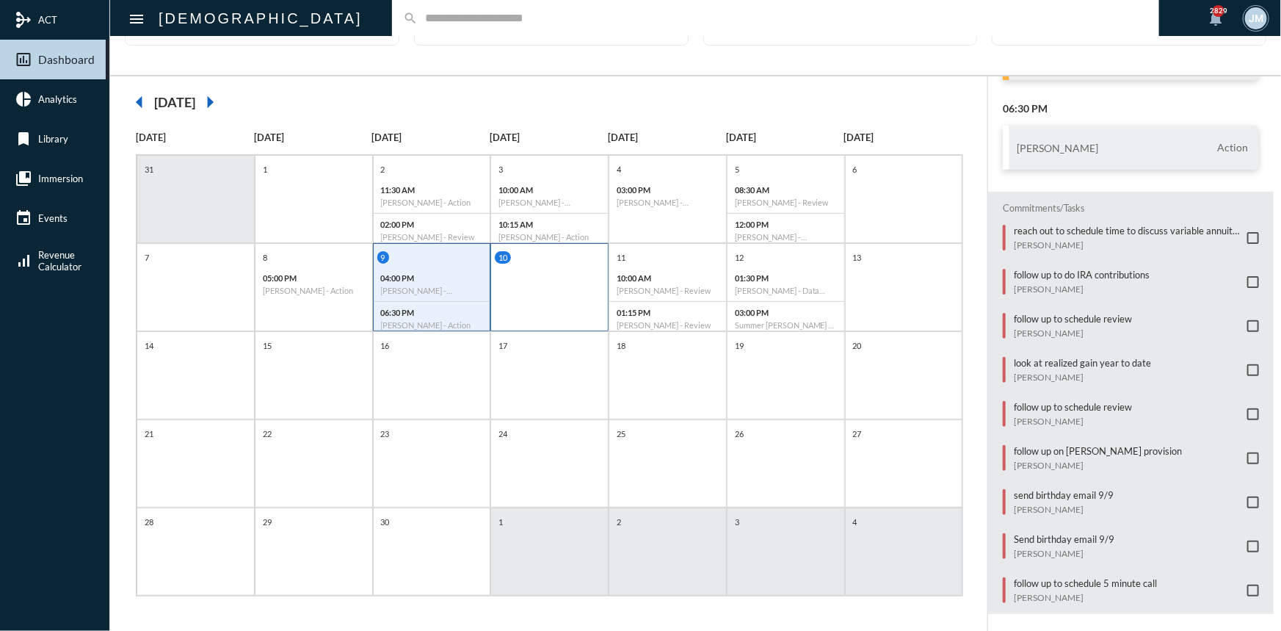
click at [515, 288] on div "10" at bounding box center [549, 287] width 118 height 88
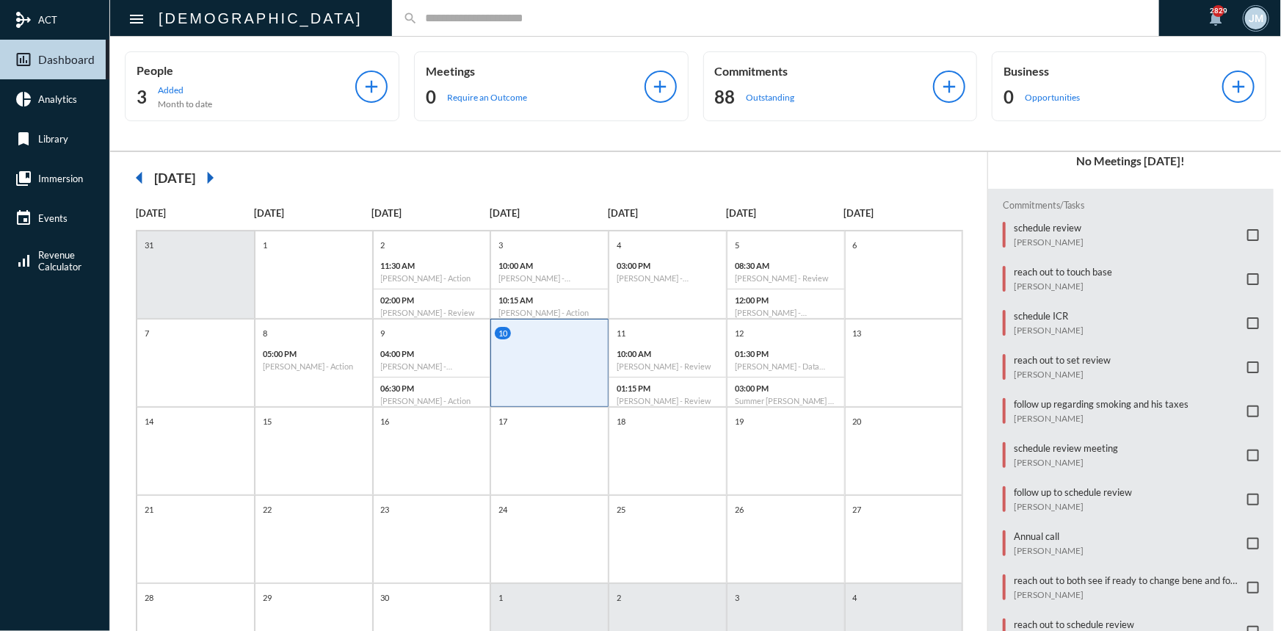
scroll to position [133, 0]
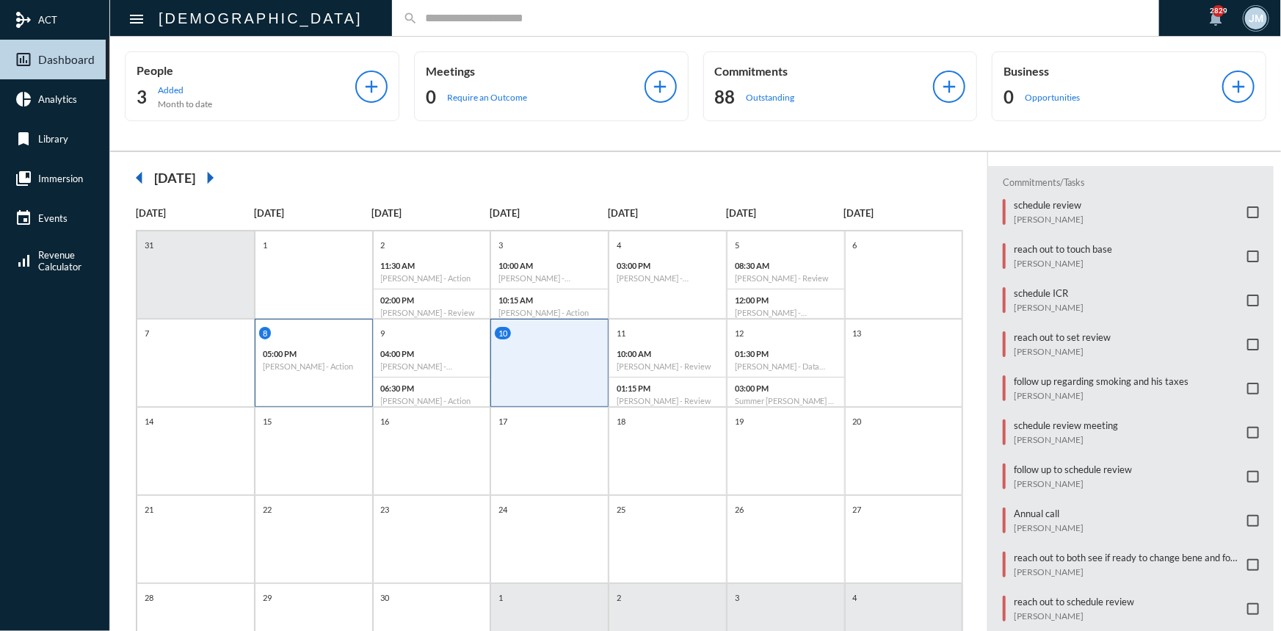
click at [264, 344] on div "05:00 PM Francisco Jacome - Action" at bounding box center [314, 360] width 117 height 34
